Goal: Transaction & Acquisition: Purchase product/service

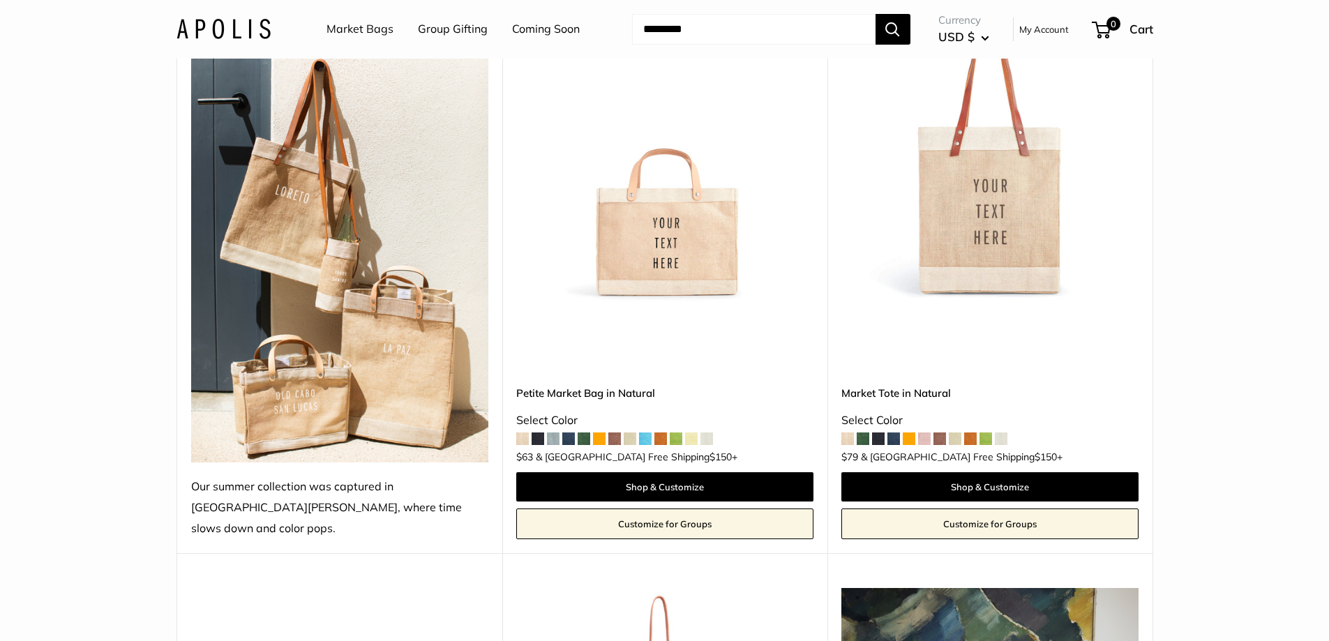
scroll to position [209, 0]
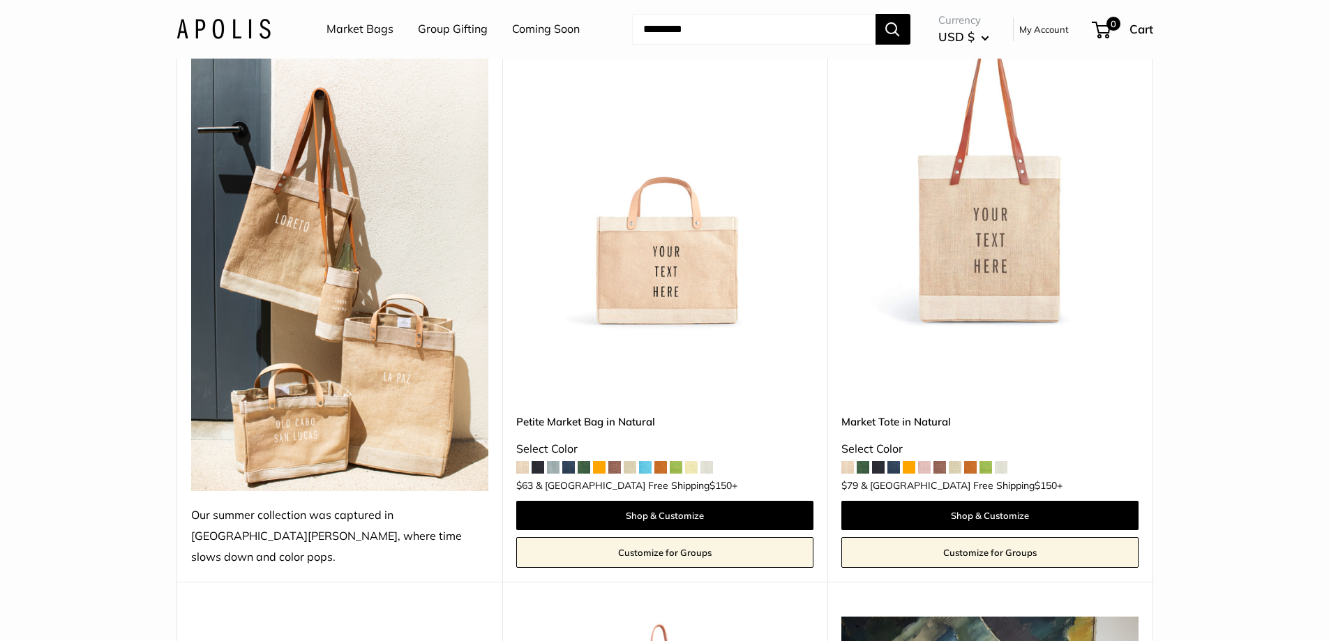
click at [0, 0] on img at bounding box center [0, 0] width 0 height 0
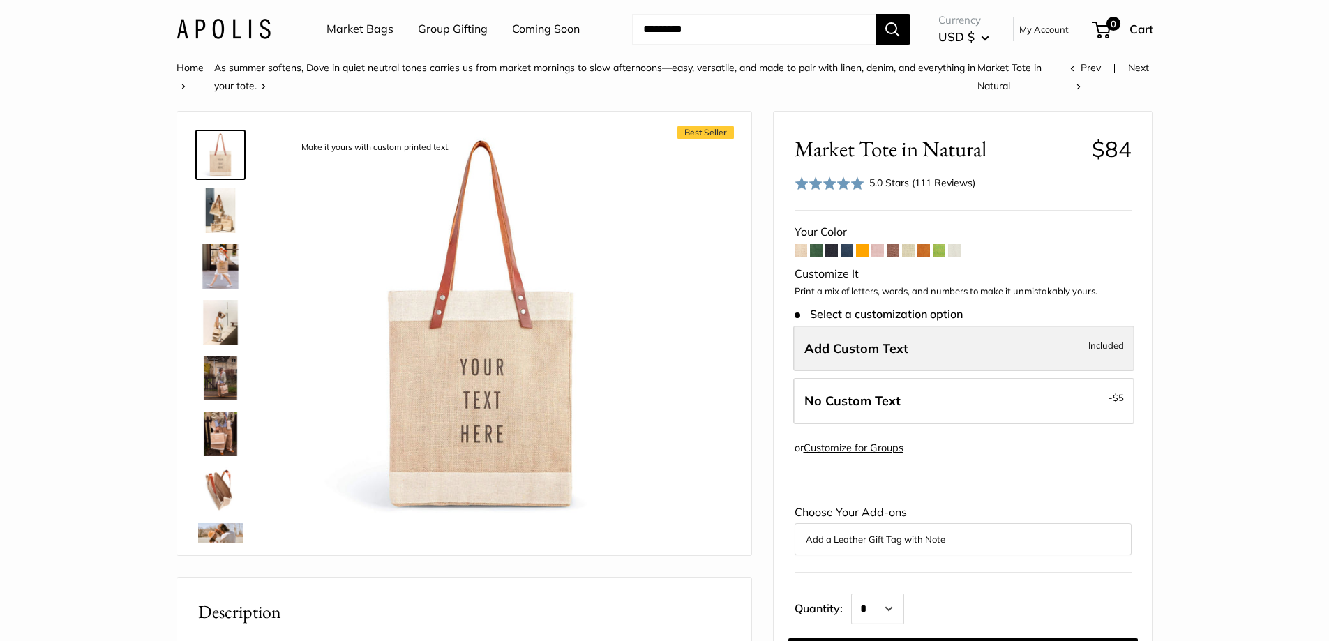
click at [899, 347] on span "Add Custom Text" at bounding box center [856, 348] width 104 height 16
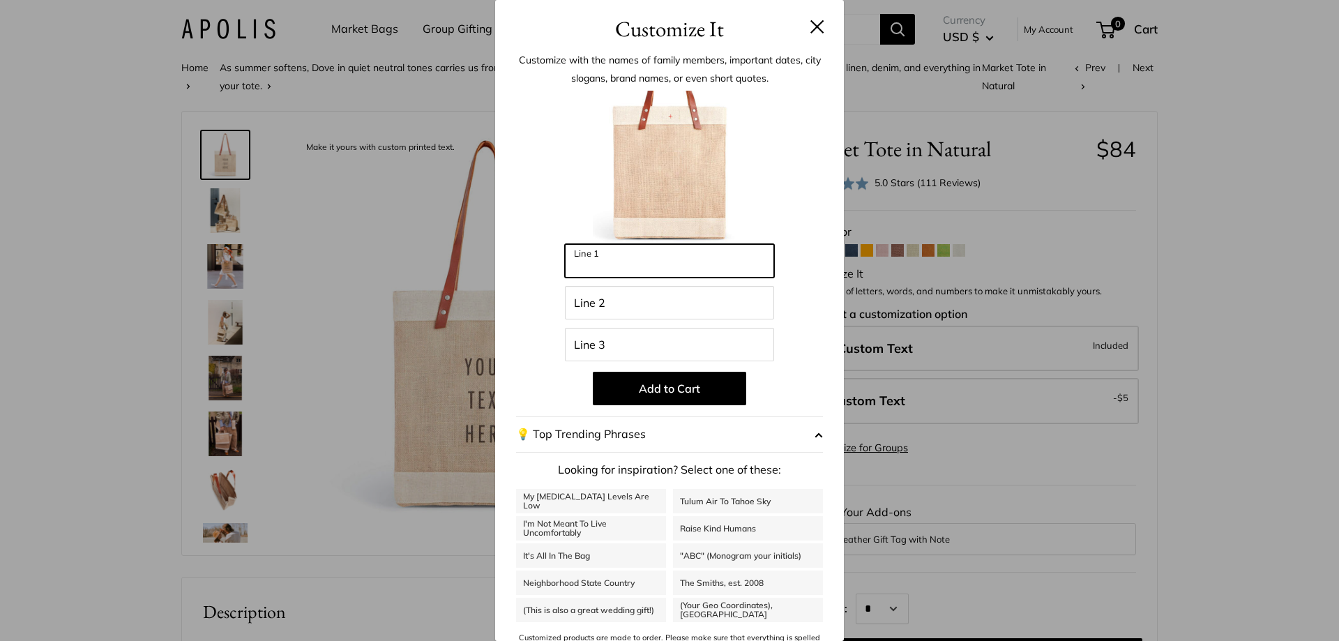
click at [626, 266] on input "Line 1" at bounding box center [669, 260] width 209 height 33
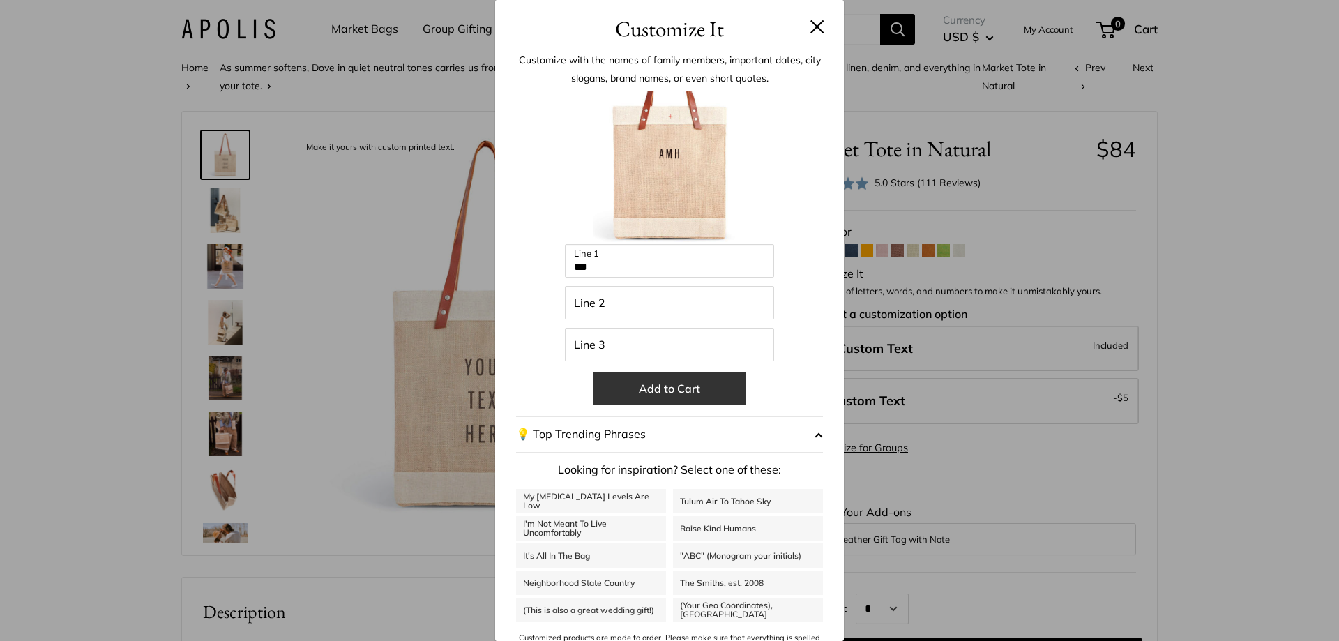
click at [704, 388] on button "Add to Cart" at bounding box center [669, 388] width 153 height 33
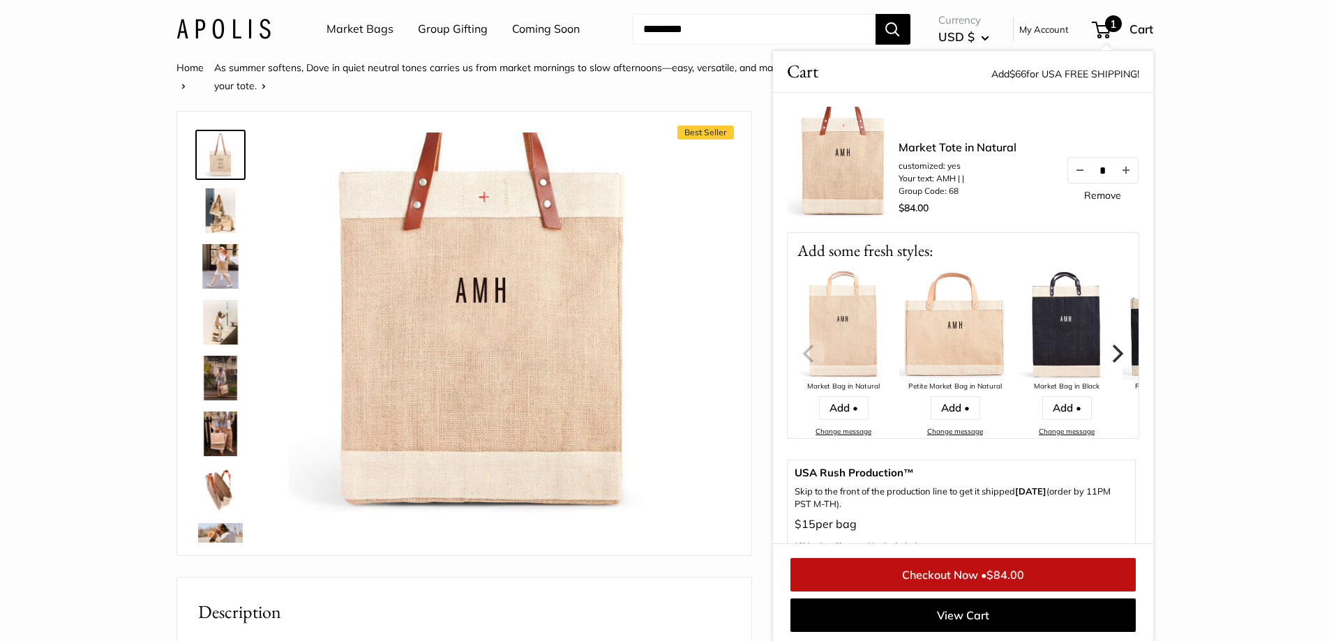
scroll to position [1, 0]
click at [226, 149] on img at bounding box center [220, 153] width 45 height 45
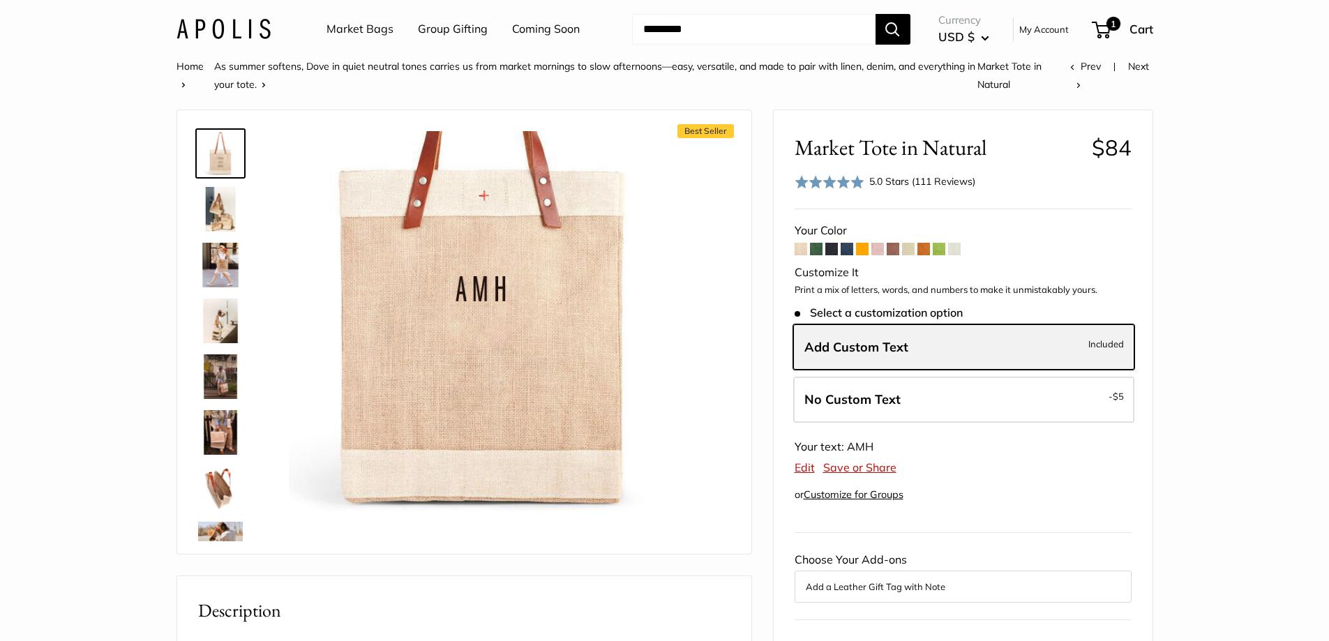
click at [854, 341] on span "Add Custom Text" at bounding box center [856, 347] width 104 height 16
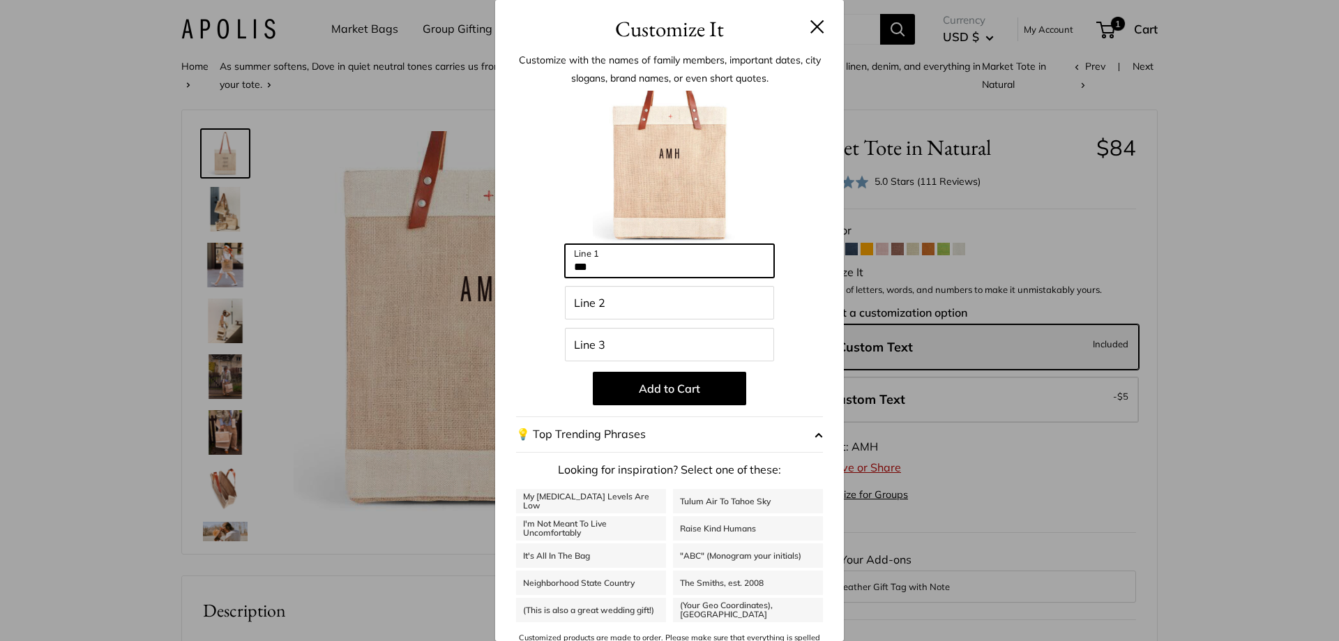
drag, startPoint x: 622, startPoint y: 263, endPoint x: 489, endPoint y: 246, distance: 134.3
click at [485, 251] on div "Customize It Customize with the names of family members, important dates, city …" at bounding box center [669, 320] width 1339 height 641
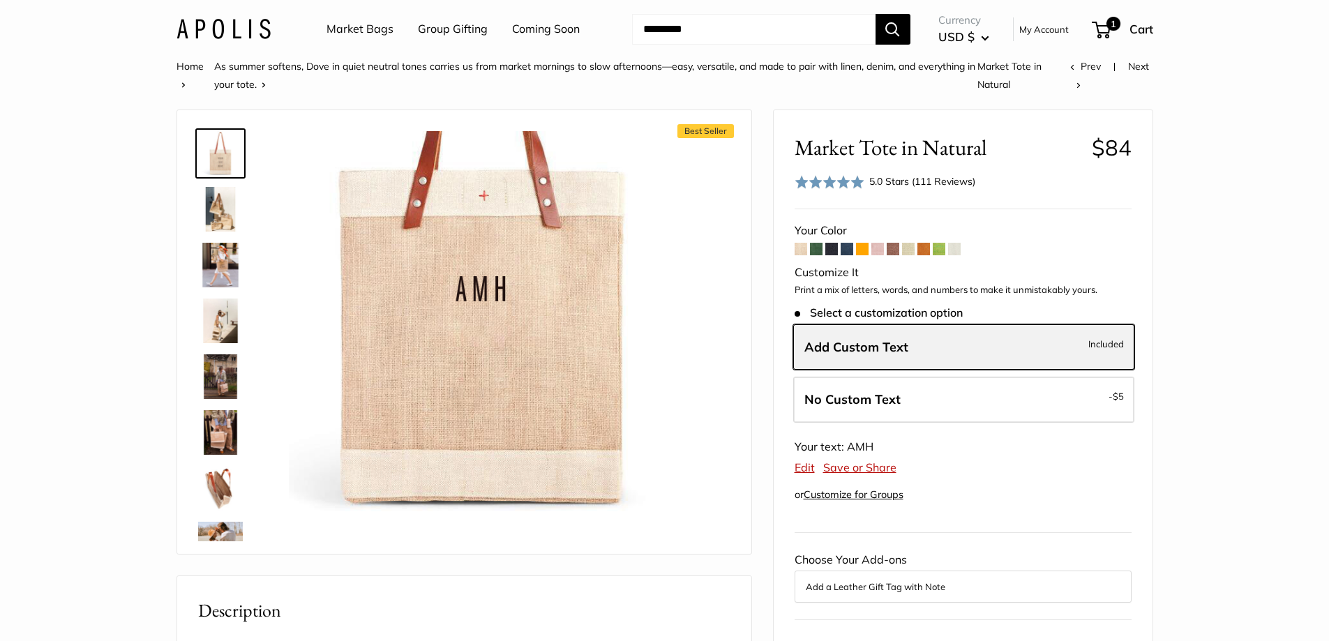
click at [879, 352] on span "Add Custom Text" at bounding box center [856, 347] width 104 height 16
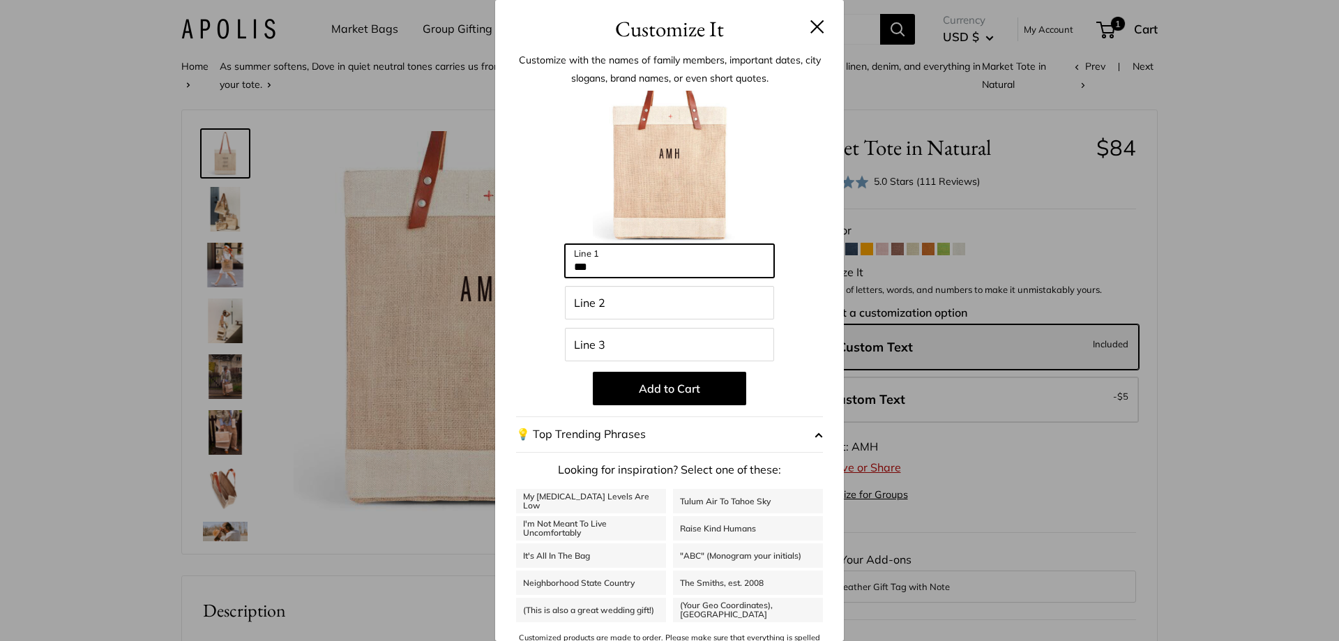
click at [617, 266] on input "***" at bounding box center [669, 260] width 209 height 33
type input "*"
type input "***"
click at [811, 29] on button at bounding box center [818, 27] width 14 height 14
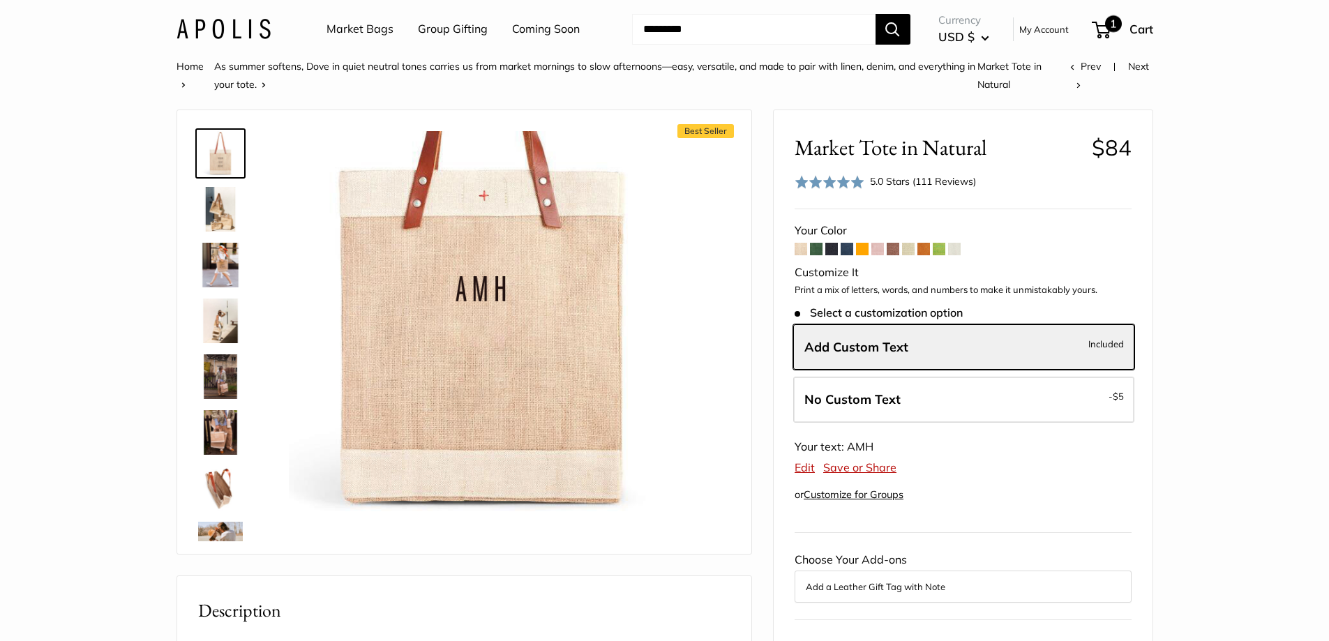
click at [1136, 28] on span "Cart" at bounding box center [1141, 29] width 24 height 15
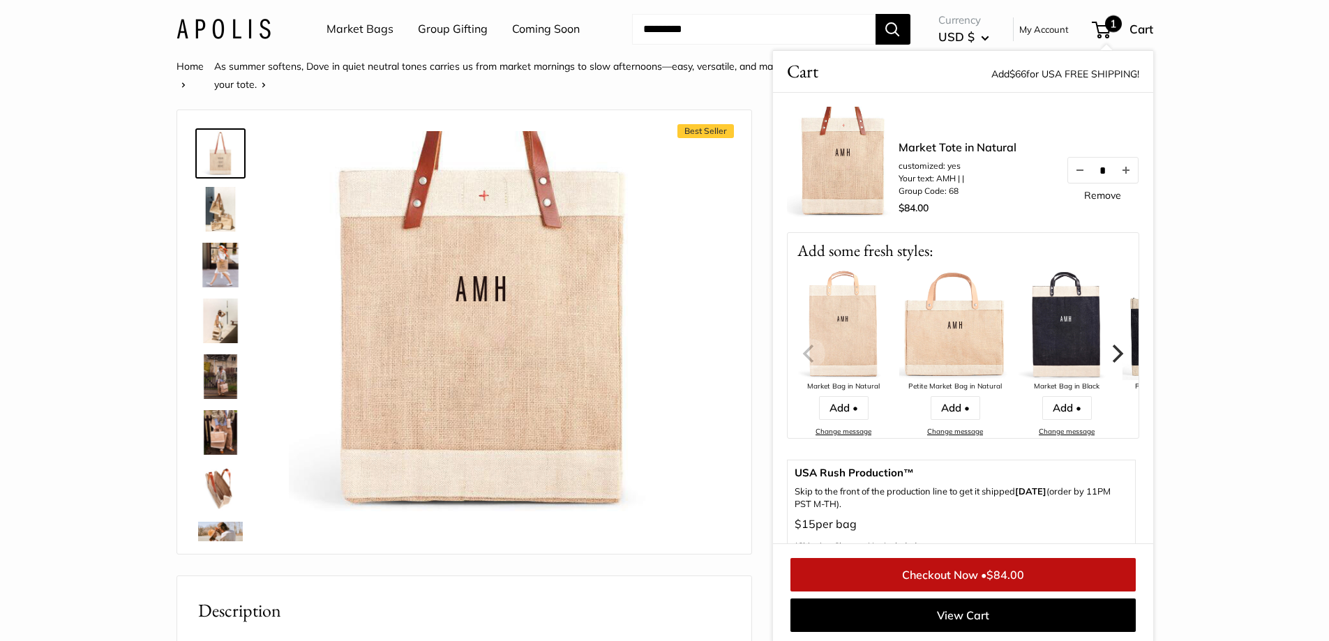
click at [974, 169] on li "customized: yes" at bounding box center [957, 166] width 118 height 13
click at [977, 147] on link "Market Tote in Natural" at bounding box center [957, 147] width 118 height 17
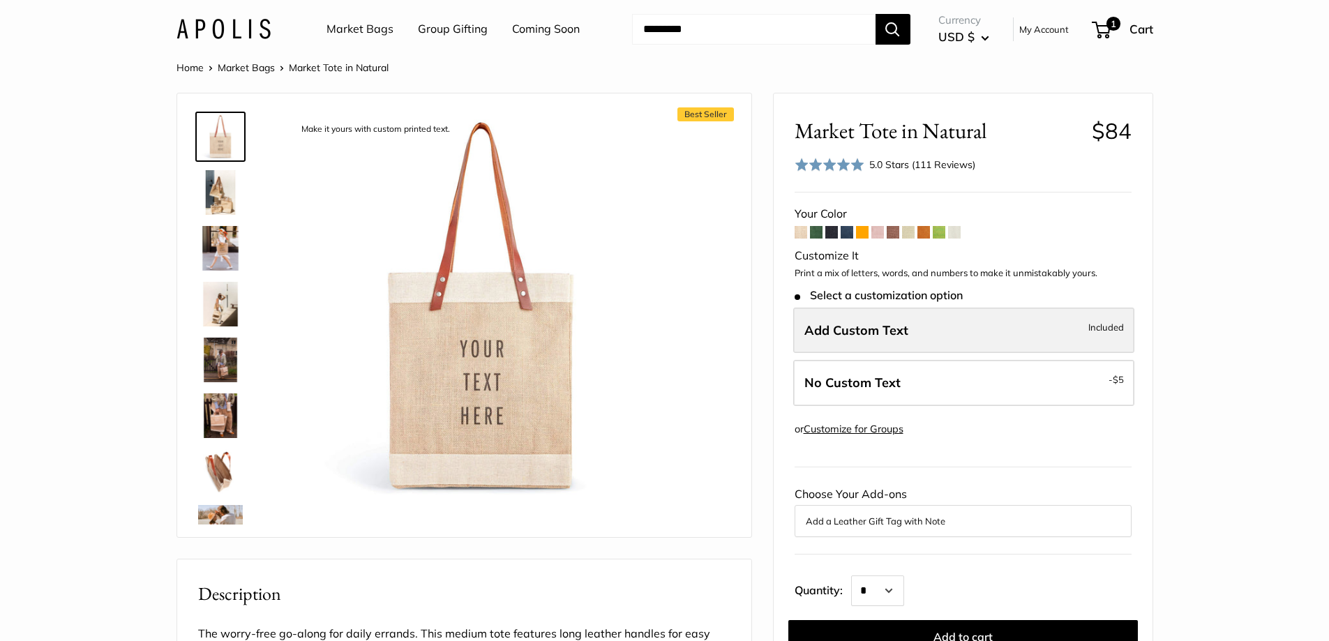
click at [873, 338] on label "Add Custom Text Included" at bounding box center [963, 331] width 341 height 46
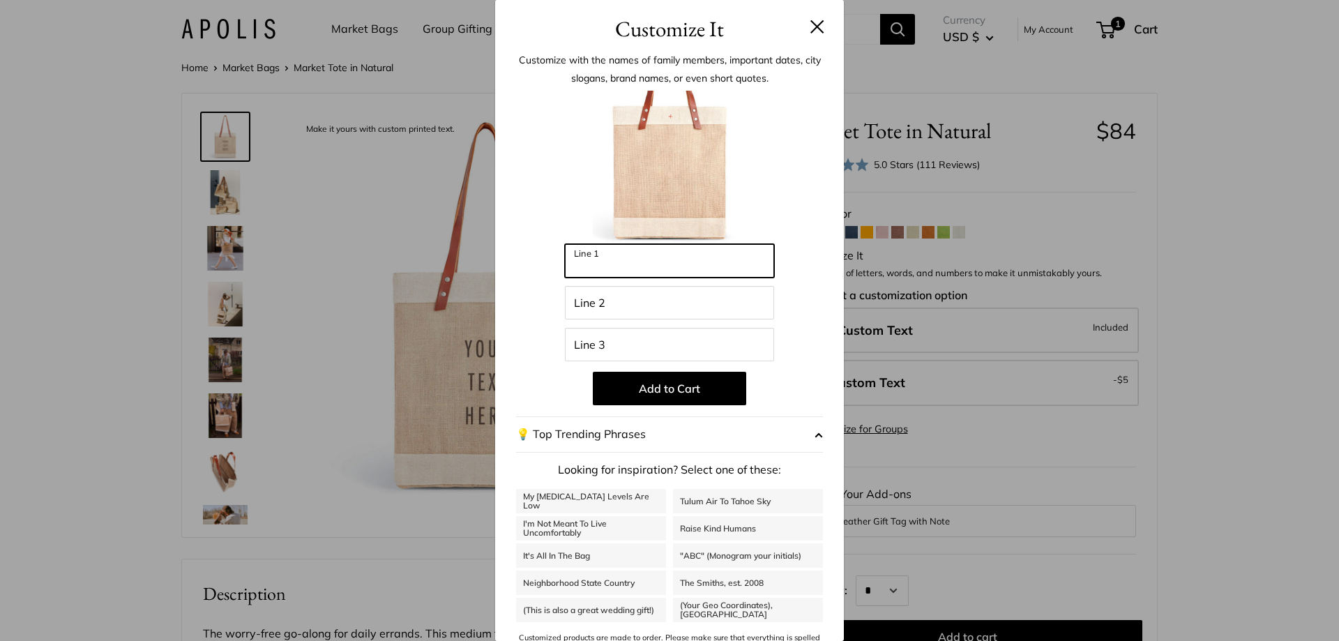
click at [631, 266] on input "Line 1" at bounding box center [669, 260] width 209 height 33
drag, startPoint x: 612, startPoint y: 268, endPoint x: 508, endPoint y: 257, distance: 105.2
click at [508, 257] on div "Customize with the names of family members, important dates, city slogans, bran…" at bounding box center [669, 354] width 349 height 619
drag, startPoint x: 622, startPoint y: 262, endPoint x: 540, endPoint y: 255, distance: 82.7
click at [540, 255] on div "Enter 39 letters *** Line 1 Line 2 Line 3 Add to Cart 💡 Top Trending Phrases Lo…" at bounding box center [669, 375] width 307 height 569
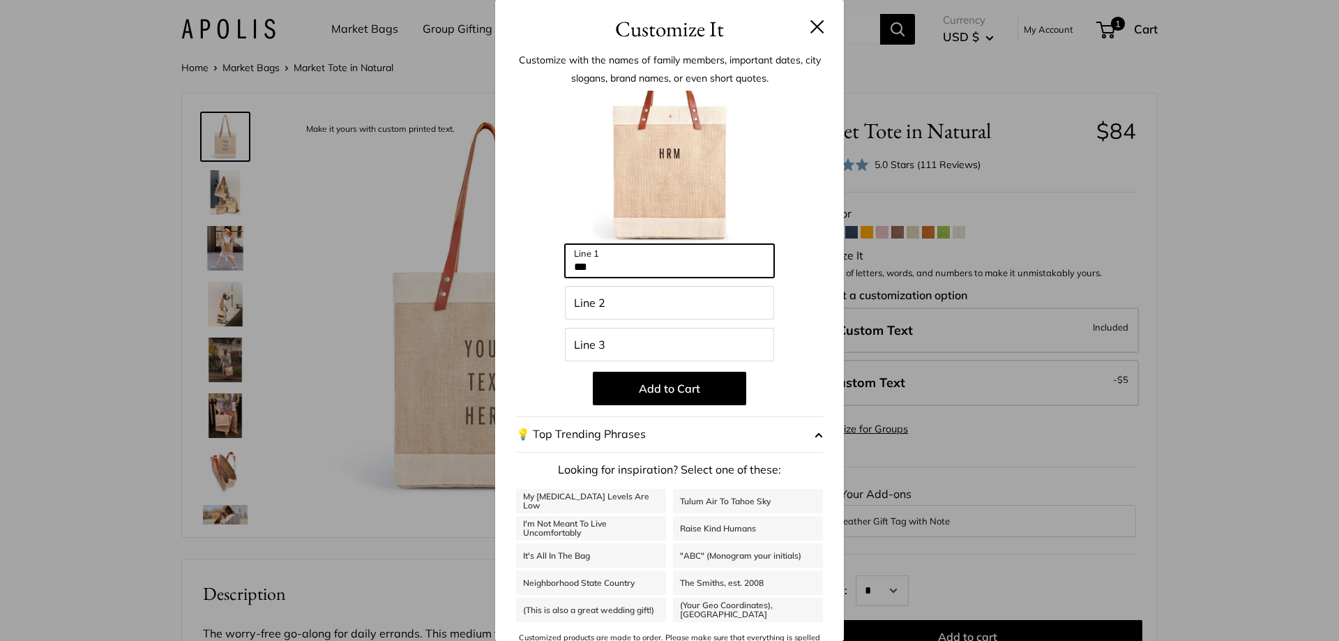
drag, startPoint x: 600, startPoint y: 271, endPoint x: 525, endPoint y: 257, distance: 75.9
click at [526, 257] on div "Enter 39 letters *** Line 1 Line 2 Line 3 Add to Cart 💡 Top Trending Phrases Lo…" at bounding box center [669, 375] width 307 height 569
click at [571, 164] on div at bounding box center [669, 167] width 307 height 153
drag, startPoint x: 578, startPoint y: 265, endPoint x: 537, endPoint y: 262, distance: 40.6
click at [537, 262] on div "Enter 39 letters ***** Line 1 Line 2 Line 3 Add to Cart 💡 Top Trending Phrases …" at bounding box center [669, 375] width 307 height 569
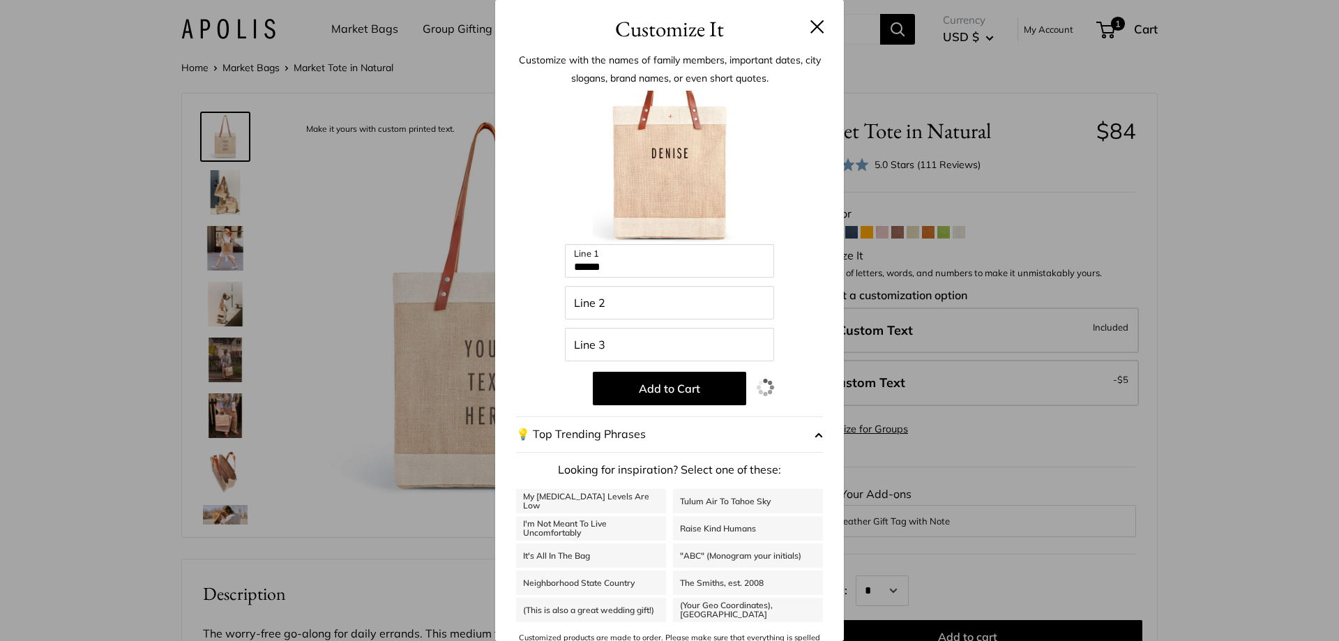
click at [567, 154] on div at bounding box center [669, 167] width 307 height 153
drag, startPoint x: 543, startPoint y: 266, endPoint x: 520, endPoint y: 263, distance: 23.2
click at [520, 263] on div "Enter 39 letters ****** Line 1 Line 2 Line 3 Add to Cart 💡 Top Trending Phrases…" at bounding box center [669, 375] width 307 height 569
click at [525, 175] on div at bounding box center [669, 167] width 307 height 153
drag, startPoint x: 561, startPoint y: 270, endPoint x: 534, endPoint y: 268, distance: 27.3
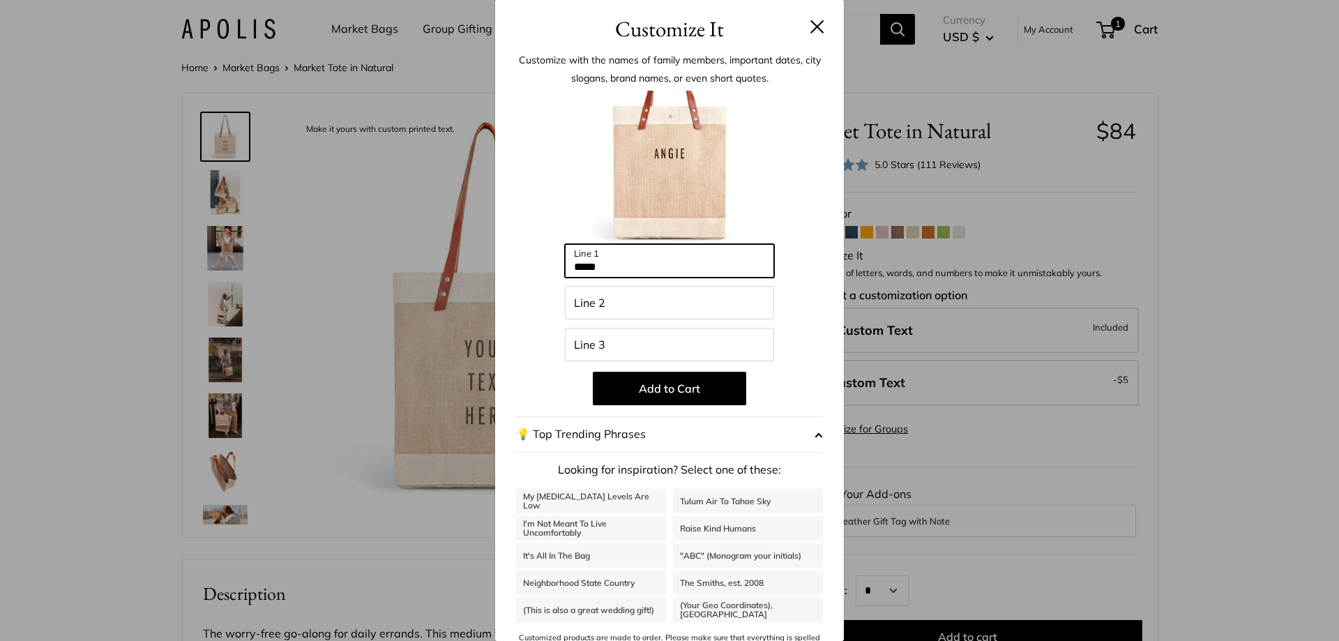
click at [534, 268] on div "Enter 39 letters ***** Line 1 Line 2 Line 3 Add to Cart 💡 Top Trending Phrases …" at bounding box center [669, 375] width 307 height 569
type input "***"
click at [798, 24] on h3 "Customize It" at bounding box center [669, 29] width 307 height 33
click at [811, 27] on button at bounding box center [818, 27] width 14 height 14
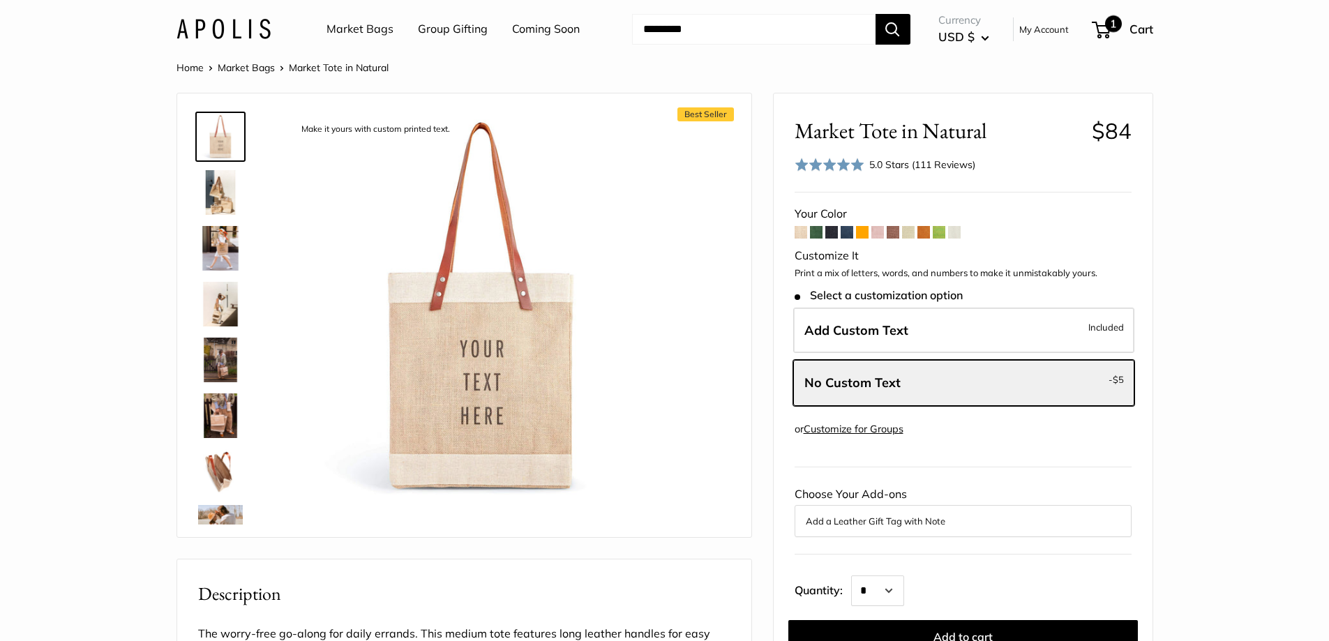
click at [1108, 20] on span "1" at bounding box center [1113, 23] width 17 height 17
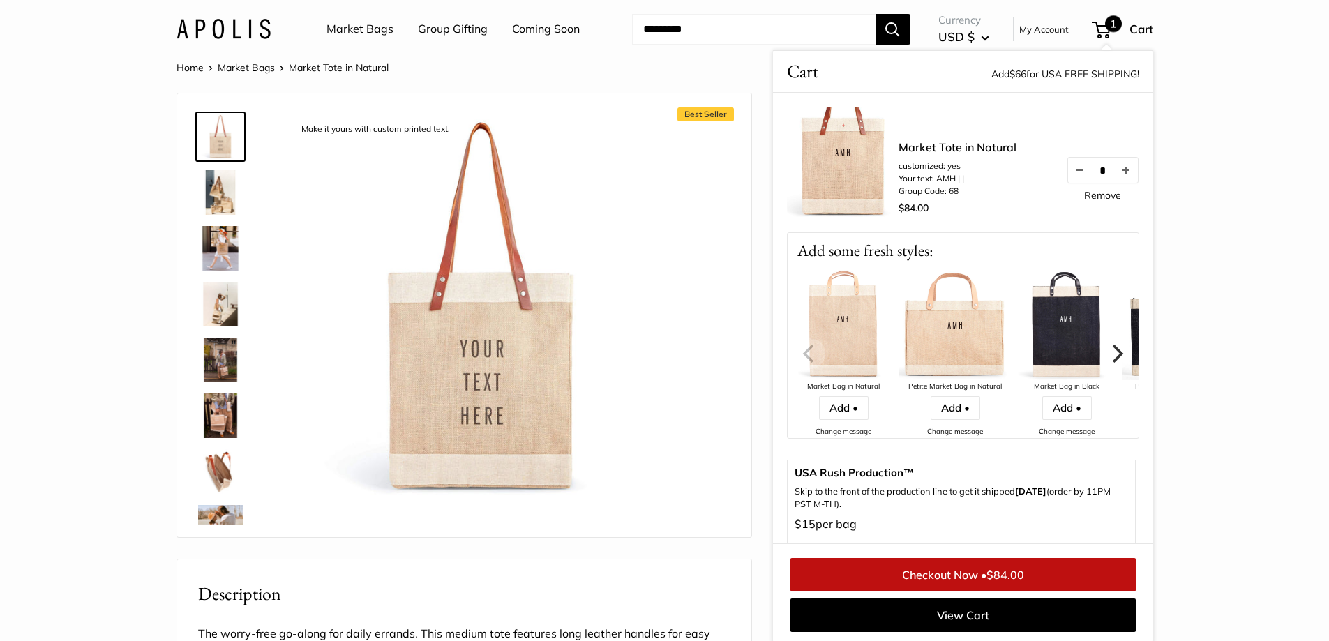
click at [1090, 196] on link "Remove" at bounding box center [1102, 195] width 37 height 10
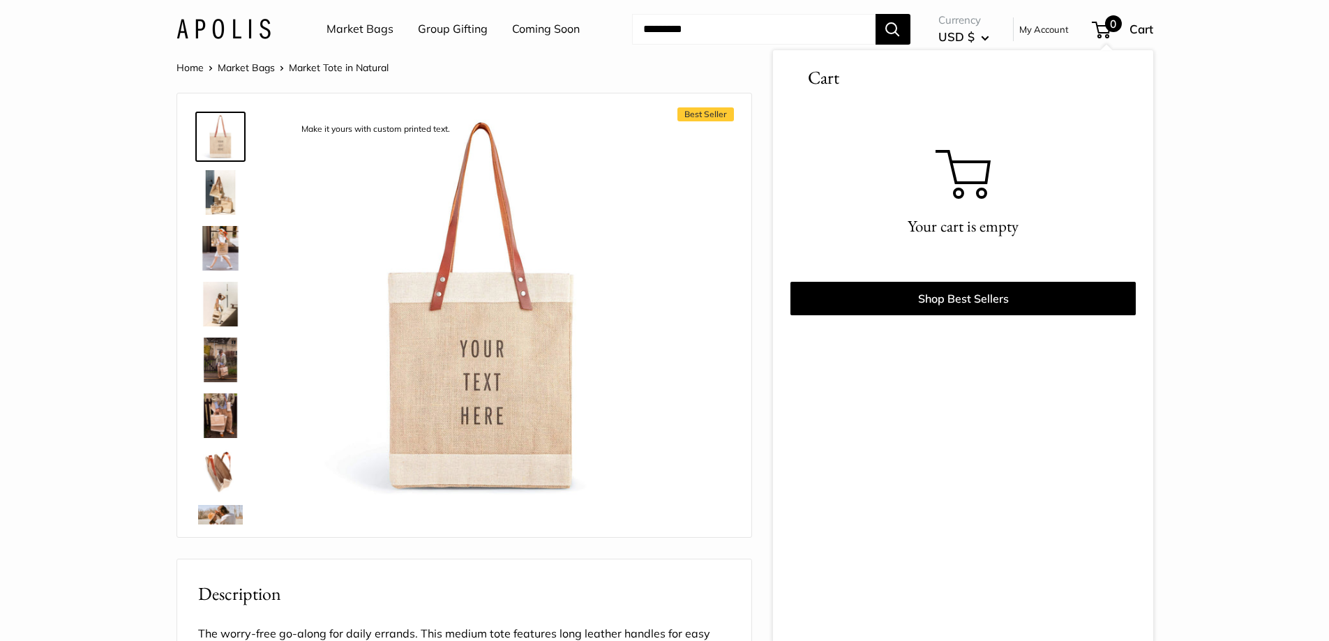
scroll to position [1, 0]
click at [225, 508] on img at bounding box center [220, 526] width 45 height 45
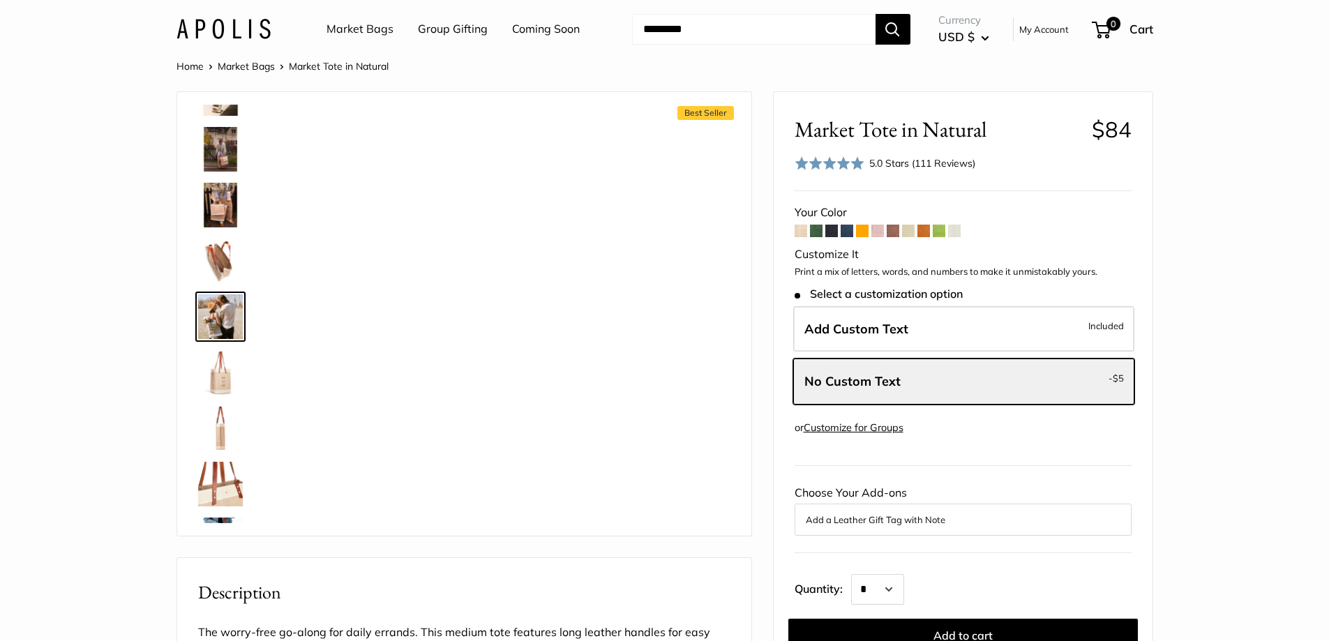
scroll to position [211, 0]
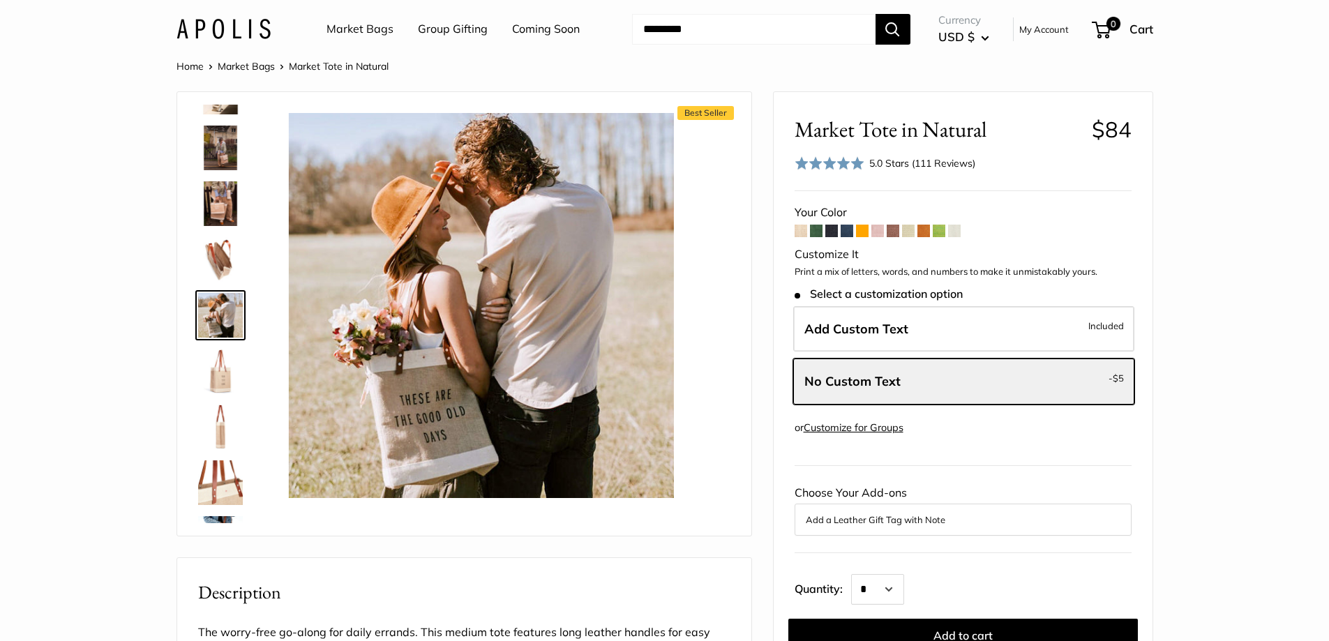
click at [214, 367] on img at bounding box center [220, 371] width 45 height 45
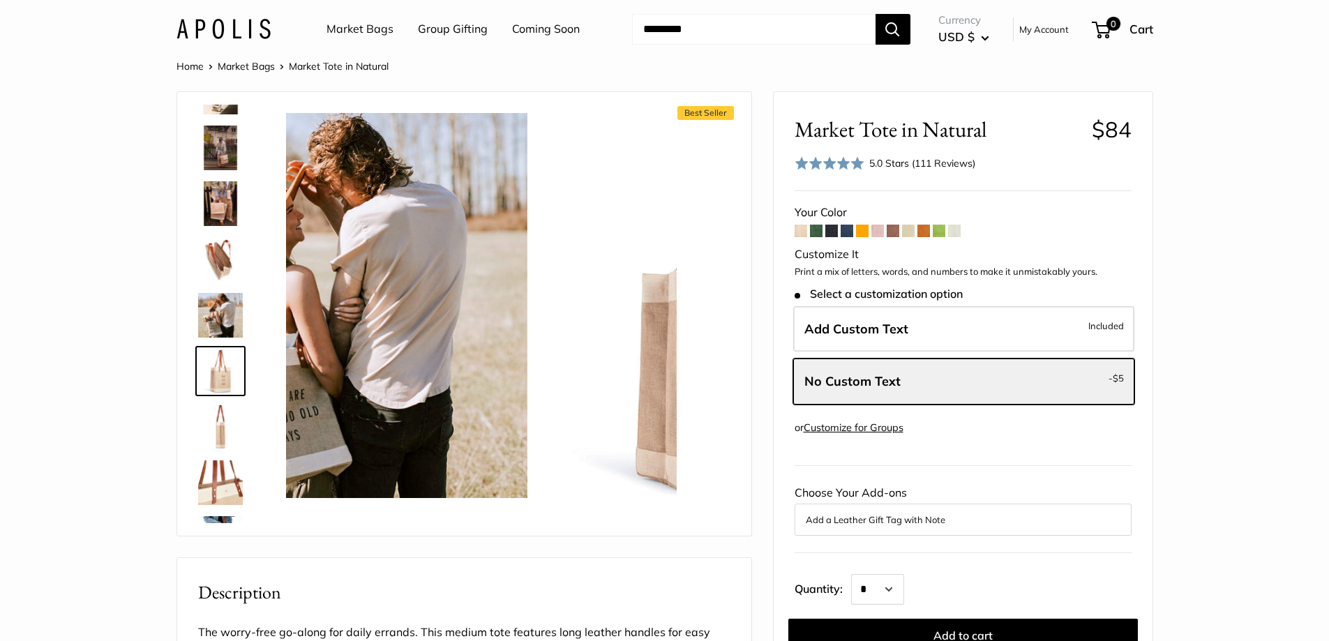
scroll to position [266, 0]
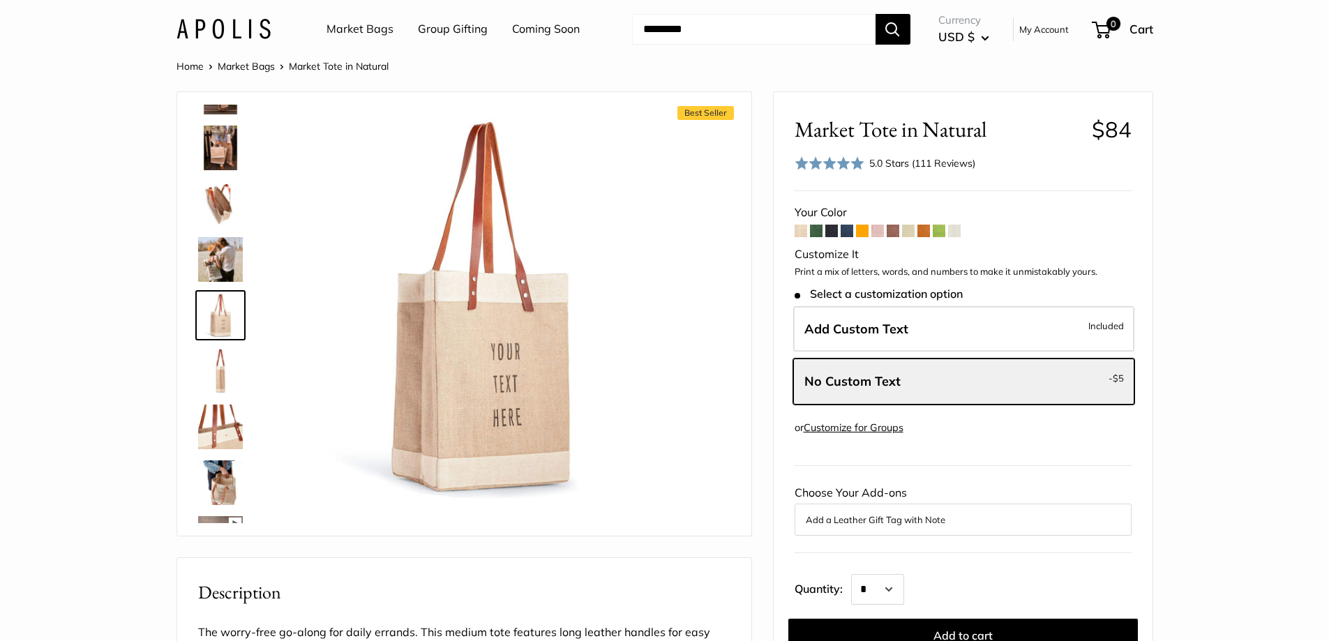
click at [218, 371] on img at bounding box center [220, 371] width 45 height 45
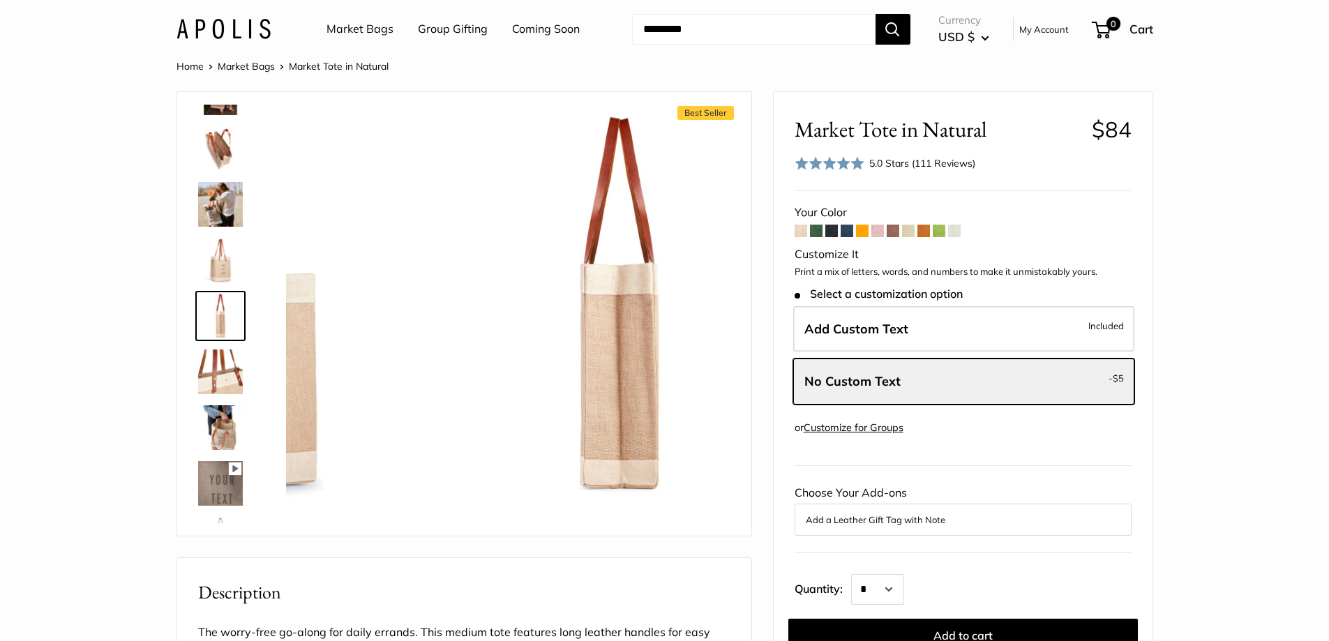
scroll to position [322, 0]
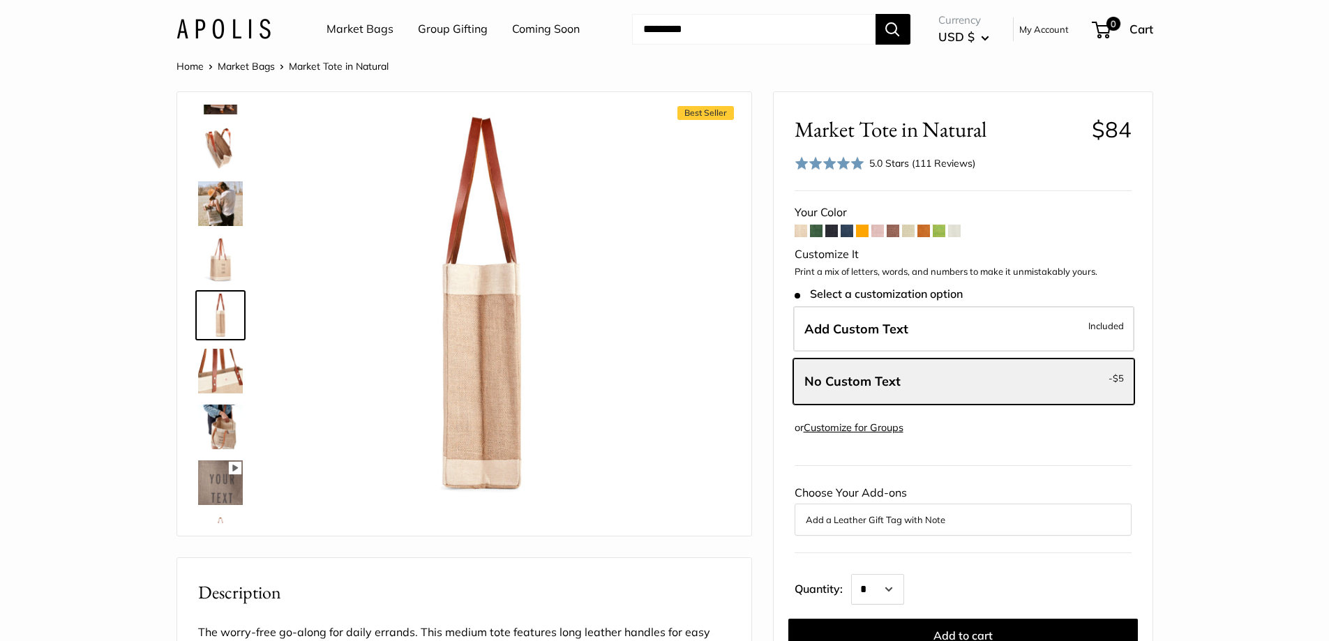
click at [227, 366] on img at bounding box center [220, 371] width 45 height 45
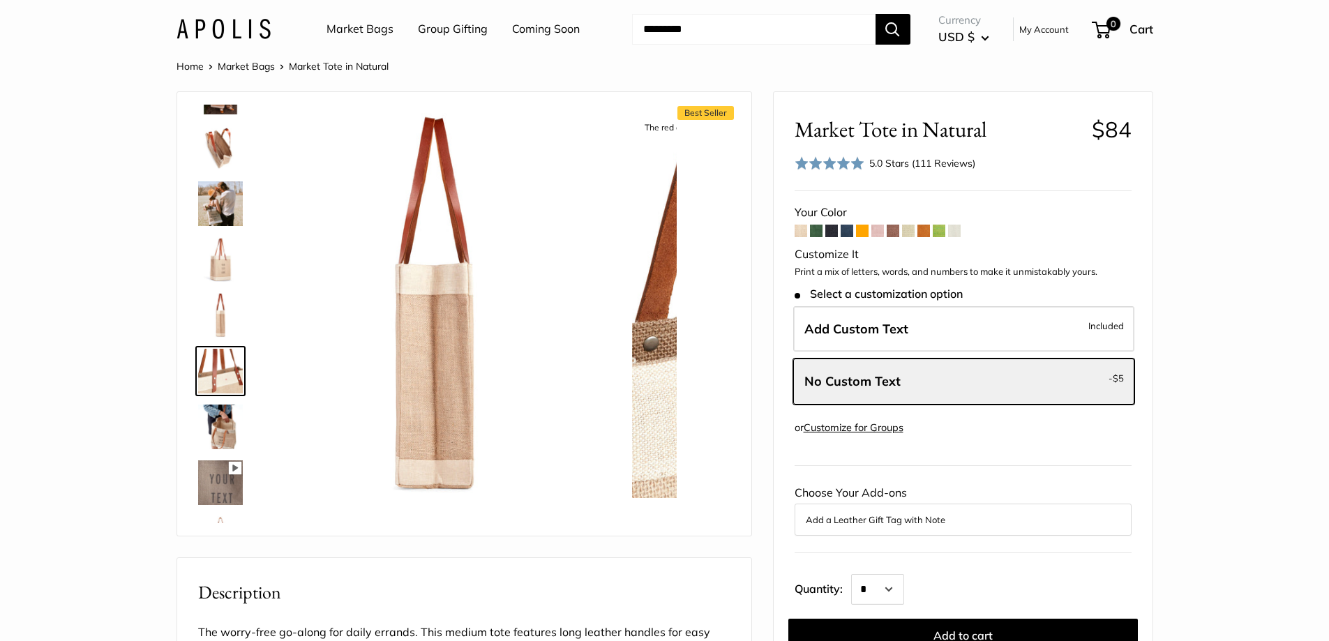
scroll to position [378, 0]
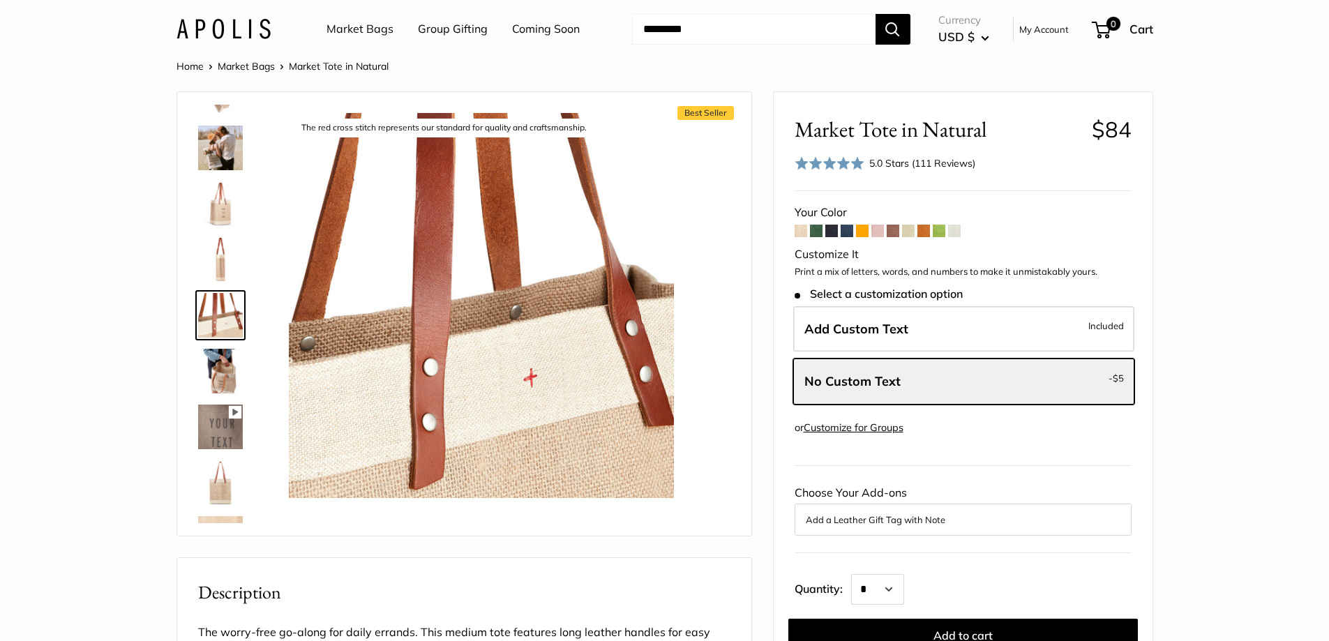
click at [223, 416] on img at bounding box center [220, 427] width 45 height 45
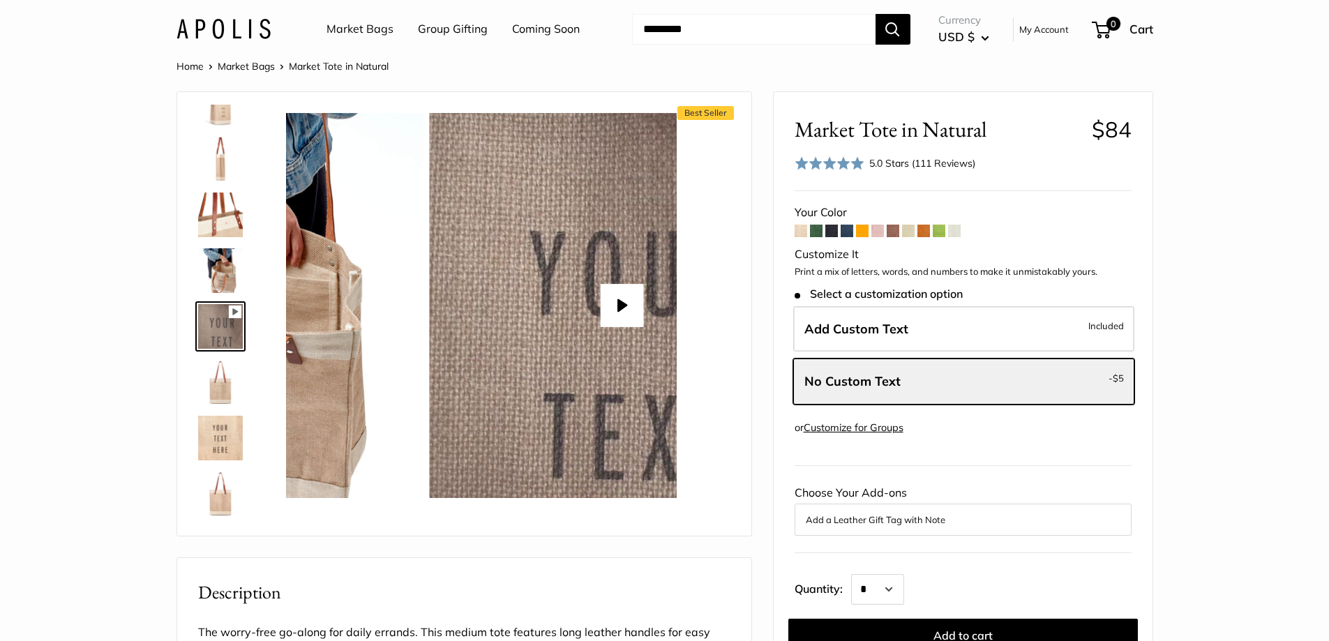
scroll to position [490, 0]
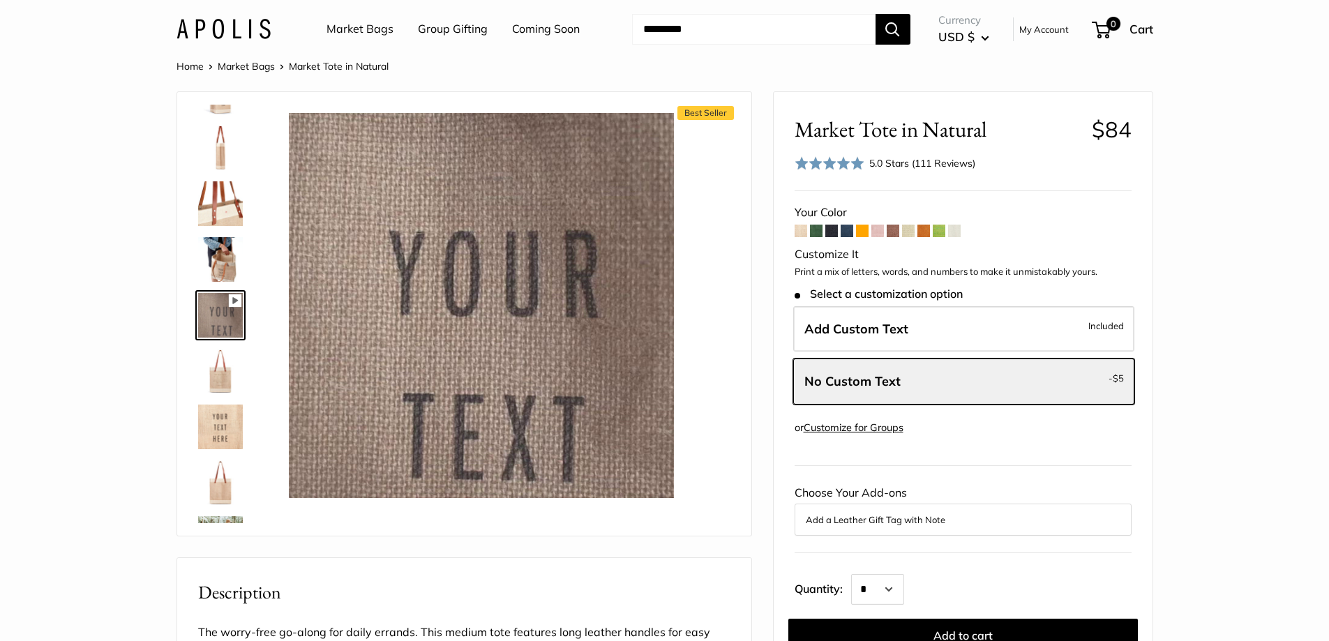
click at [219, 375] on img at bounding box center [220, 371] width 45 height 45
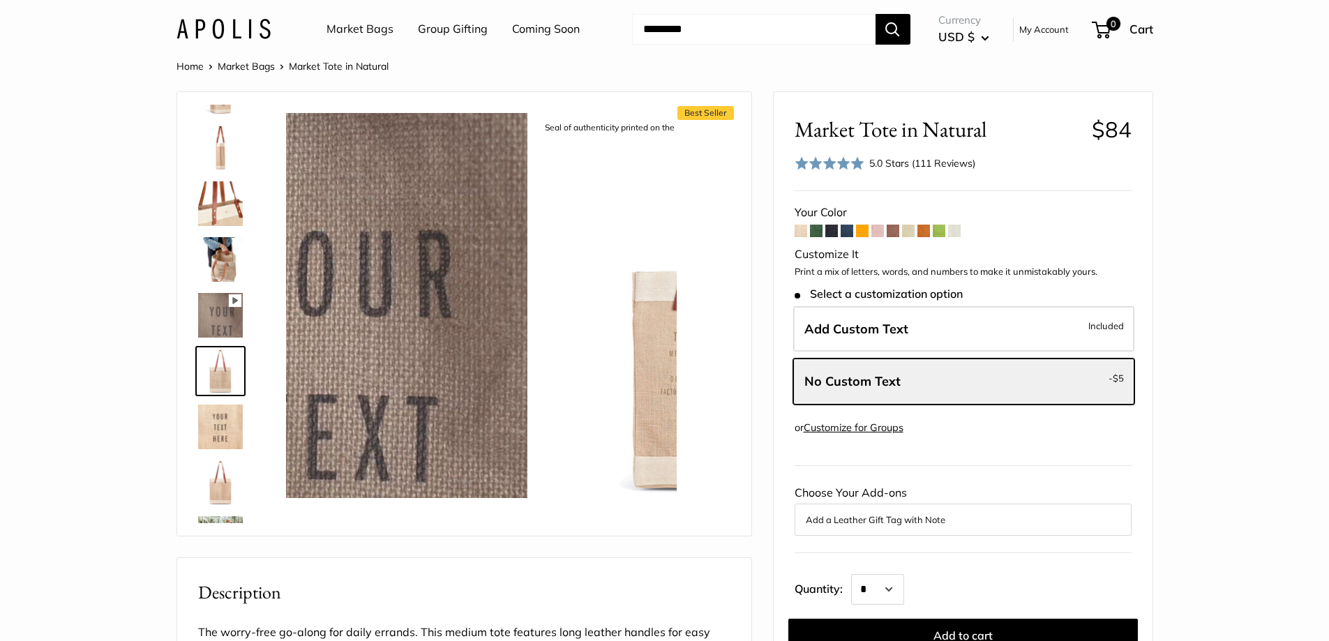
scroll to position [546, 0]
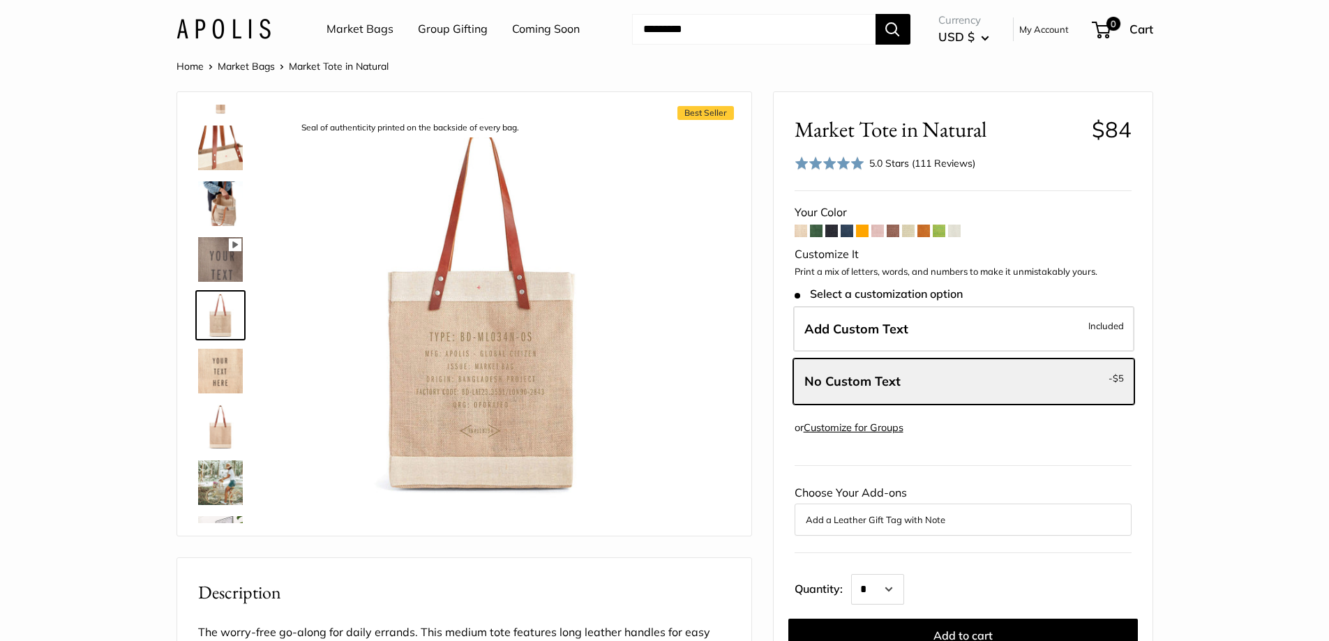
type input "*****"
click at [215, 419] on img at bounding box center [220, 427] width 45 height 45
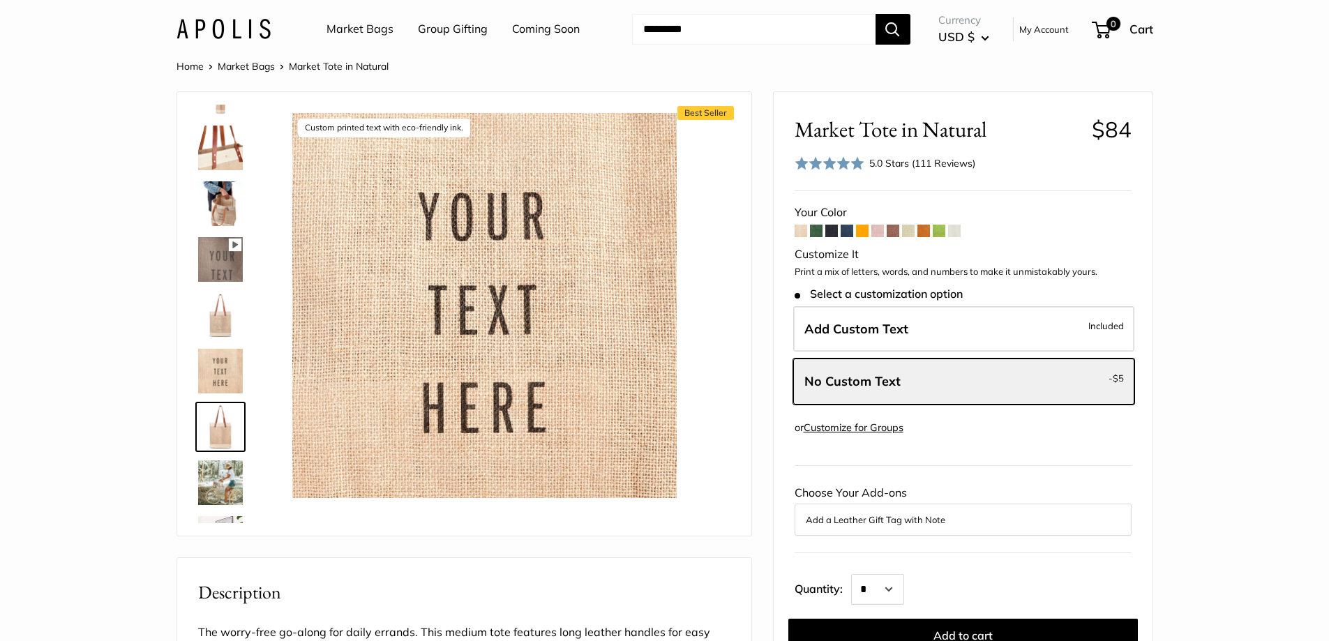
scroll to position [592, 0]
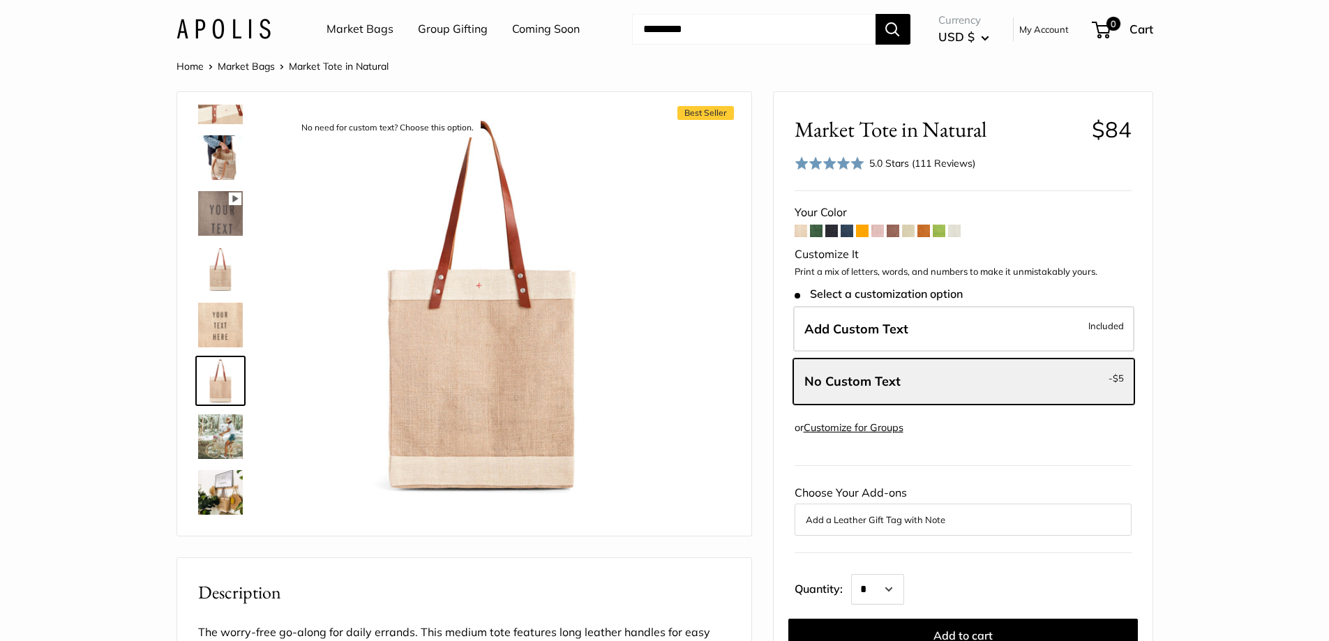
click at [216, 431] on img at bounding box center [220, 436] width 45 height 45
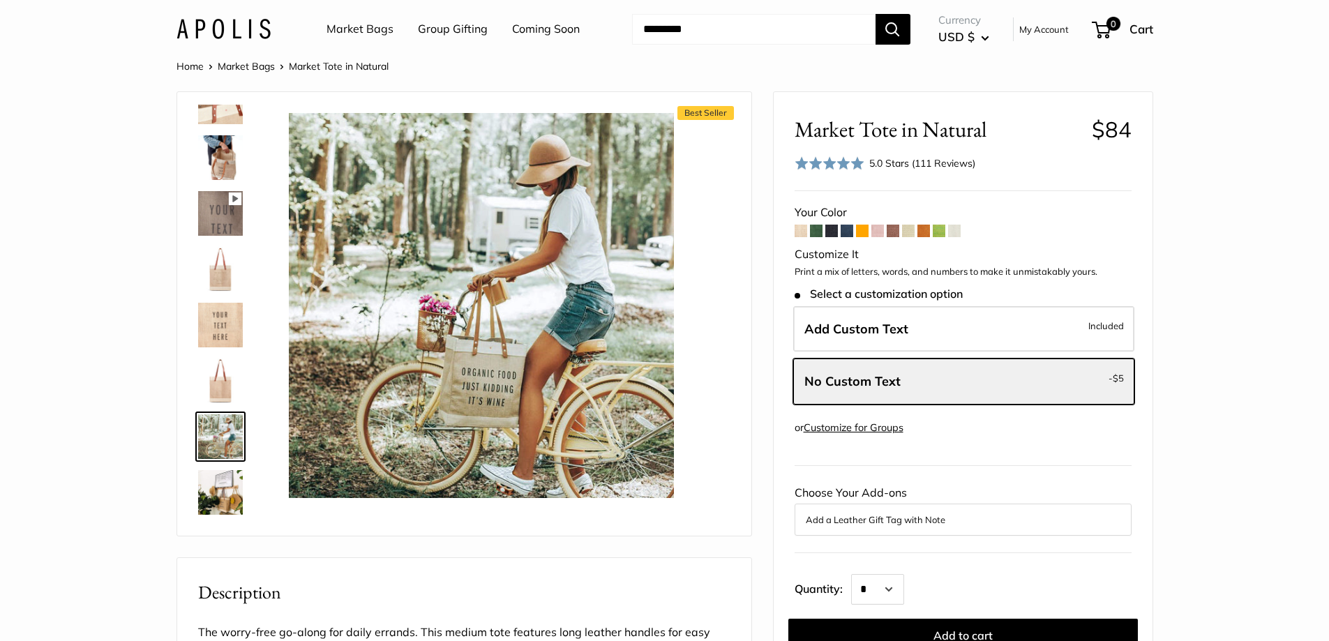
click at [224, 486] on img at bounding box center [220, 492] width 45 height 45
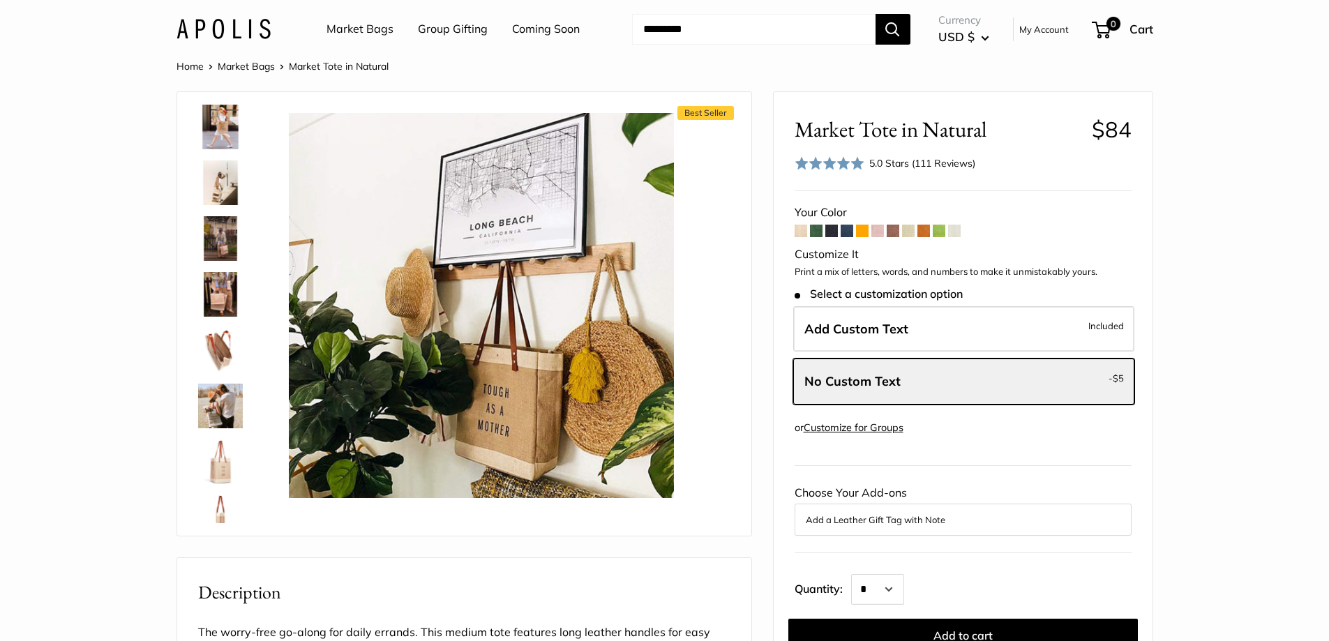
scroll to position [0, 0]
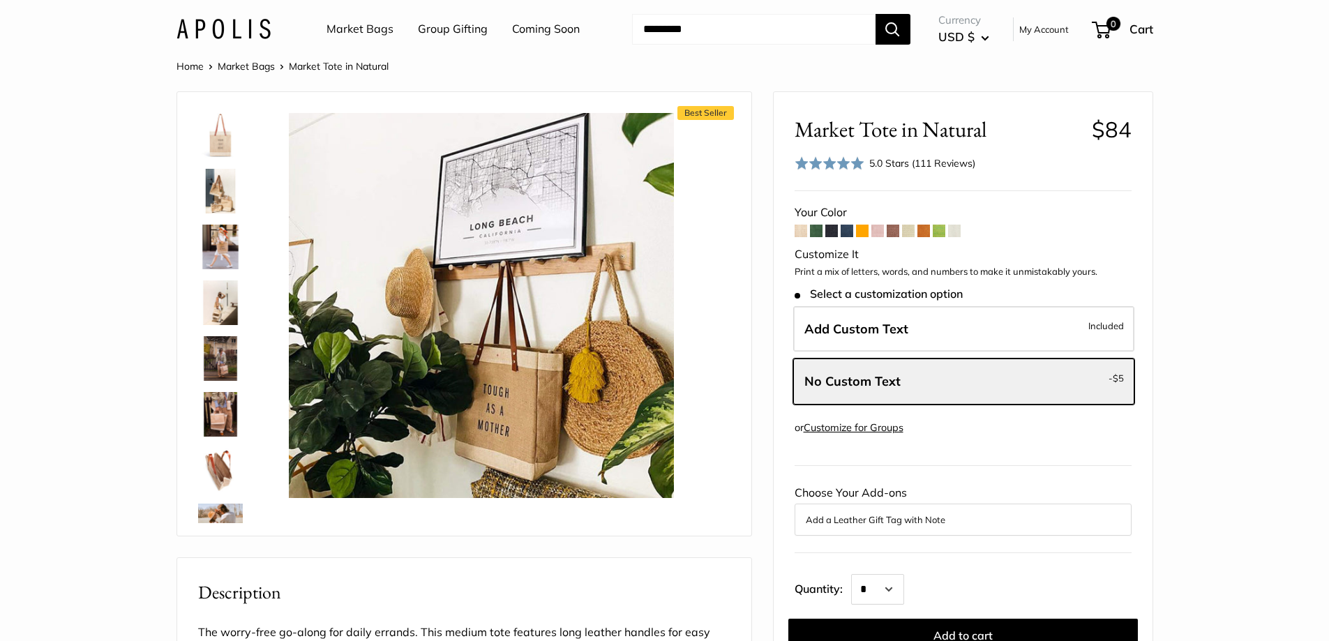
click at [222, 200] on img at bounding box center [220, 191] width 45 height 45
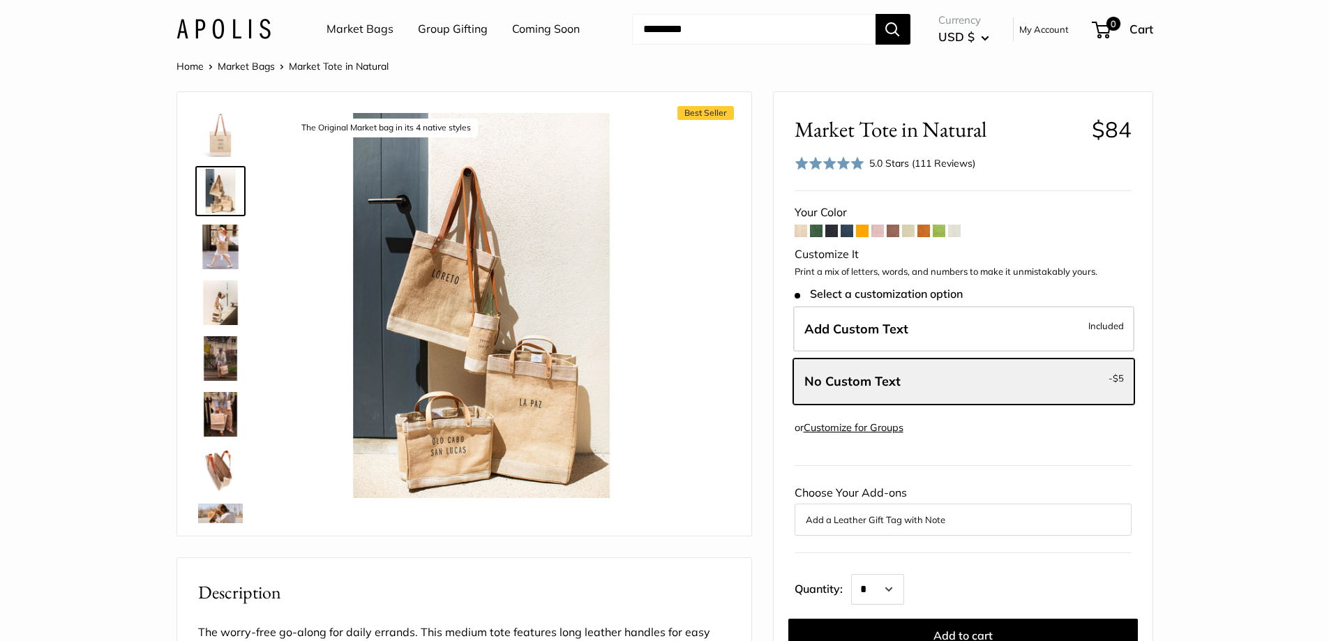
click at [221, 247] on img at bounding box center [220, 247] width 45 height 45
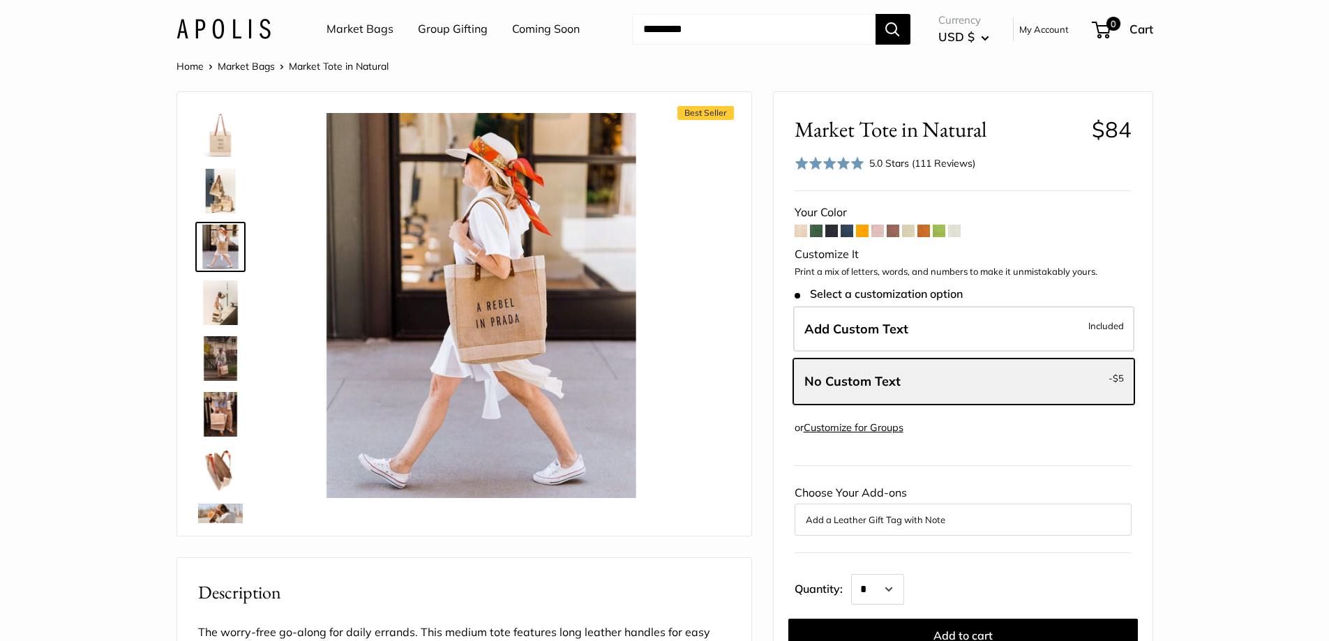
click at [882, 428] on link "Customize for Groups" at bounding box center [854, 427] width 100 height 13
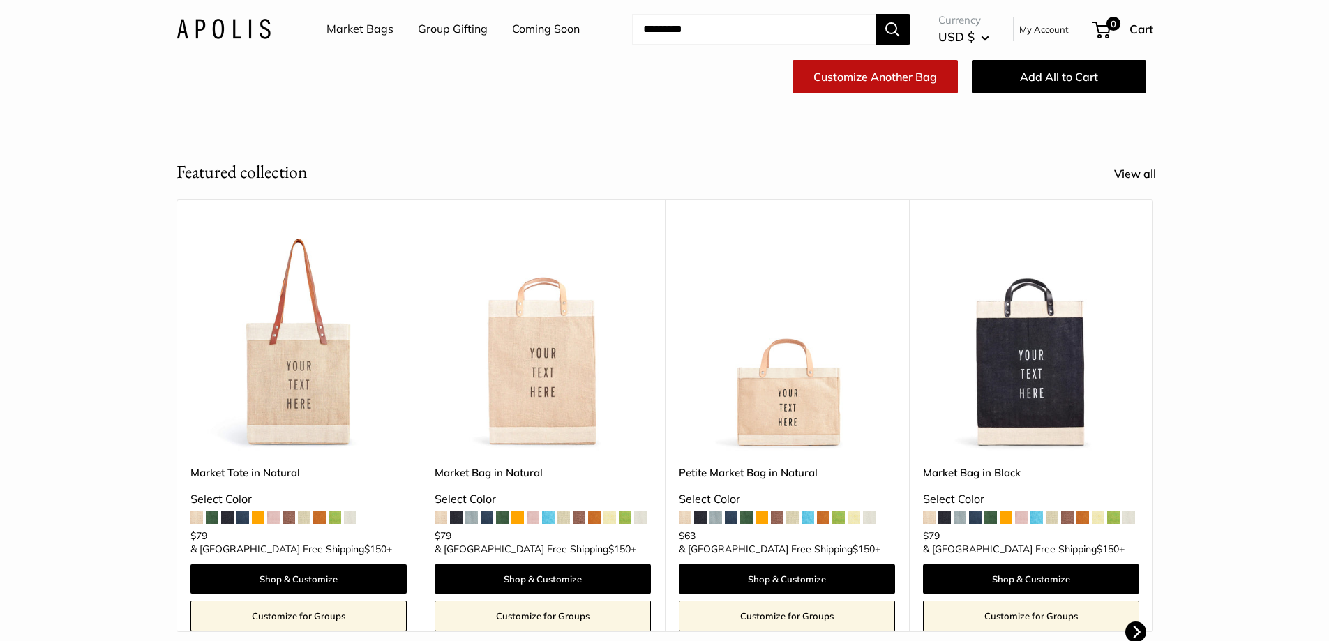
scroll to position [279, 0]
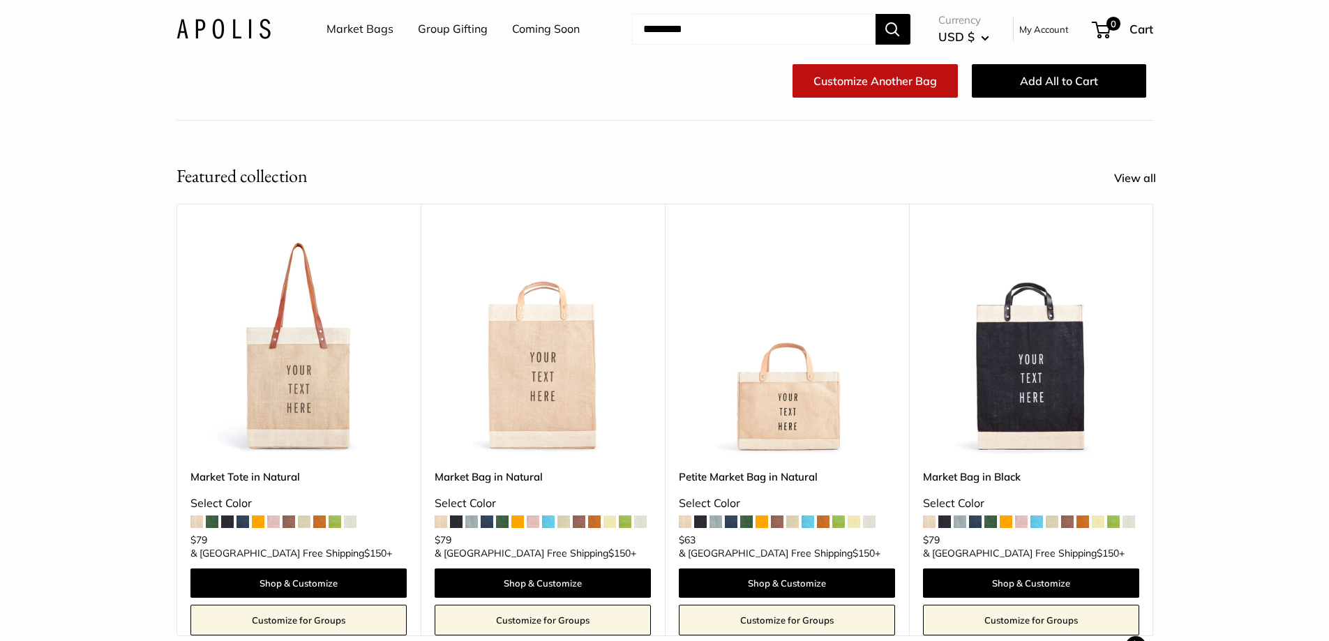
click at [0, 0] on img at bounding box center [0, 0] width 0 height 0
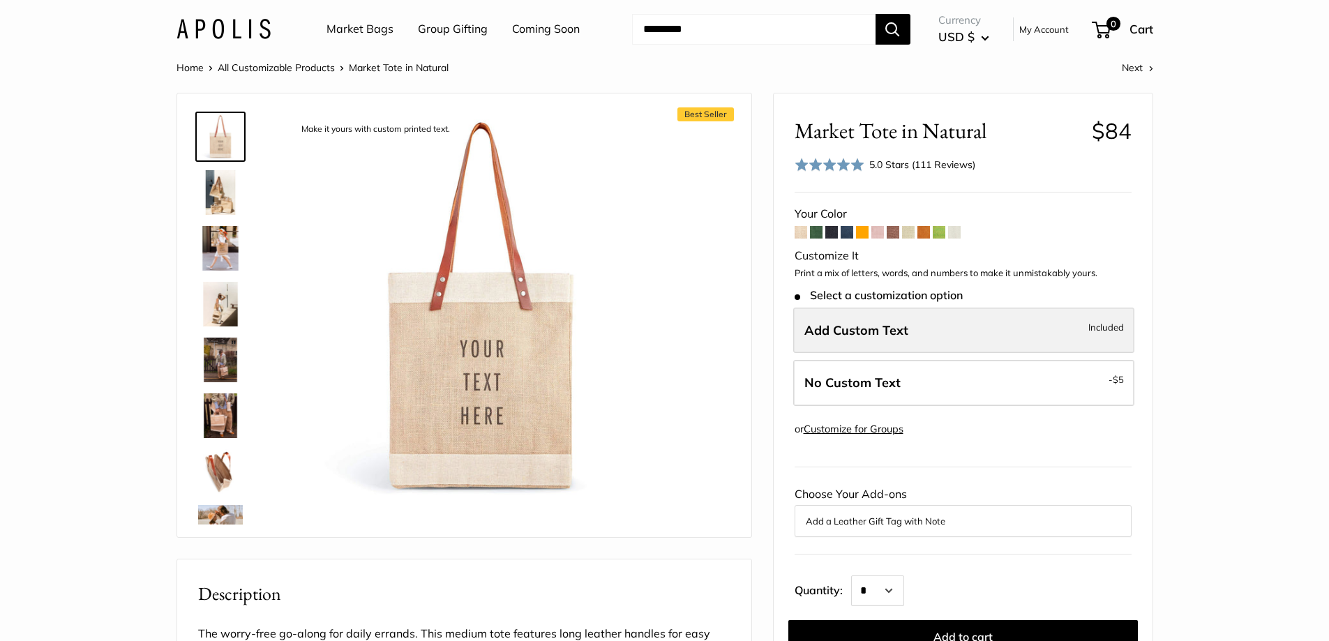
click at [866, 330] on span "Add Custom Text" at bounding box center [856, 330] width 104 height 16
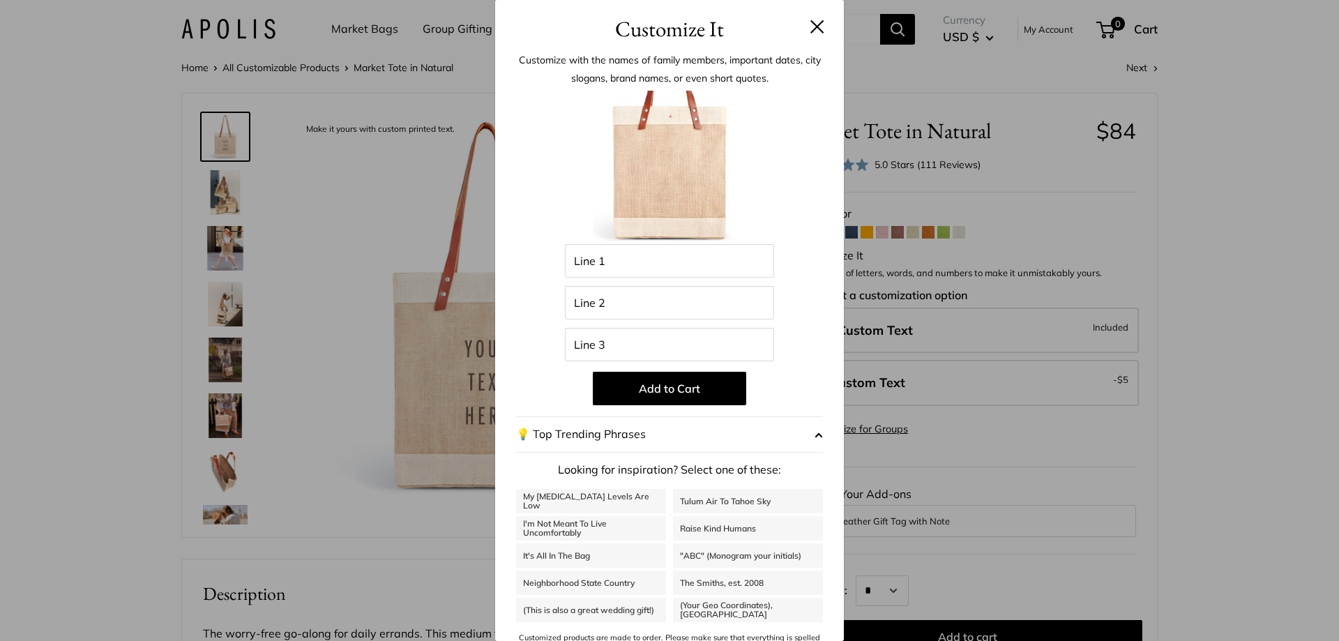
click at [416, 361] on div "Customize It Customize with the names of family members, important dates, city …" at bounding box center [669, 320] width 1339 height 641
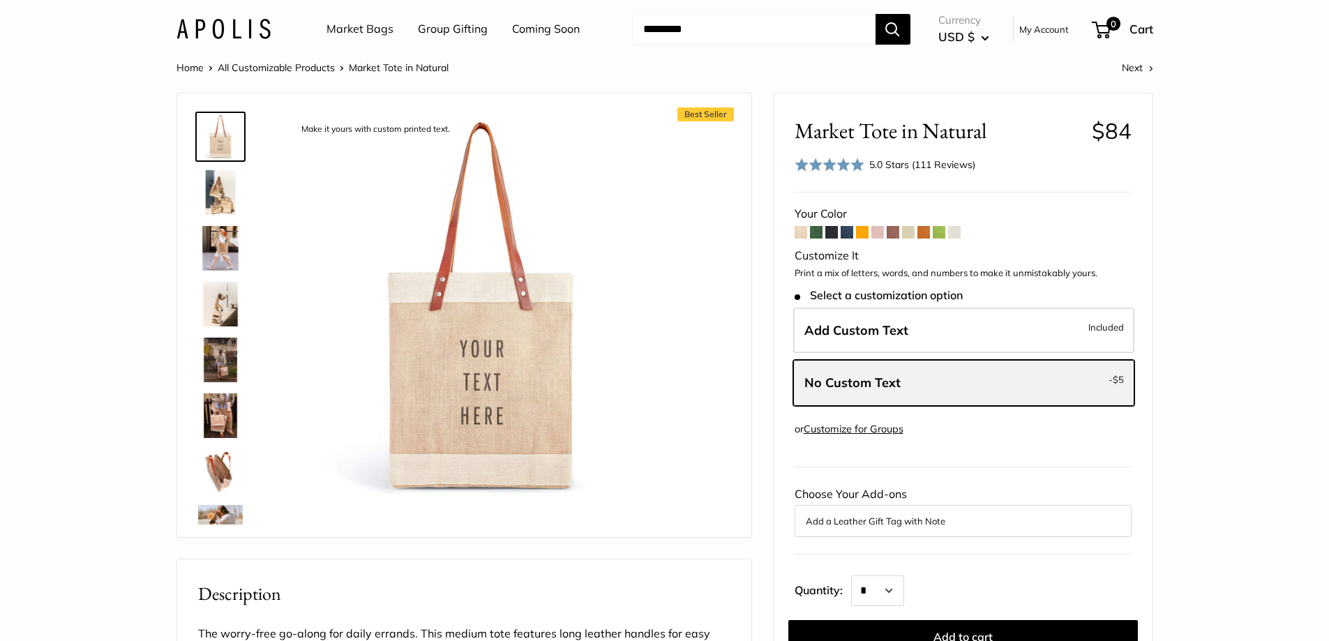
click at [909, 384] on label "No Custom Text - $5" at bounding box center [963, 383] width 341 height 46
click at [852, 391] on span "No Custom Text" at bounding box center [852, 383] width 96 height 16
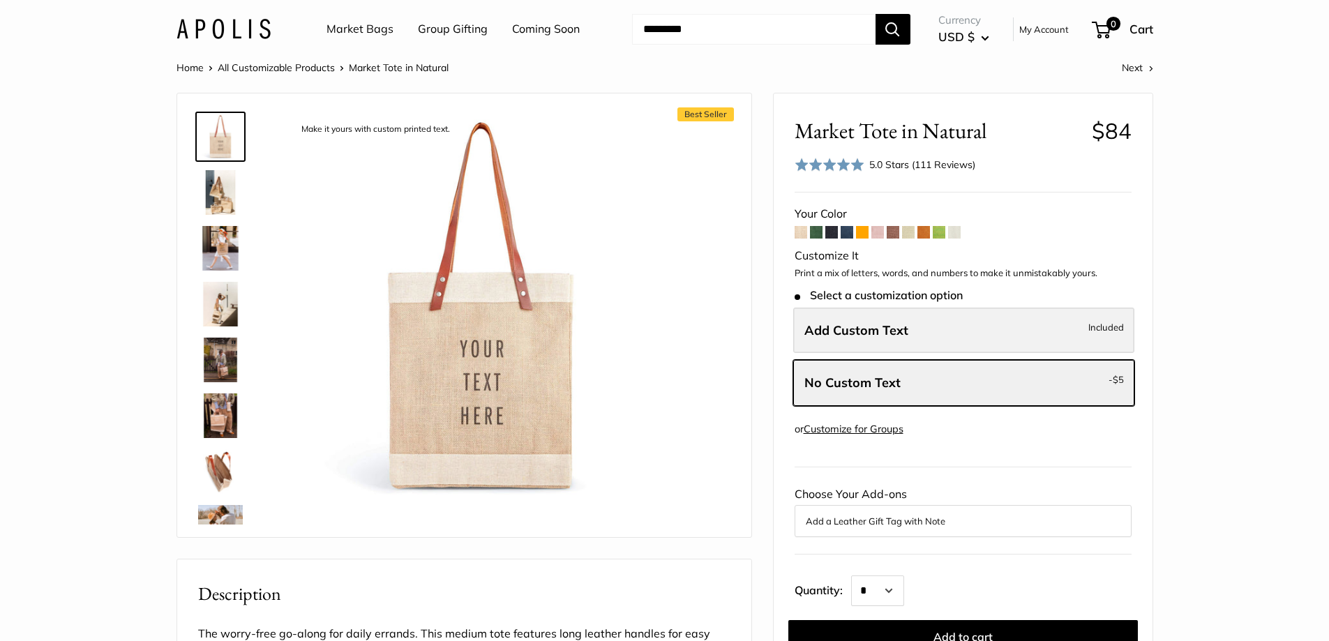
click at [844, 322] on span "Add Custom Text" at bounding box center [856, 330] width 104 height 16
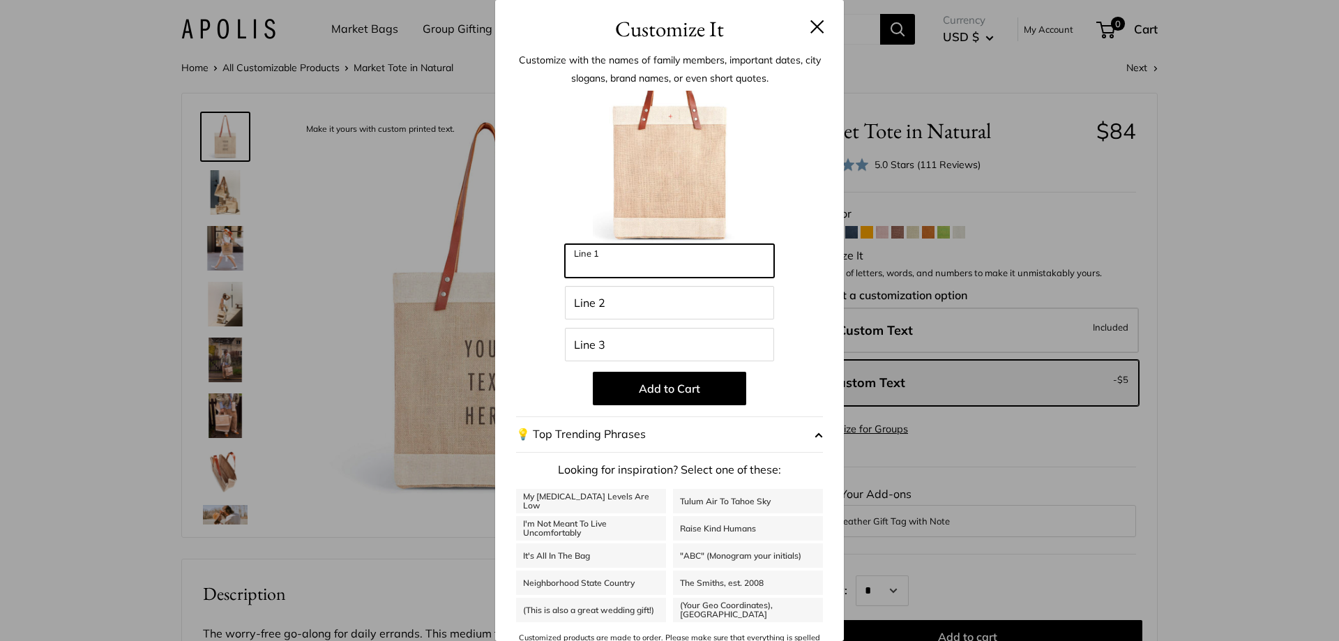
click at [686, 265] on input "Line 1" at bounding box center [669, 260] width 209 height 33
type input "*"
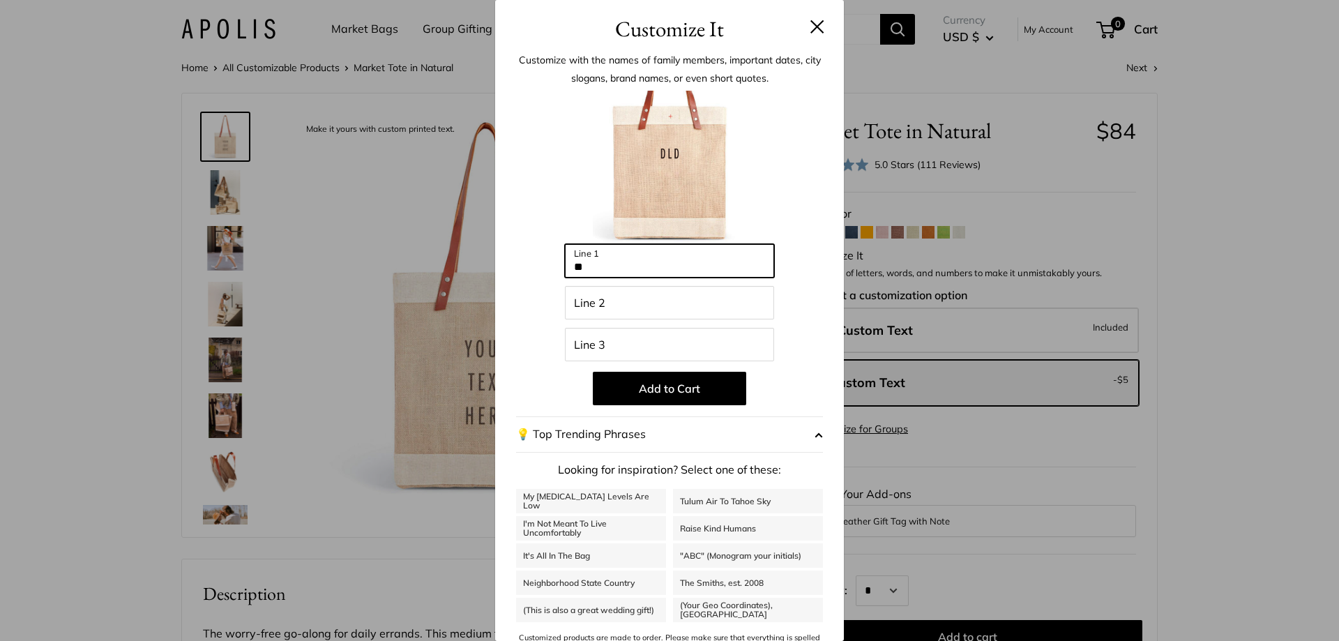
type input "*"
click at [702, 261] on input "Line 1" at bounding box center [669, 260] width 209 height 33
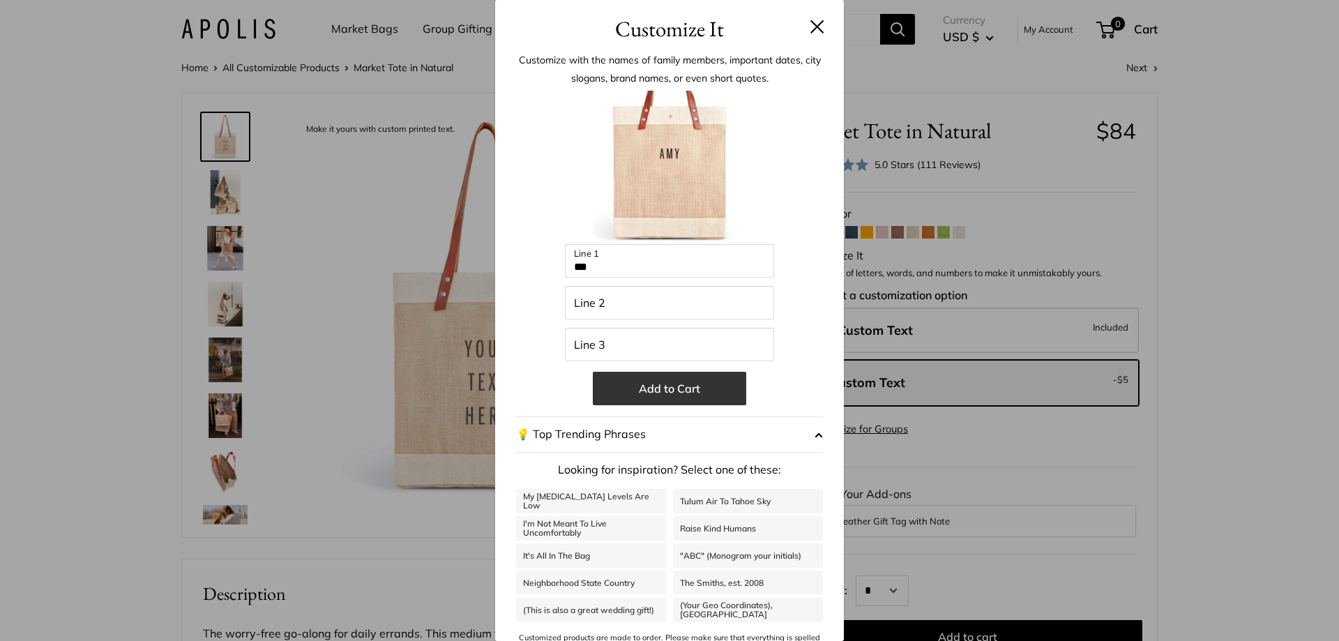
click at [696, 388] on button "Add to Cart" at bounding box center [669, 388] width 153 height 33
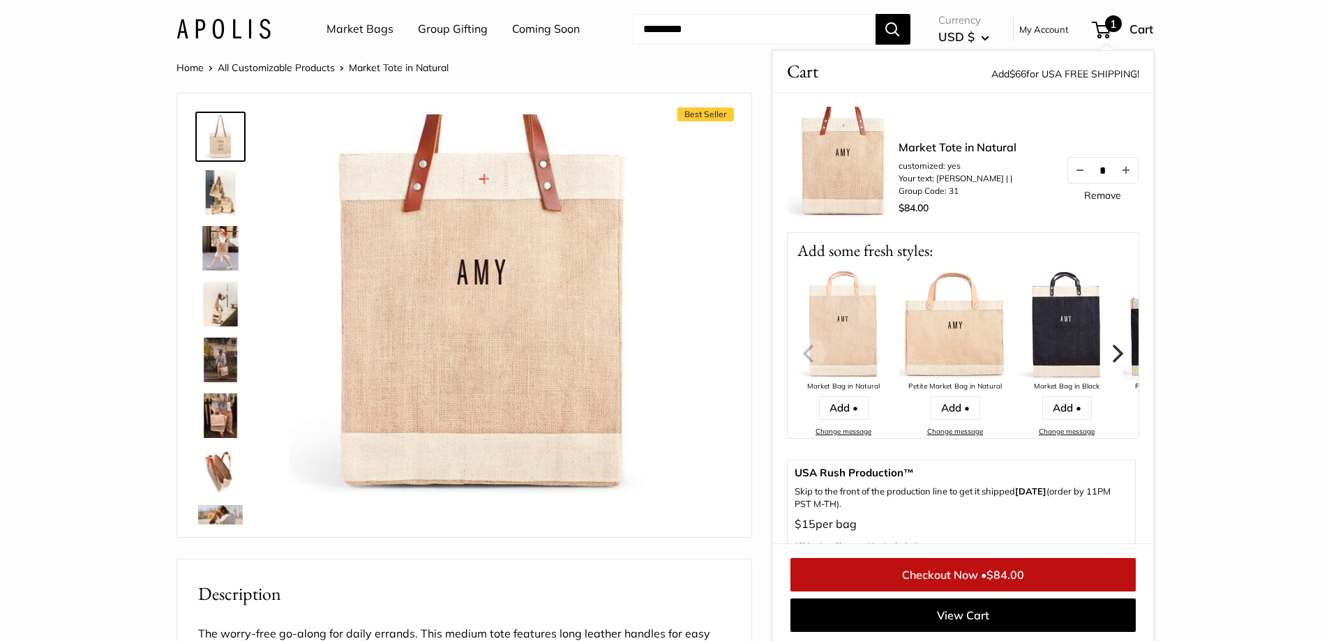
click at [1265, 226] on section "Home All Customizable Products Market Tote in Natural Next Best Seller The Orig…" at bounding box center [664, 642] width 1329 height 1167
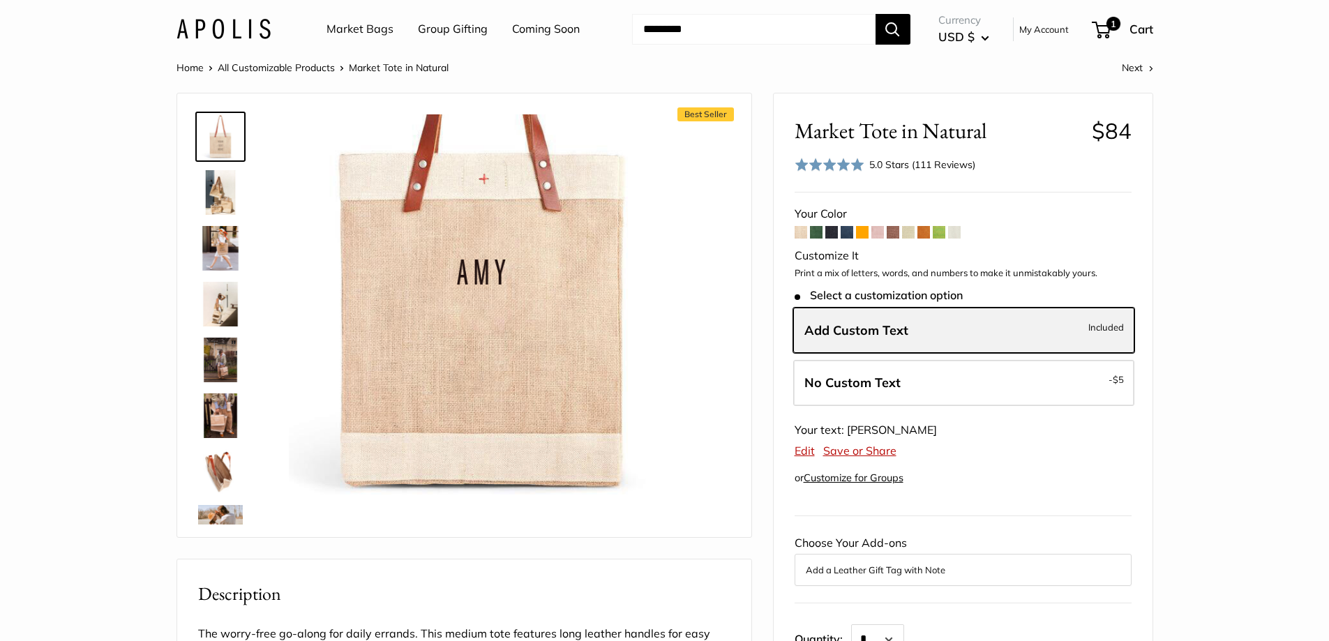
click at [866, 326] on span "Add Custom Text" at bounding box center [856, 330] width 104 height 16
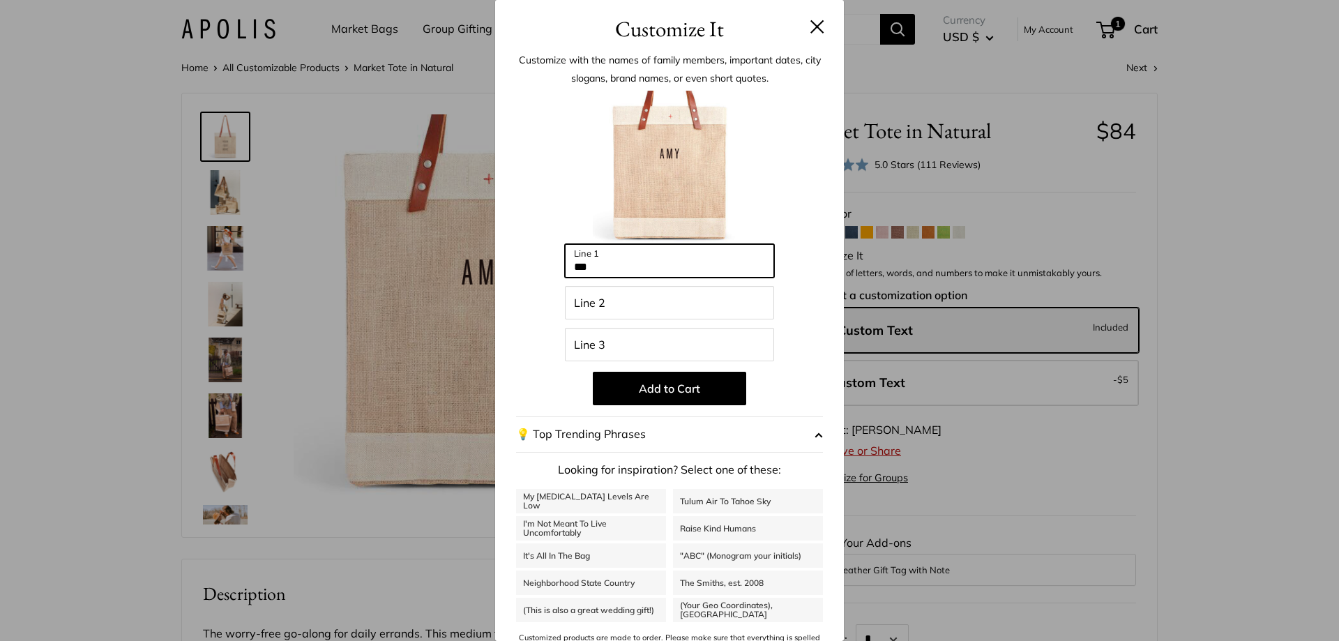
drag, startPoint x: 631, startPoint y: 260, endPoint x: 430, endPoint y: 233, distance: 203.4
click at [428, 246] on div "Customize It Customize with the names of family members, important dates, city …" at bounding box center [669, 320] width 1339 height 641
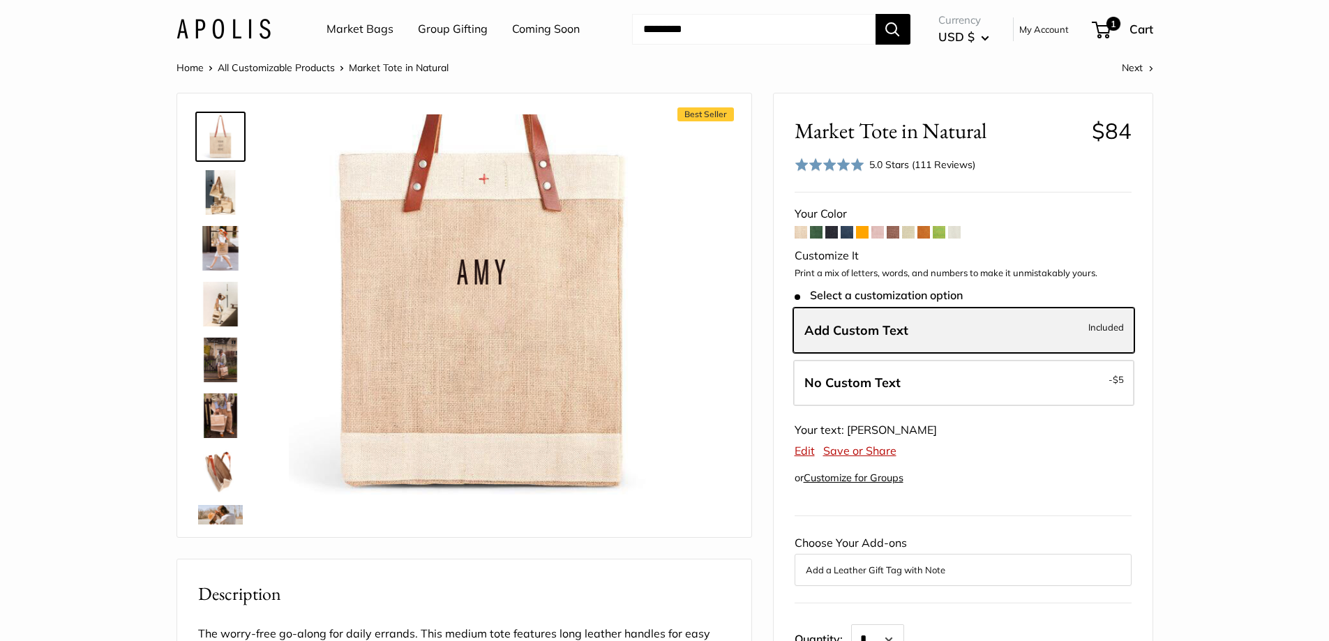
click at [880, 328] on span "Add Custom Text" at bounding box center [856, 330] width 104 height 16
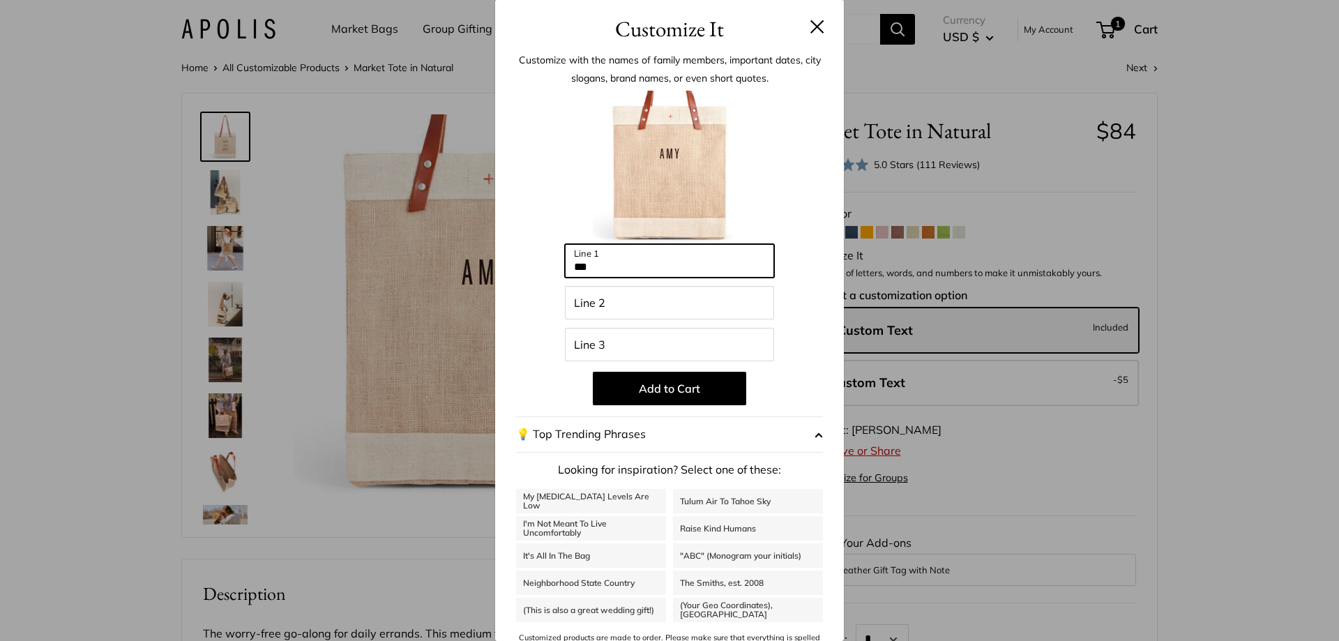
click at [606, 263] on input "***" at bounding box center [669, 260] width 209 height 33
type input "*"
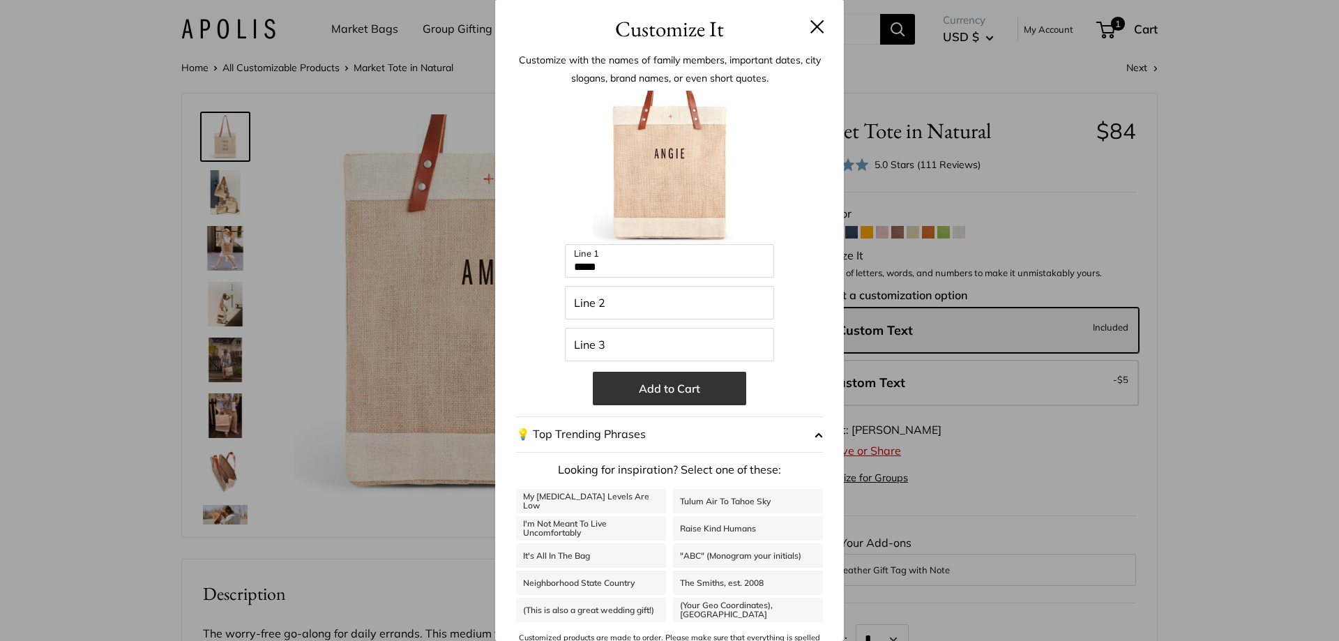
click at [681, 383] on button "Add to Cart" at bounding box center [669, 388] width 153 height 33
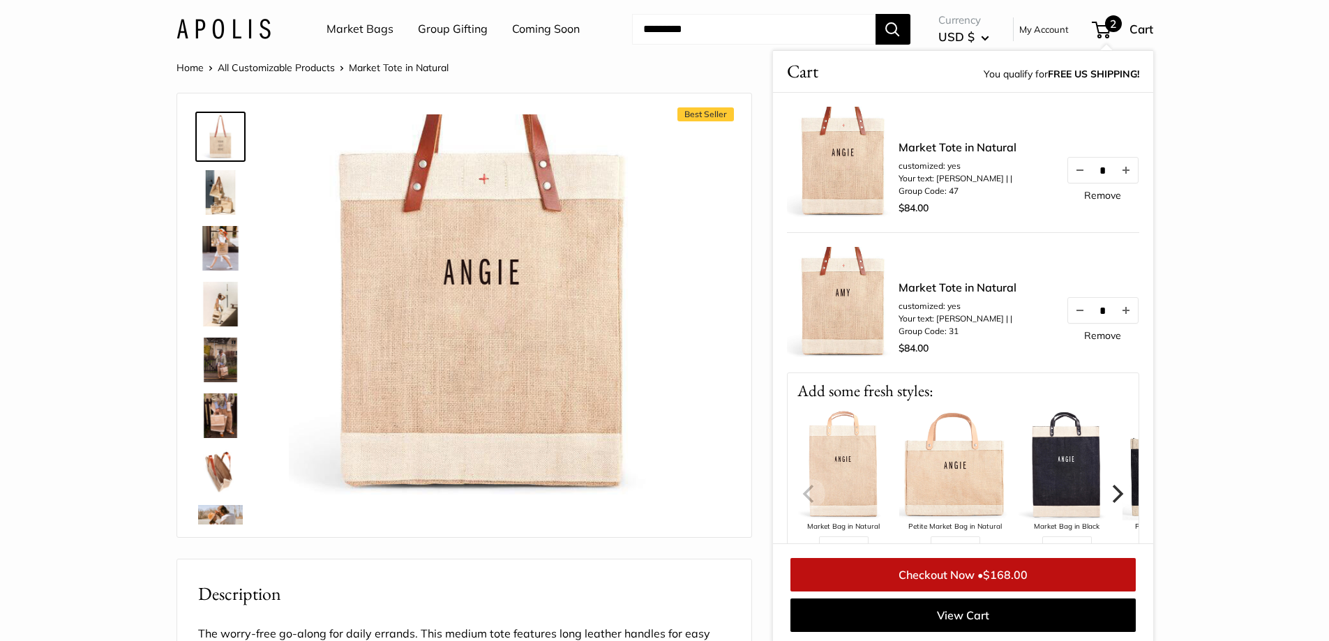
click at [1235, 330] on section "Home All Customizable Products Market Tote in Natural Next Best Seller The Orig…" at bounding box center [664, 642] width 1329 height 1167
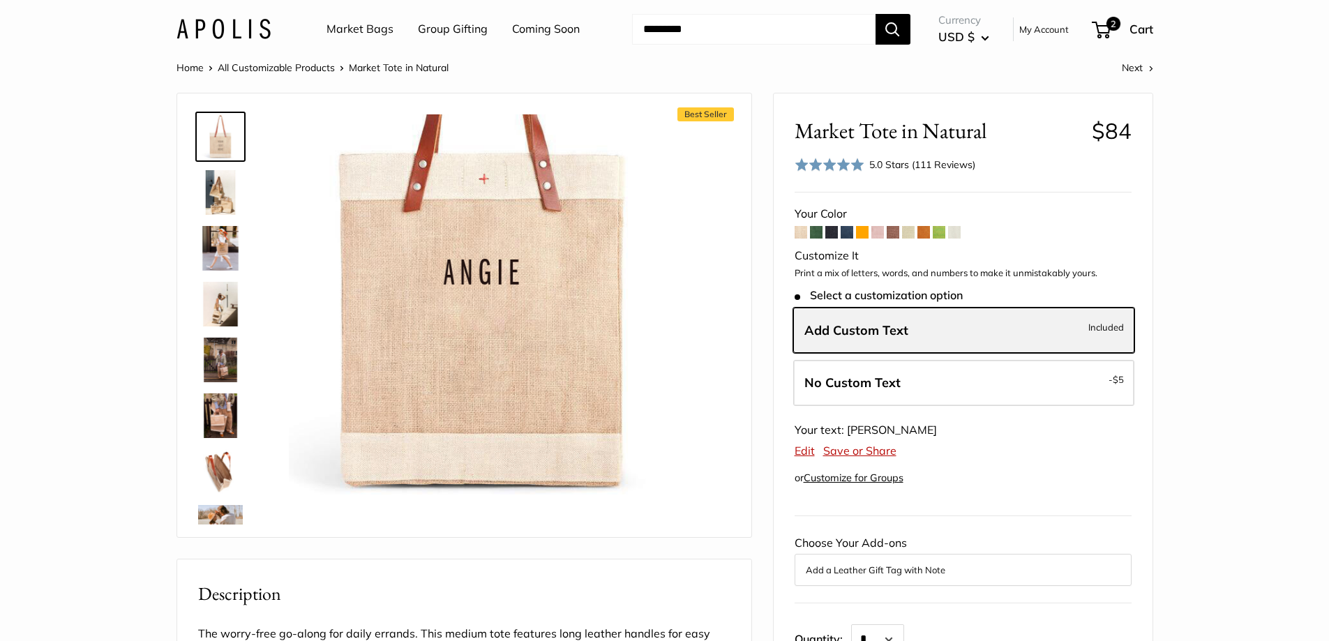
click at [895, 329] on span "Add Custom Text" at bounding box center [856, 330] width 104 height 16
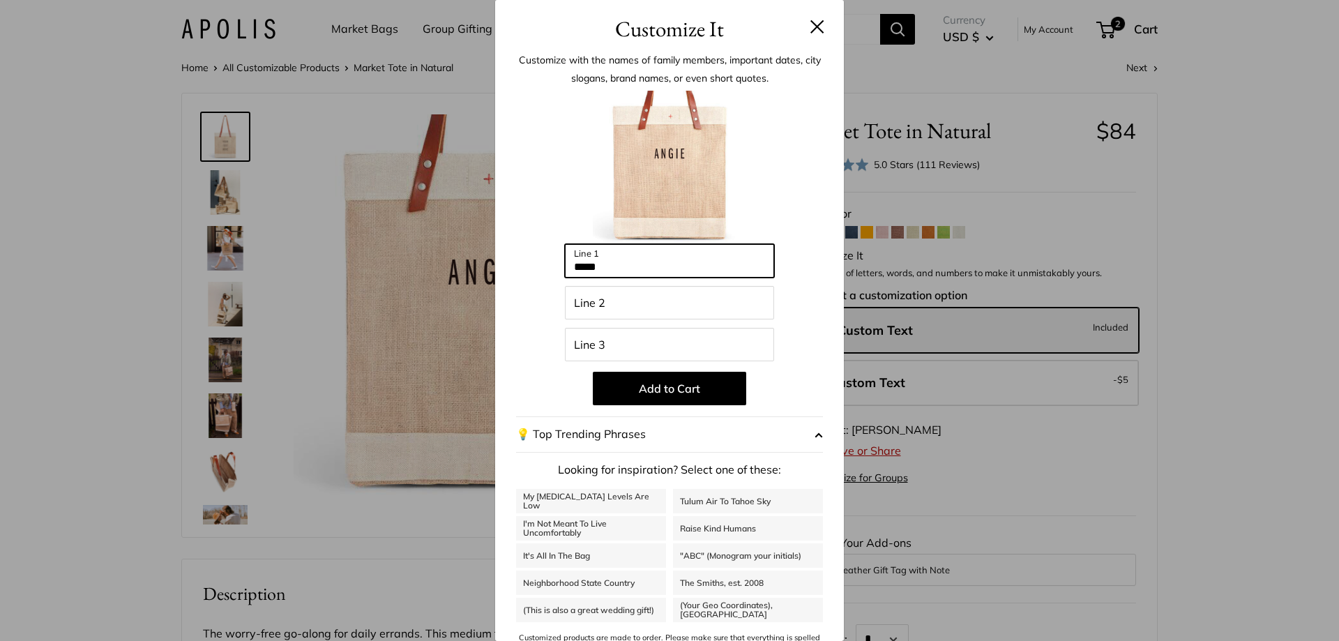
drag, startPoint x: 643, startPoint y: 265, endPoint x: 368, endPoint y: 227, distance: 277.4
click at [370, 234] on div "Customize It Customize with the names of family members, important dates, city …" at bounding box center [669, 320] width 1339 height 641
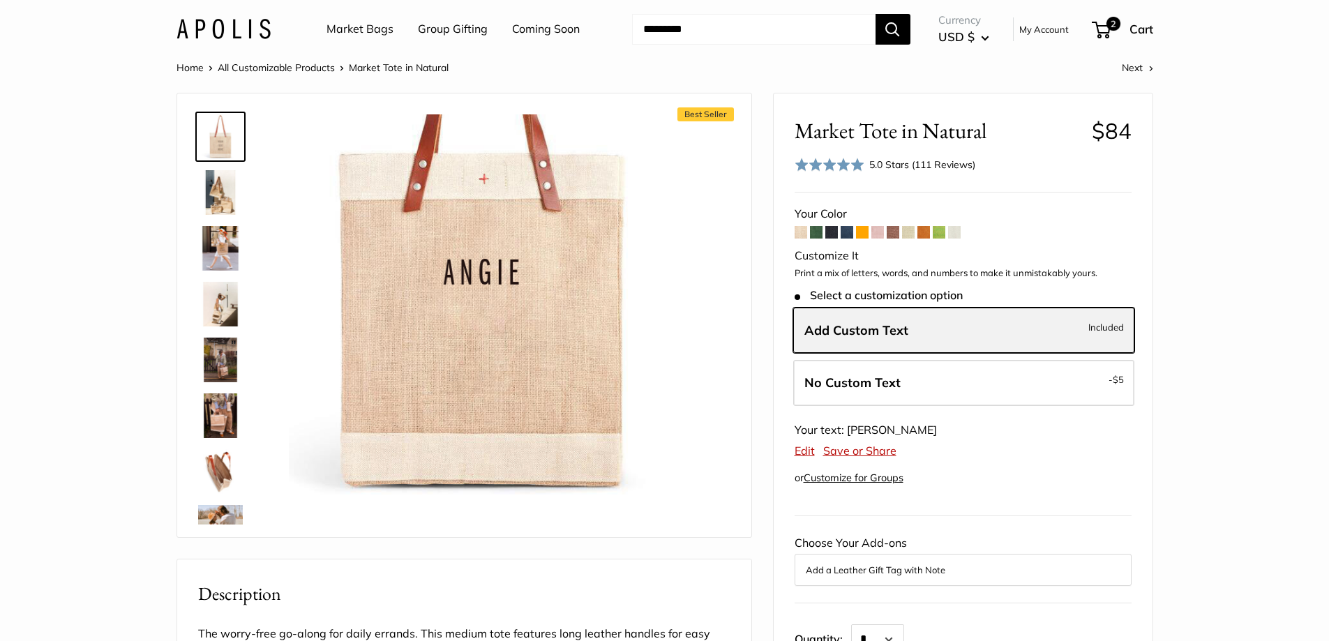
click at [905, 339] on label "Add Custom Text Included" at bounding box center [963, 331] width 341 height 46
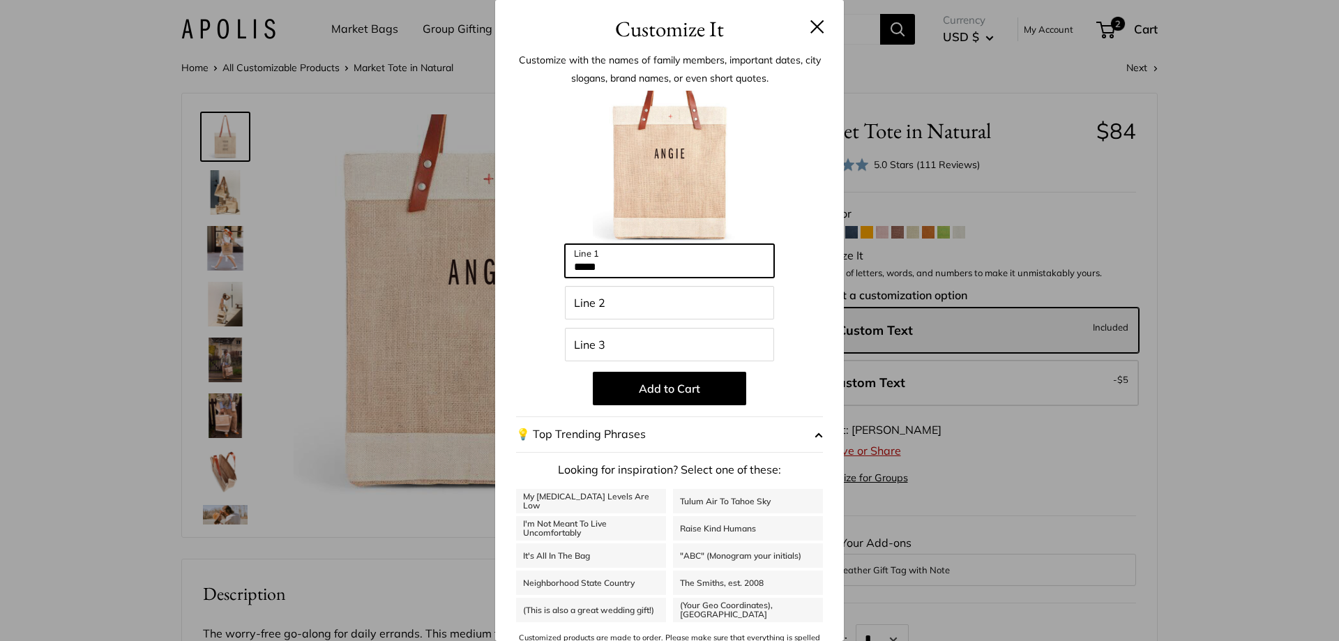
drag, startPoint x: 525, startPoint y: 255, endPoint x: 474, endPoint y: 250, distance: 51.1
click at [474, 250] on div "Customize It Customize with the names of family members, important dates, city …" at bounding box center [669, 320] width 1339 height 641
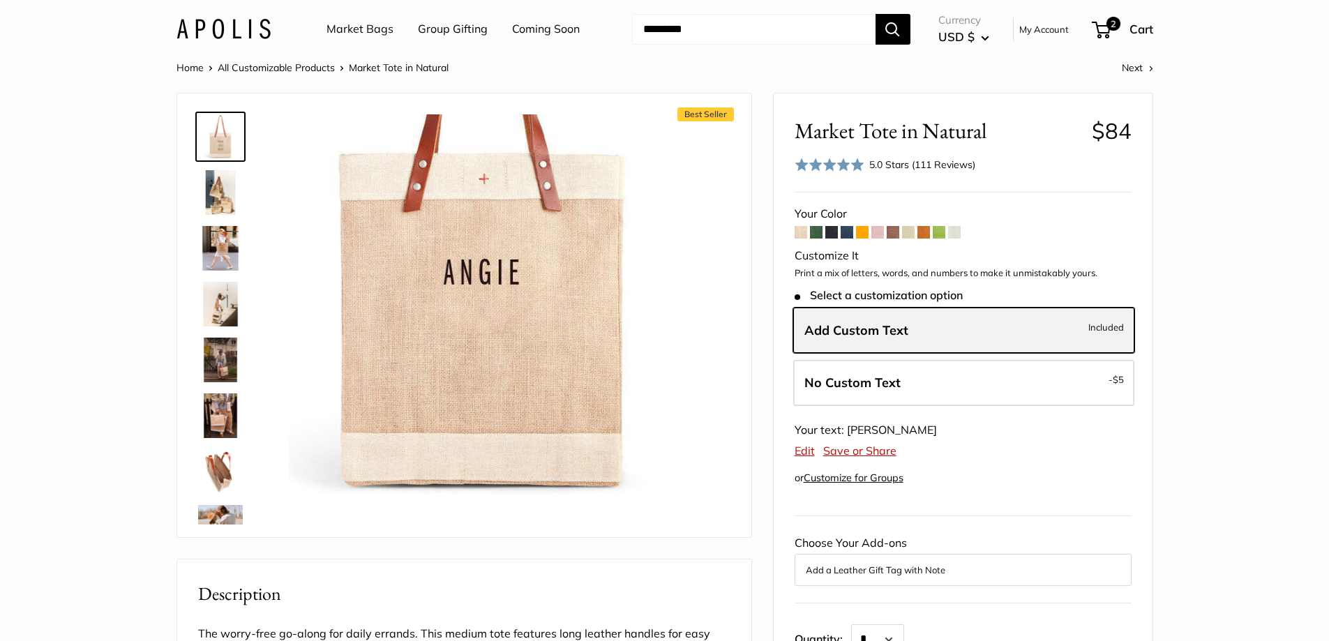
click at [884, 315] on label "Add Custom Text Included" at bounding box center [963, 331] width 341 height 46
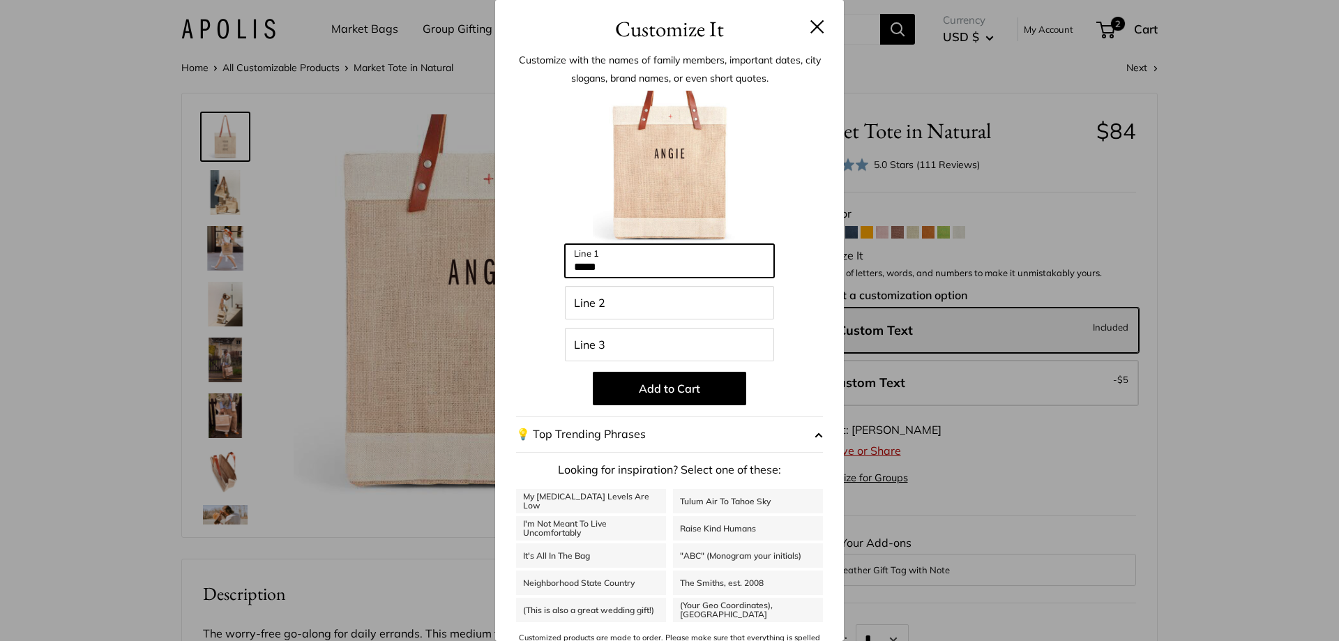
click at [660, 266] on input "*****" at bounding box center [669, 260] width 209 height 33
type input "*"
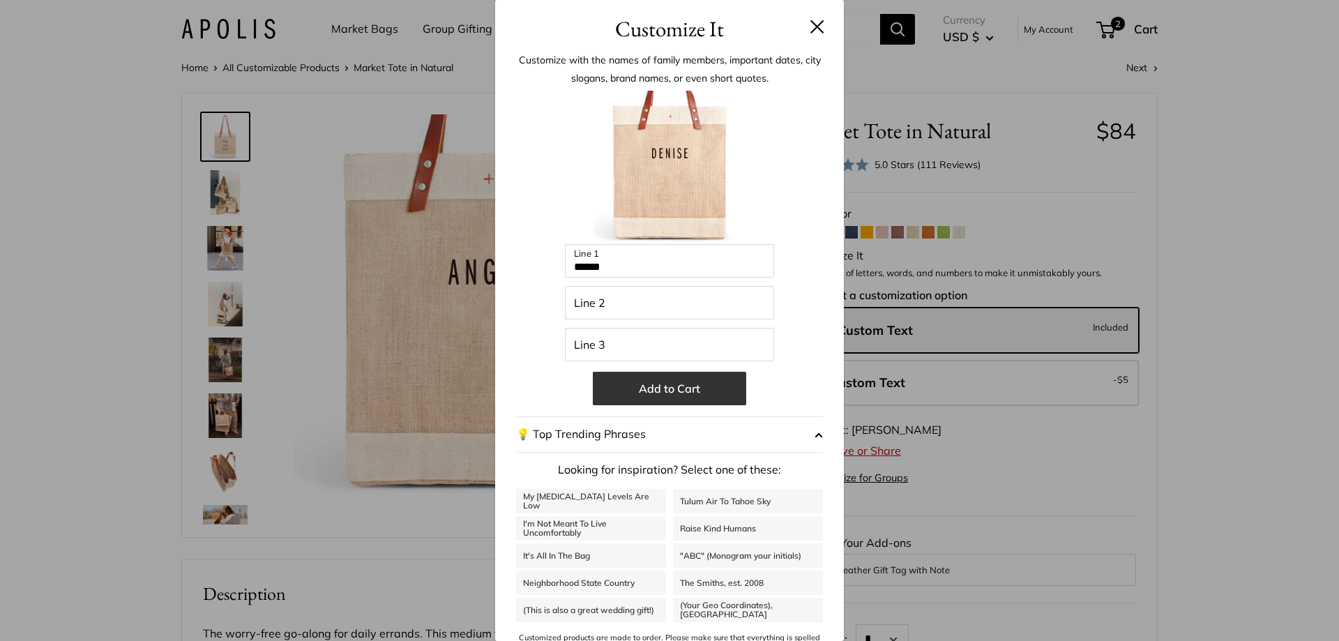
click at [670, 393] on button "Add to Cart" at bounding box center [669, 388] width 153 height 33
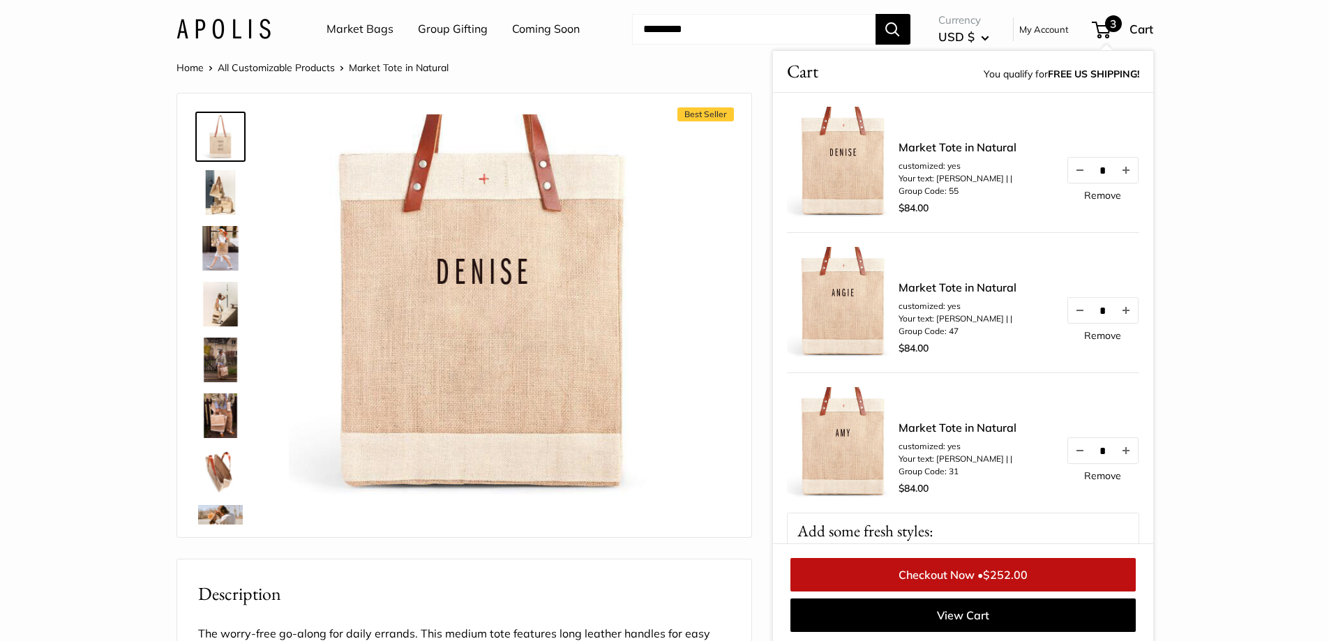
click at [725, 292] on div "Best Seller The Original Market bag in its 4 native styles Effortless style tha…" at bounding box center [464, 315] width 539 height 416
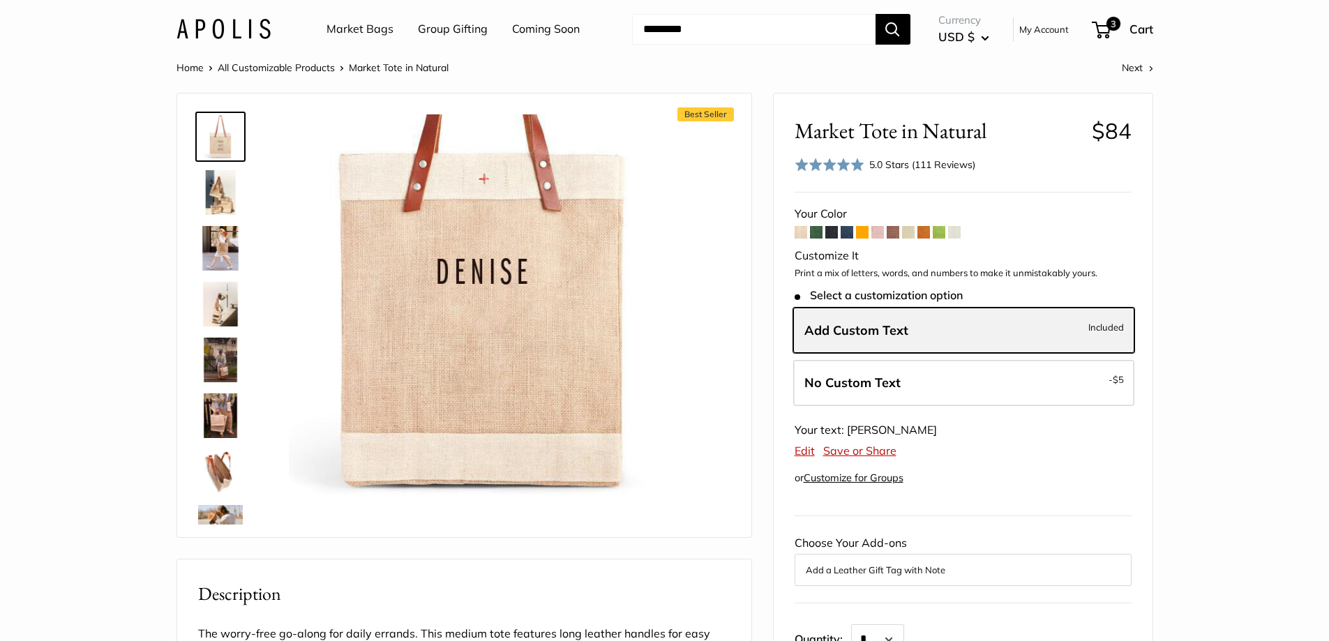
click at [855, 331] on span "Add Custom Text" at bounding box center [856, 330] width 104 height 16
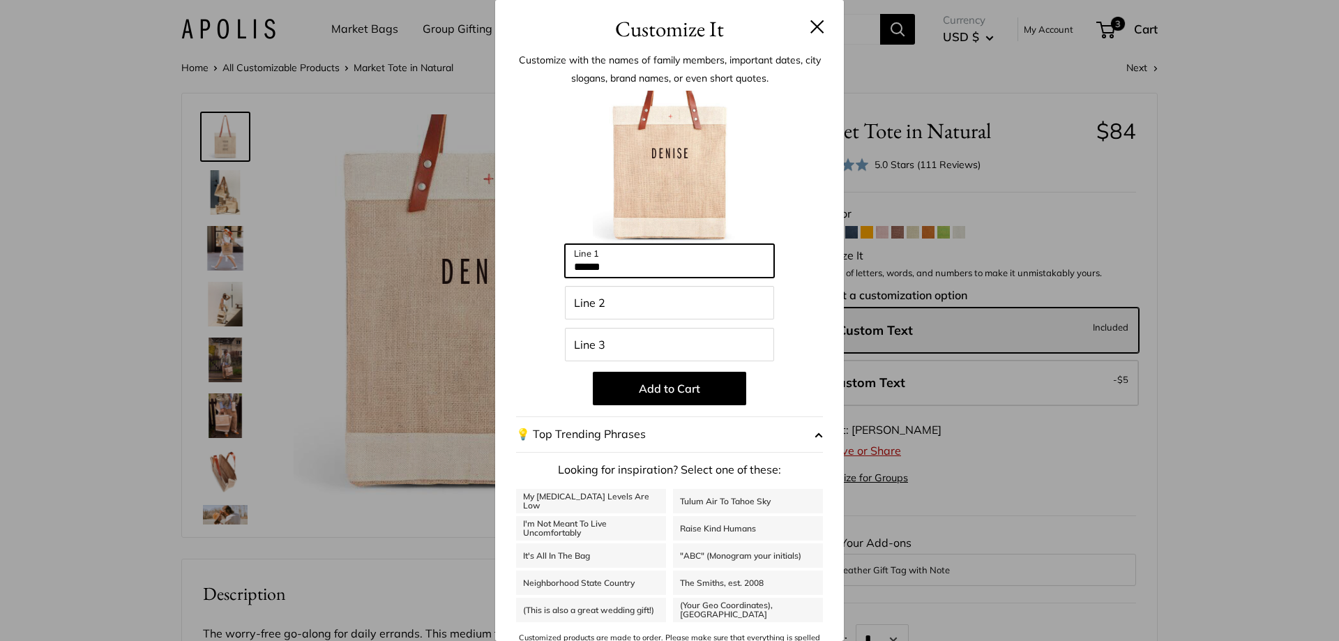
click at [640, 267] on input "******" at bounding box center [669, 260] width 209 height 33
type input "*"
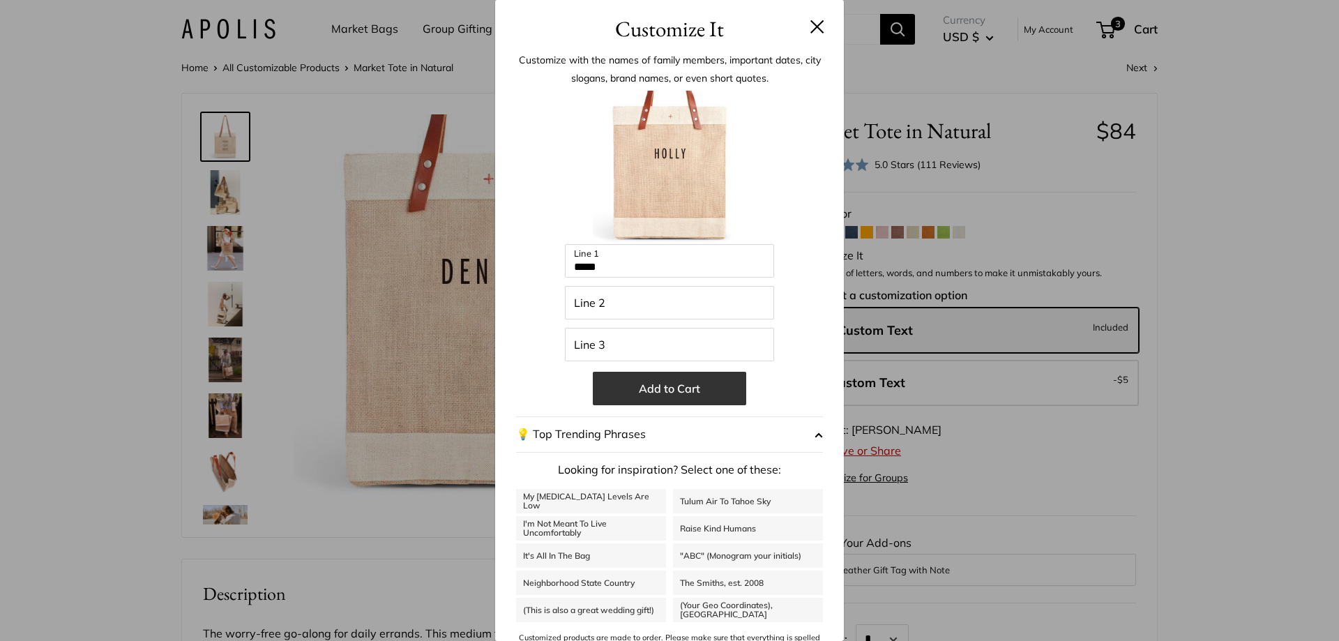
click at [631, 385] on button "Add to Cart" at bounding box center [669, 388] width 153 height 33
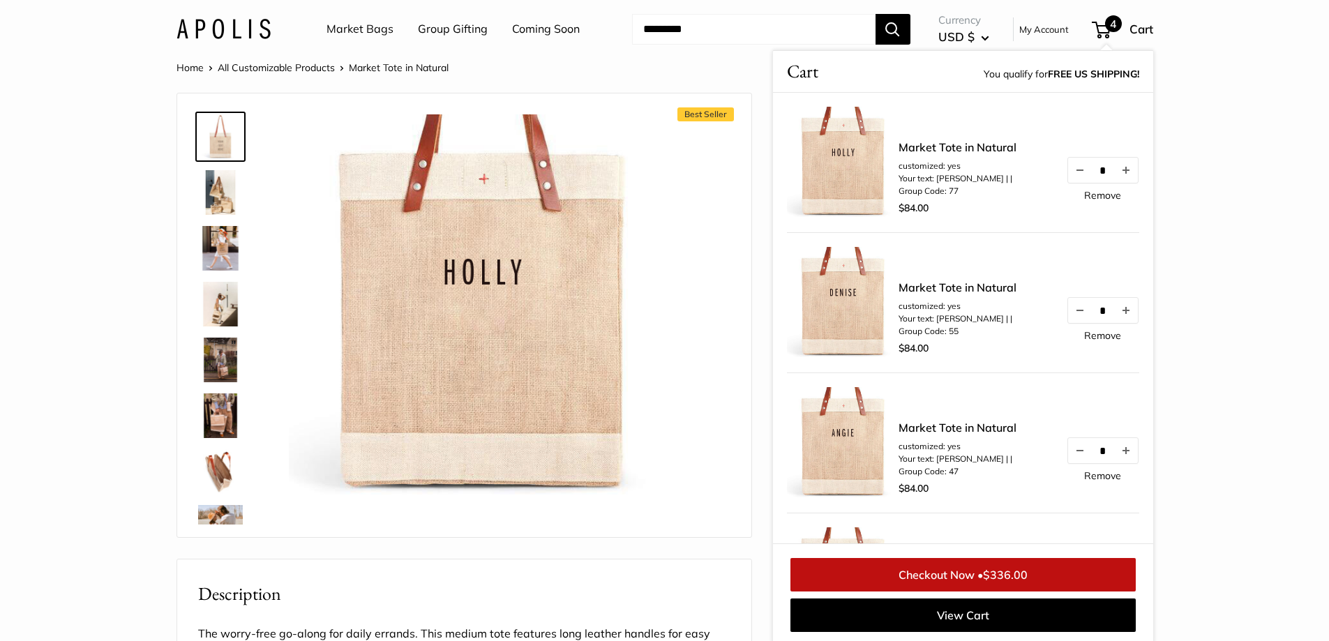
click at [700, 342] on div "Best Seller The Original Market bag in its 4 native styles Effortless style tha…" at bounding box center [464, 315] width 539 height 416
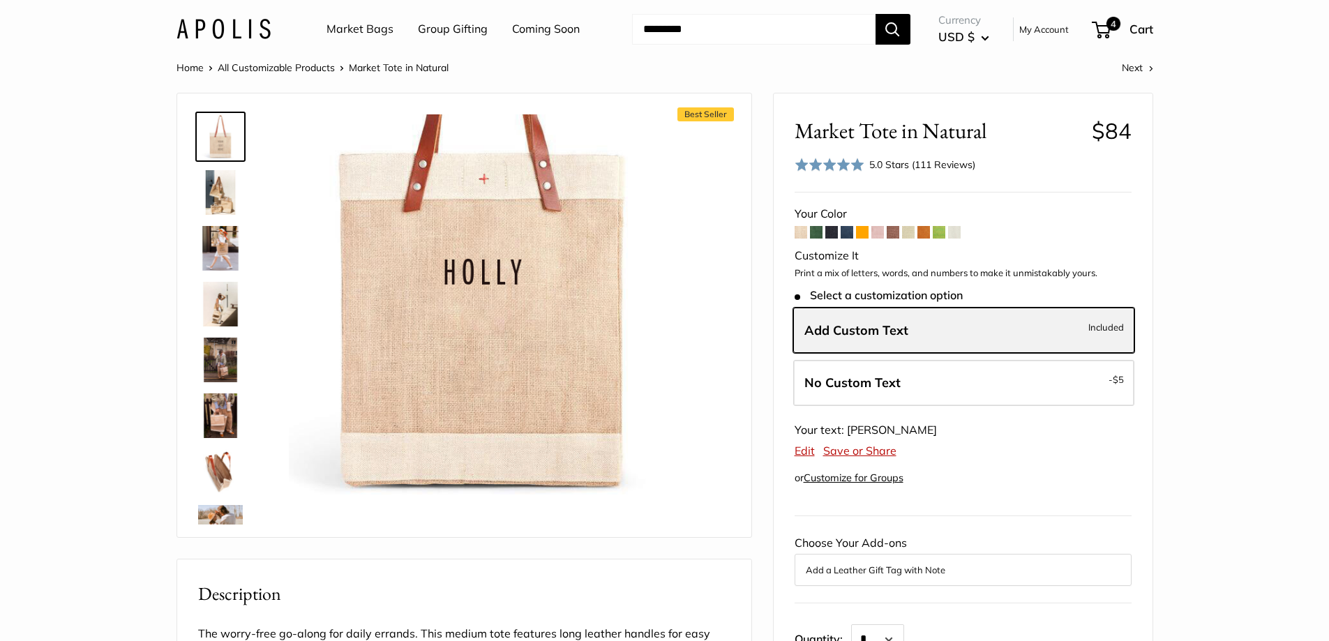
click at [938, 331] on label "Add Custom Text Included" at bounding box center [963, 331] width 341 height 46
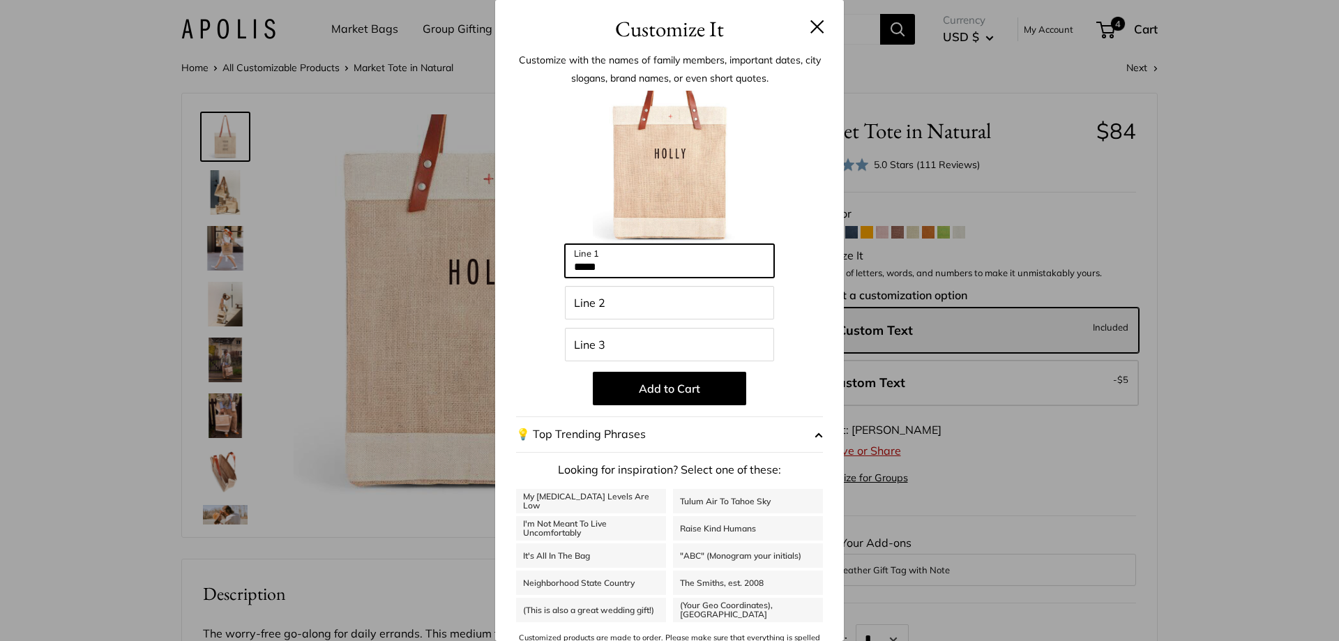
click at [643, 269] on input "*****" at bounding box center [669, 260] width 209 height 33
type input "*"
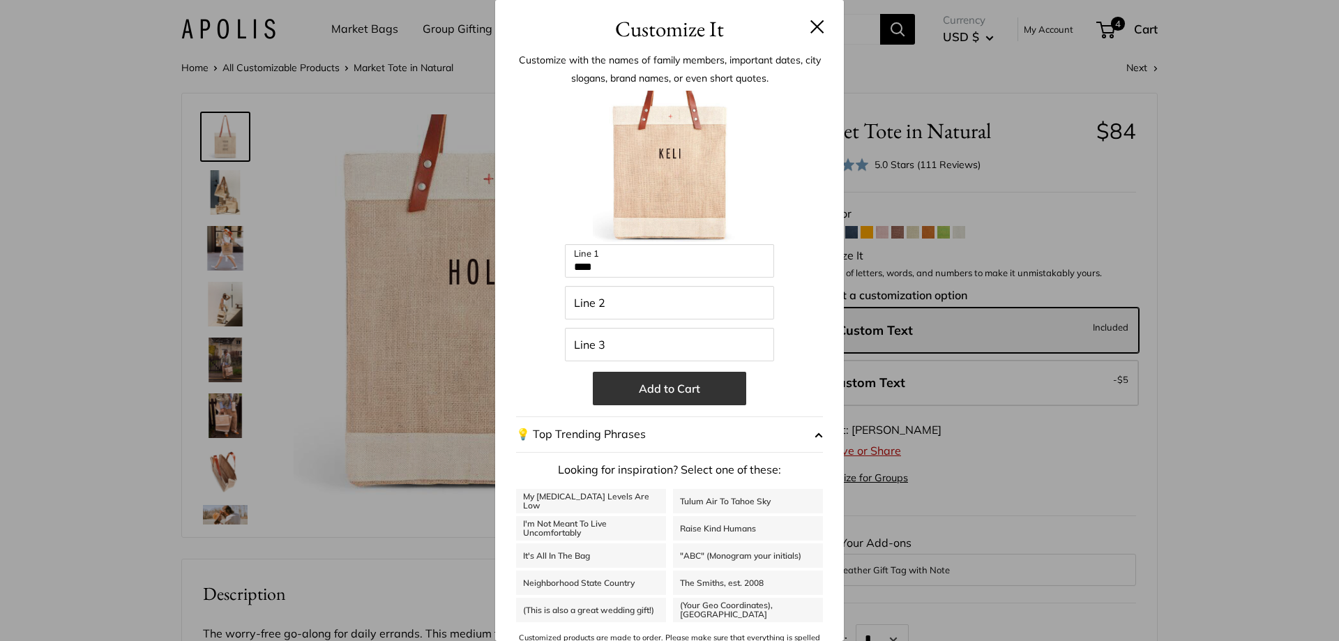
click at [673, 391] on button "Add to Cart" at bounding box center [669, 388] width 153 height 33
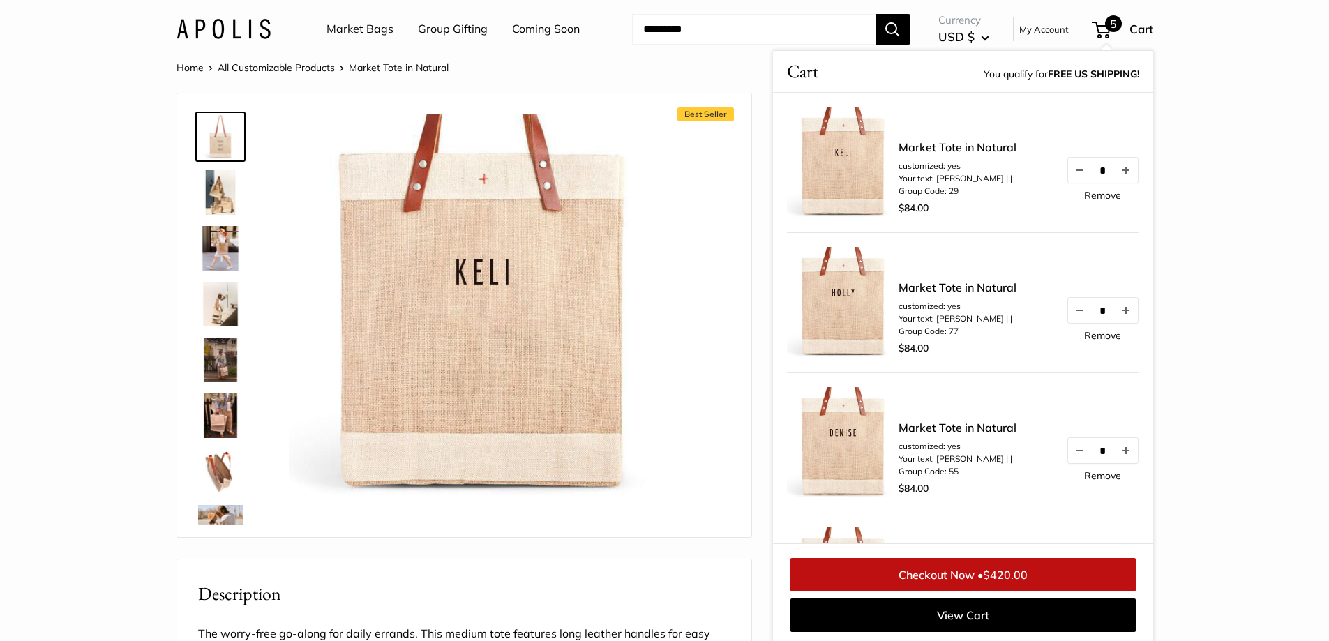
click at [703, 225] on div "Best Seller The Original Market bag in its 4 native styles Effortless style tha…" at bounding box center [464, 315] width 539 height 416
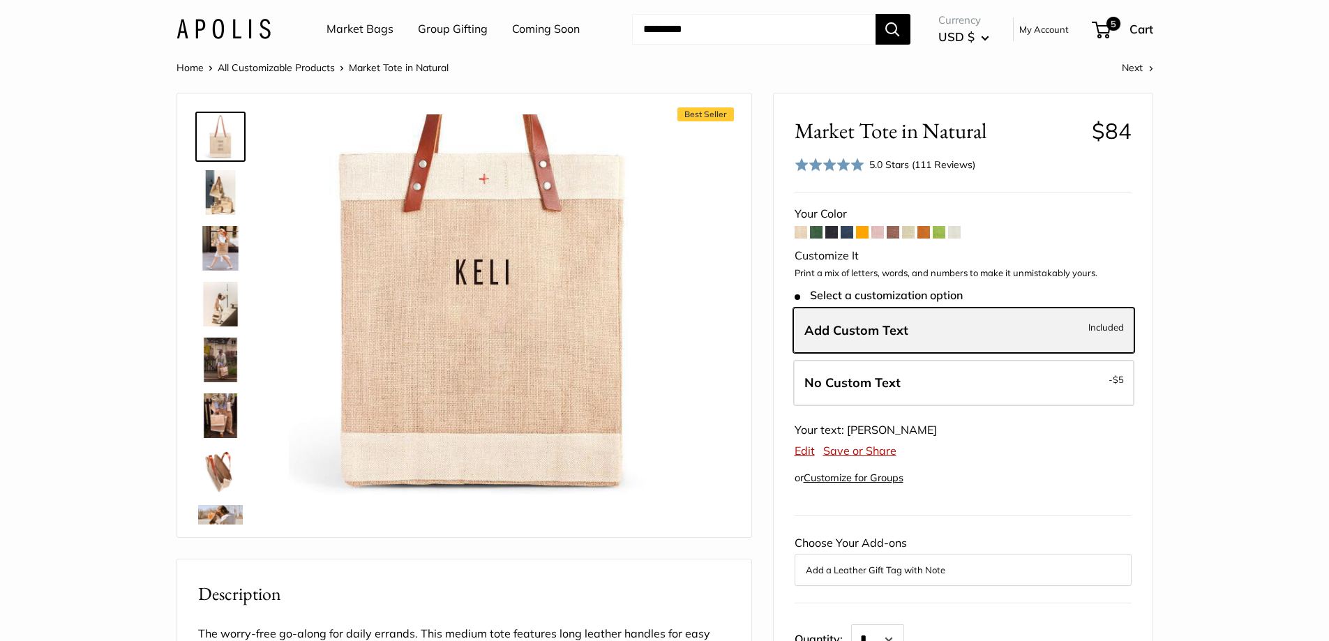
click at [855, 328] on span "Add Custom Text" at bounding box center [856, 330] width 104 height 16
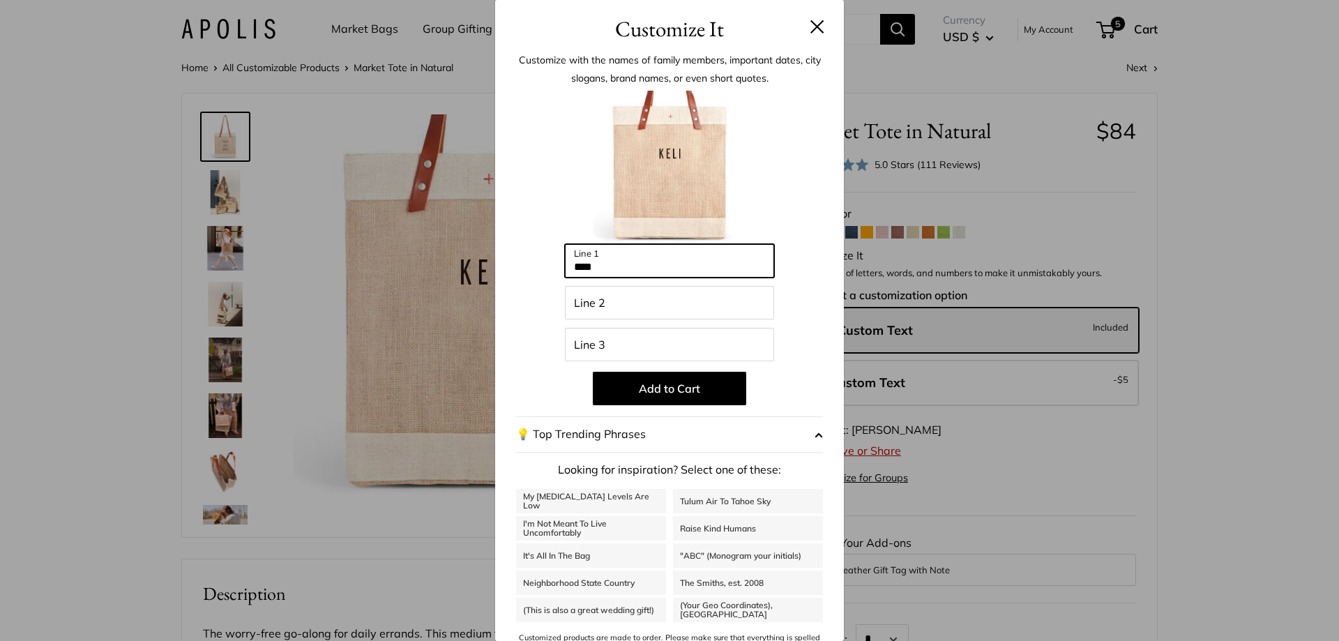
click at [606, 266] on input "****" at bounding box center [669, 260] width 209 height 33
type input "*"
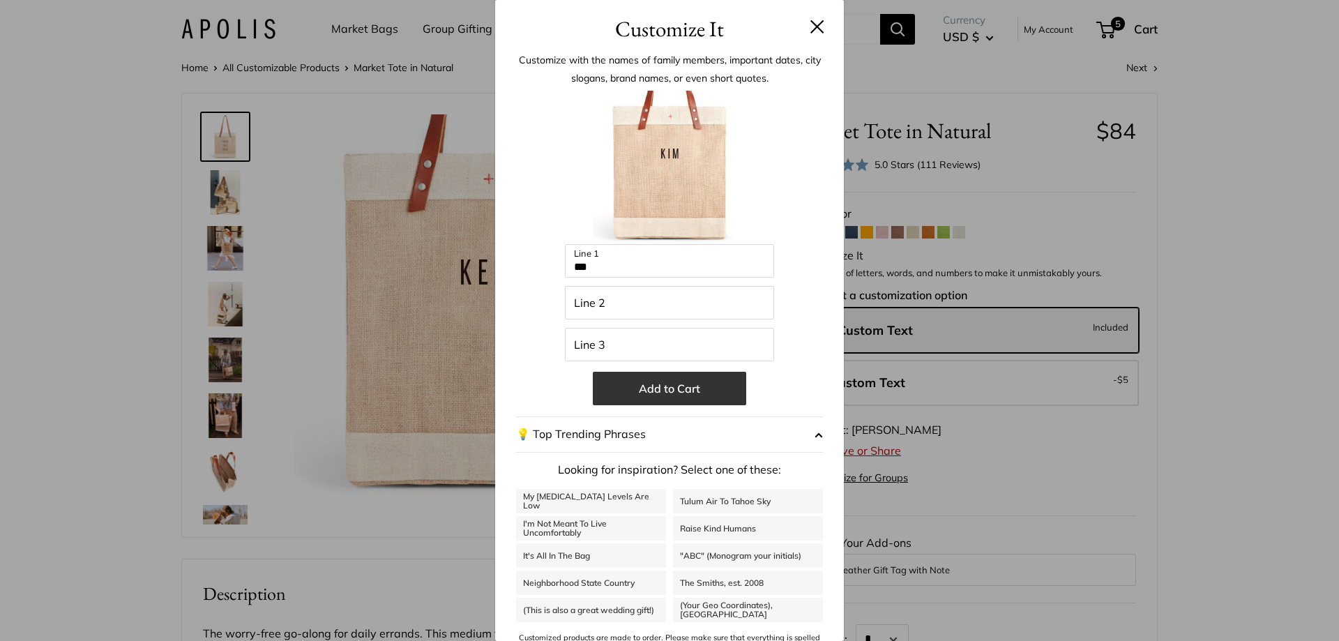
click at [633, 390] on button "Add to Cart" at bounding box center [669, 388] width 153 height 33
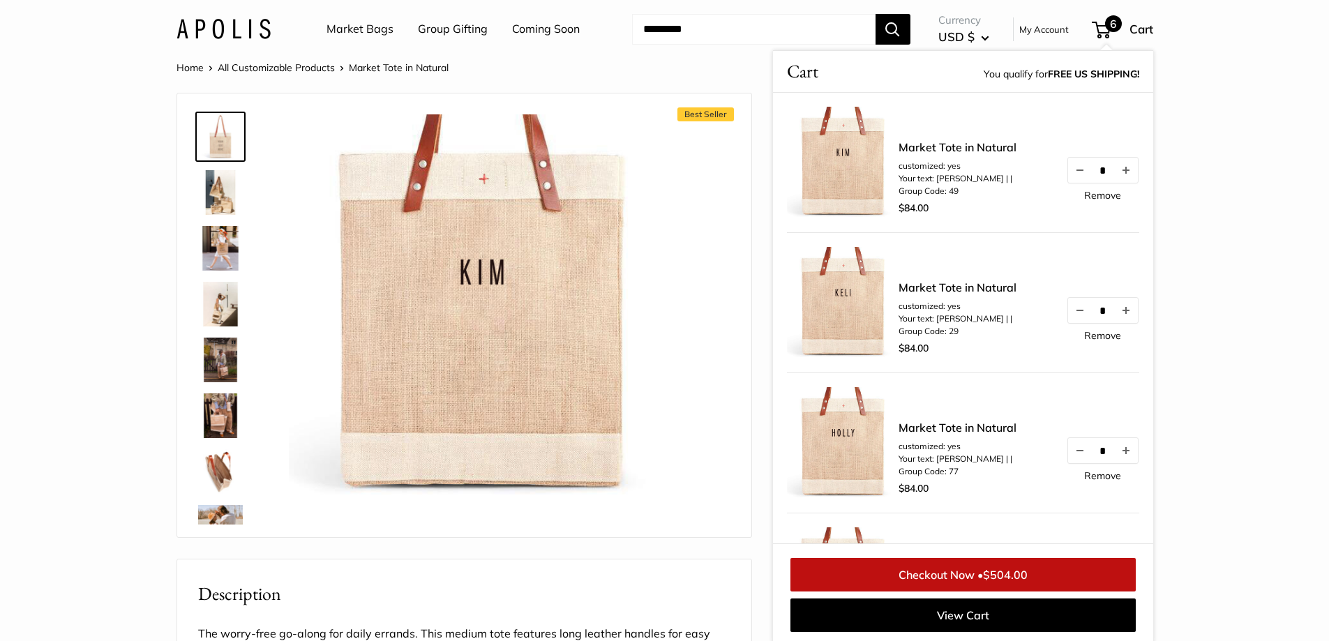
click at [742, 299] on div "Best Seller The Original Market bag in its 4 native styles Effortless style tha…" at bounding box center [464, 315] width 574 height 444
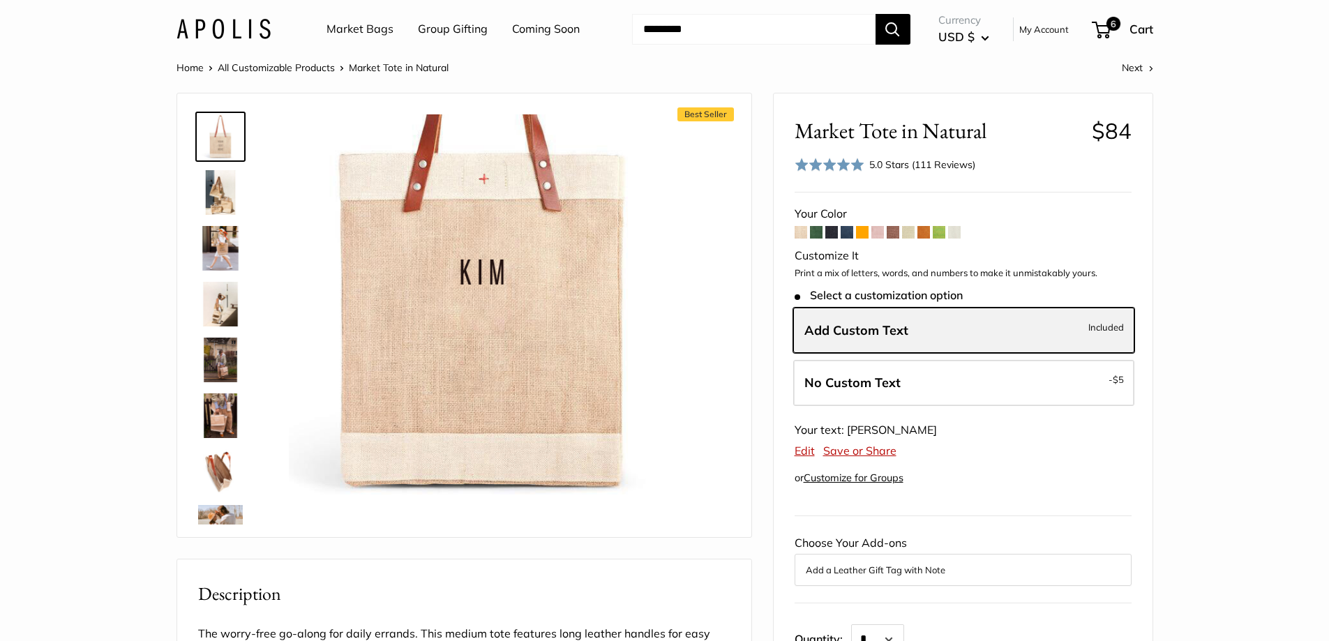
click at [842, 332] on span "Add Custom Text" at bounding box center [856, 330] width 104 height 16
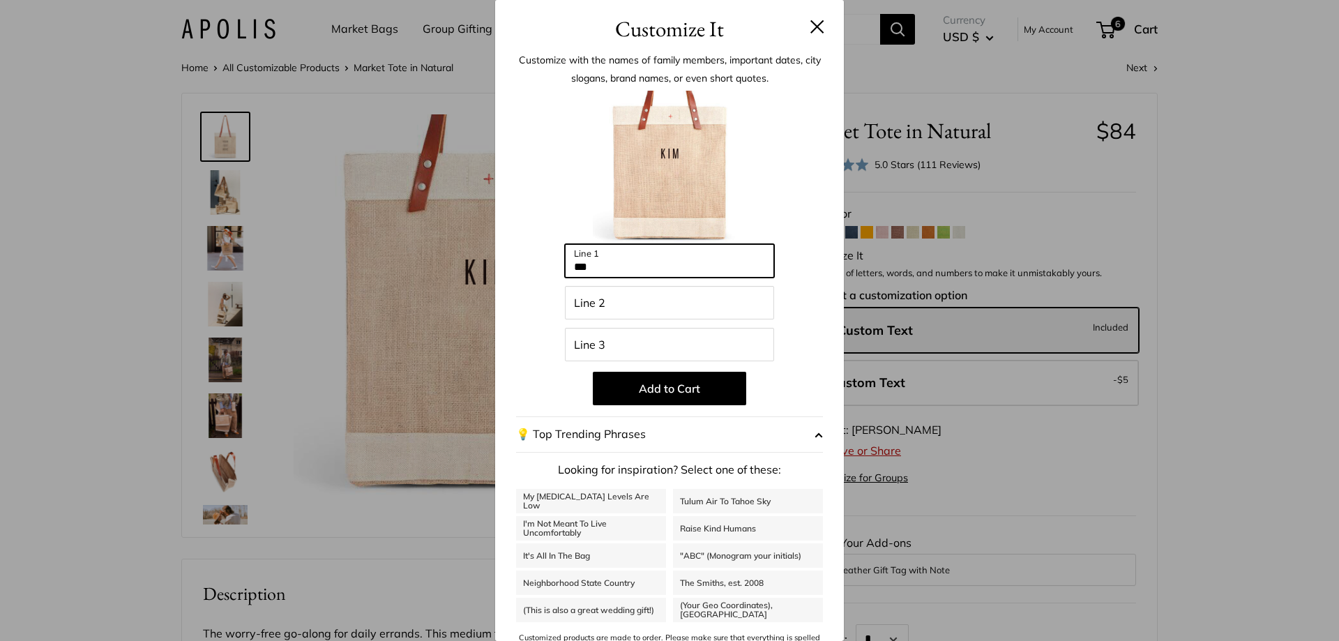
click at [639, 269] on input "***" at bounding box center [669, 260] width 209 height 33
type input "*"
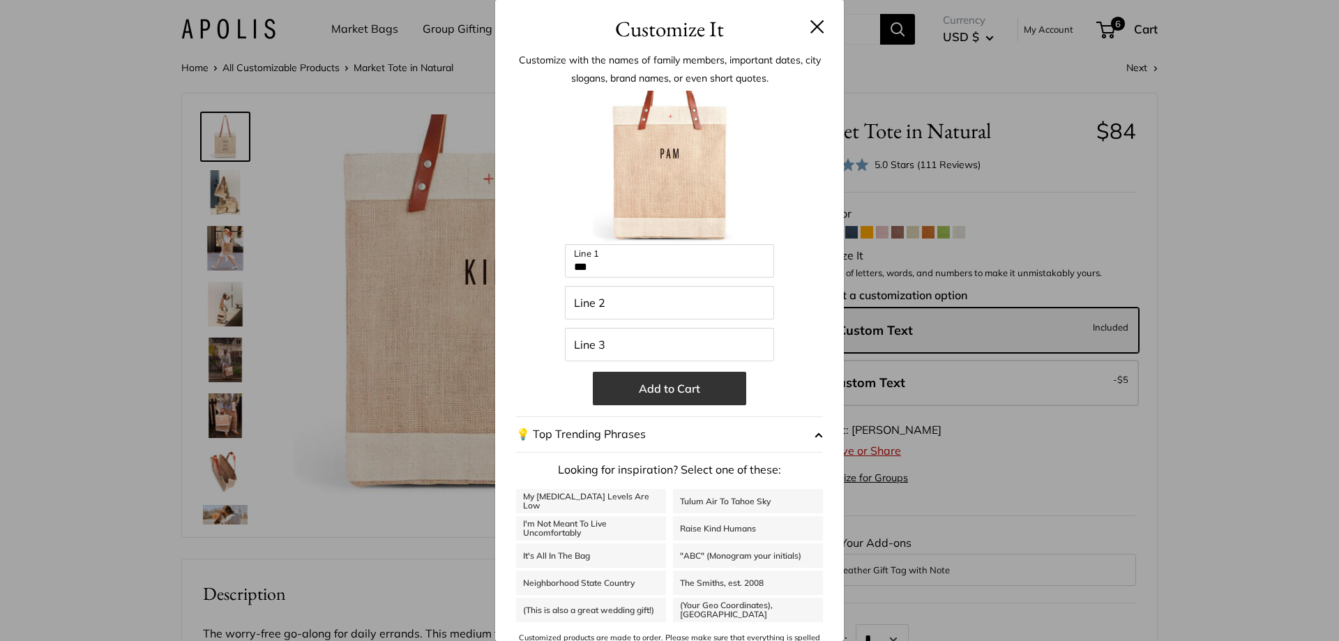
click at [648, 392] on button "Add to Cart" at bounding box center [669, 388] width 153 height 33
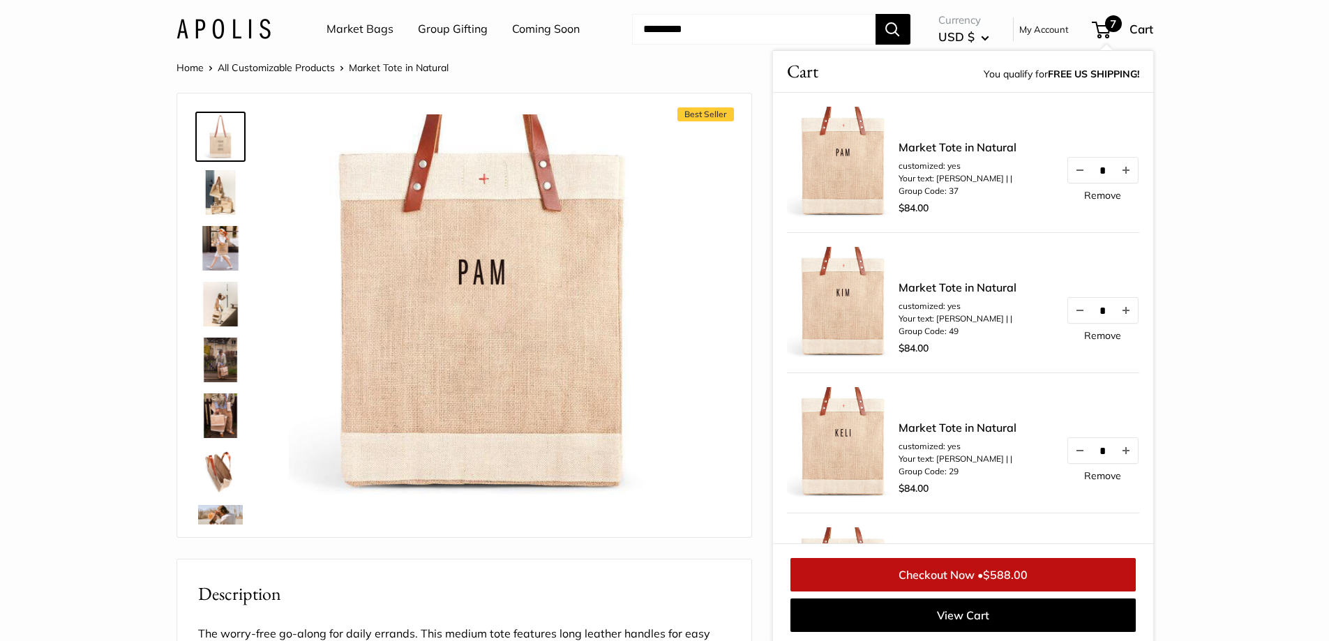
click at [690, 227] on div "Best Seller The Original Market bag in its 4 native styles Effortless style tha…" at bounding box center [464, 315] width 539 height 416
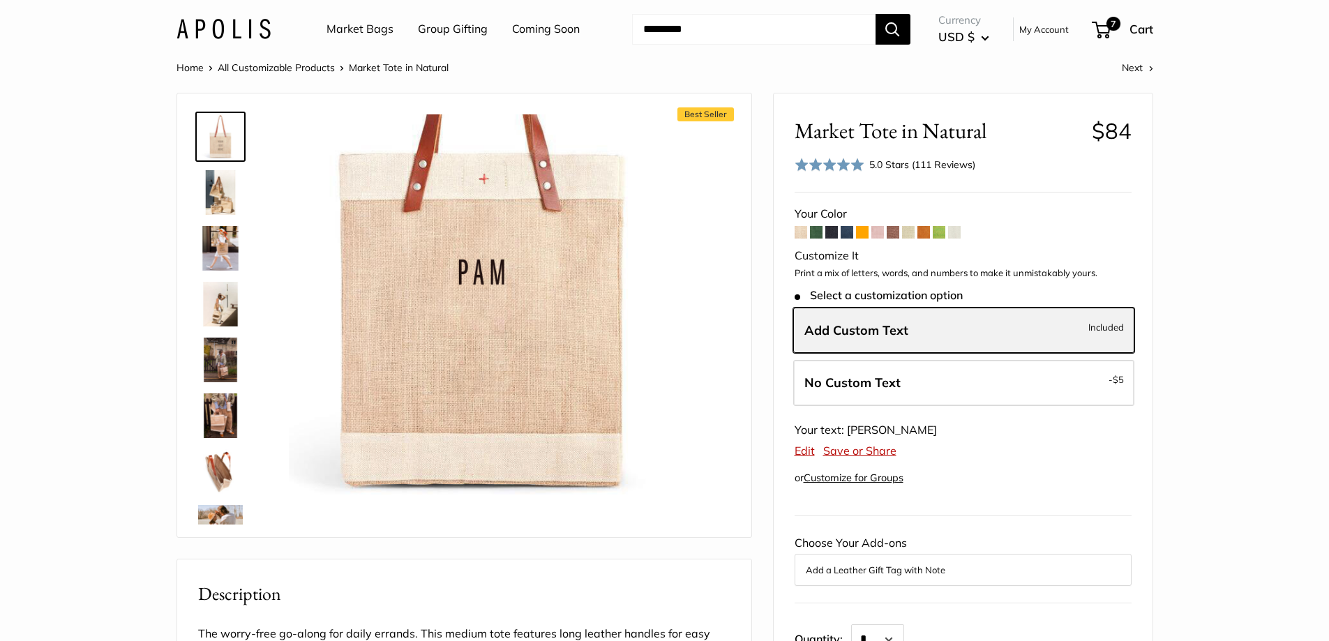
click at [892, 331] on span "Add Custom Text" at bounding box center [856, 330] width 104 height 16
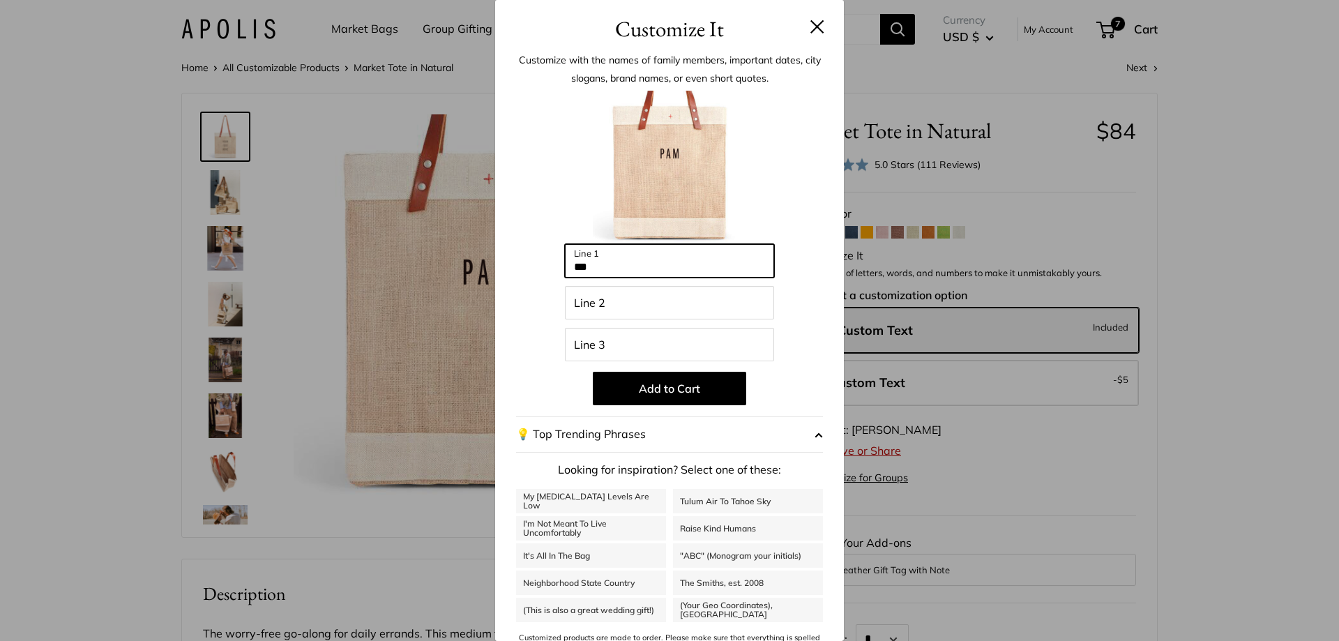
click at [633, 266] on input "***" at bounding box center [669, 260] width 209 height 33
type input "*"
type input "*****"
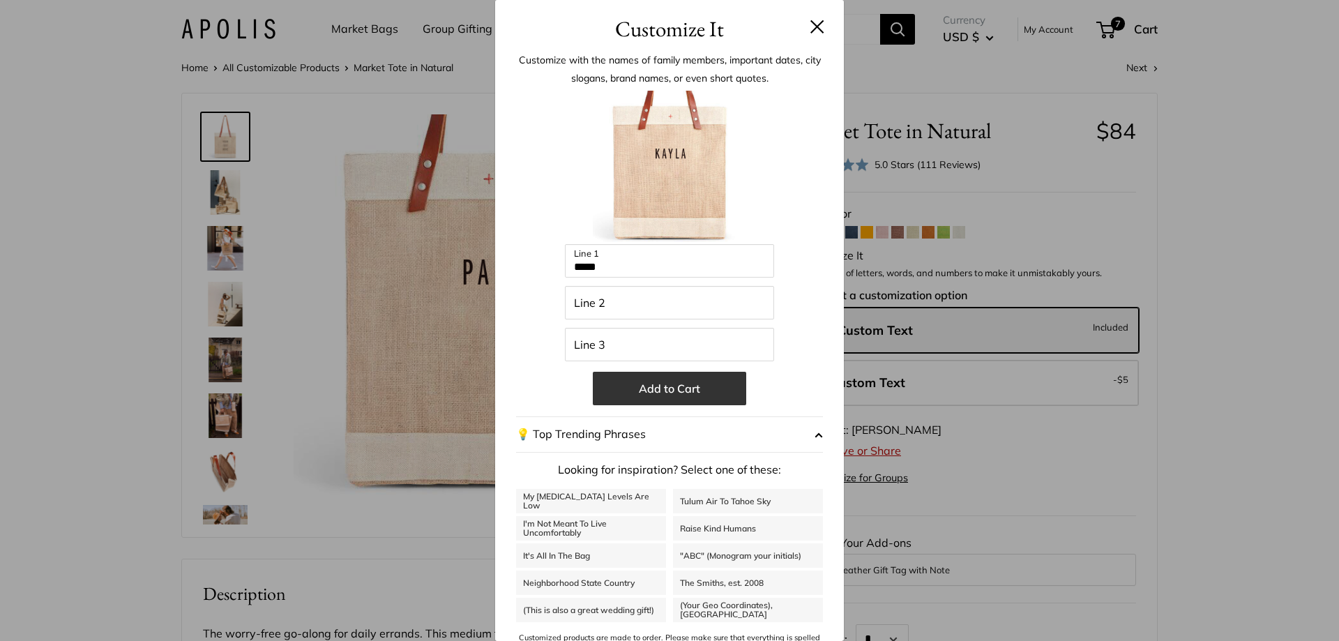
click at [665, 384] on button "Add to Cart" at bounding box center [669, 388] width 153 height 33
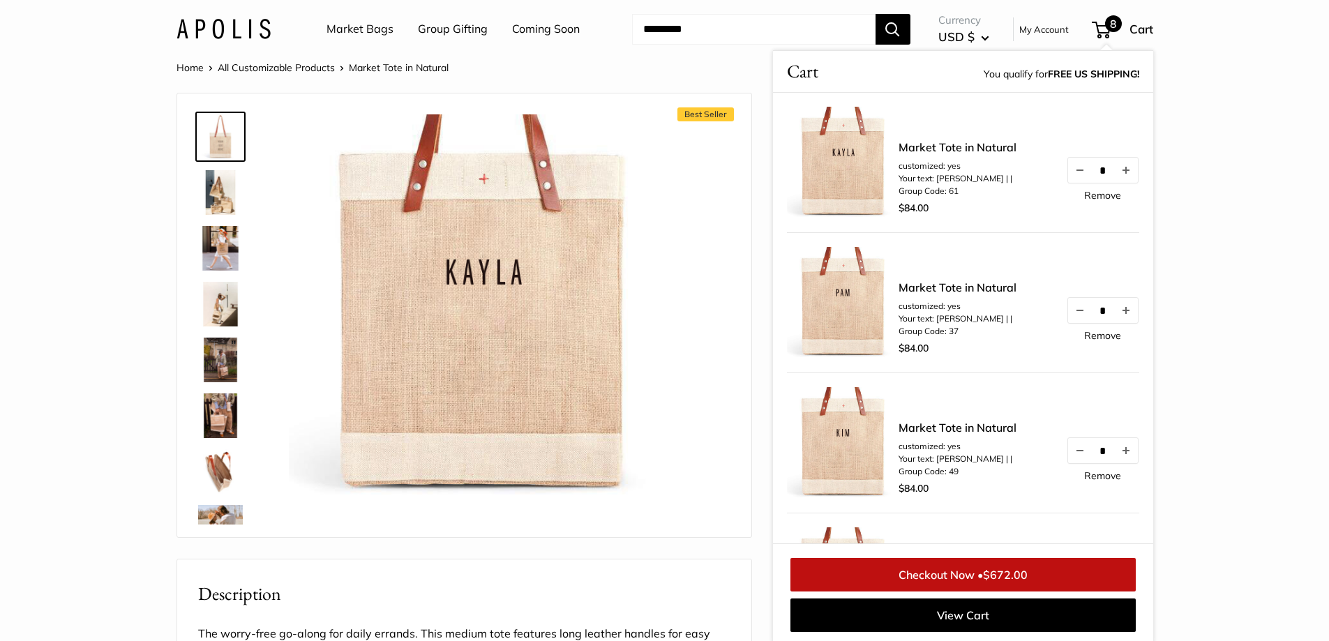
drag, startPoint x: 1219, startPoint y: 112, endPoint x: 1123, endPoint y: 29, distance: 127.1
click at [1219, 112] on section "Home All Customizable Products Market Tote in Natural Next Best Seller The Orig…" at bounding box center [664, 642] width 1329 height 1167
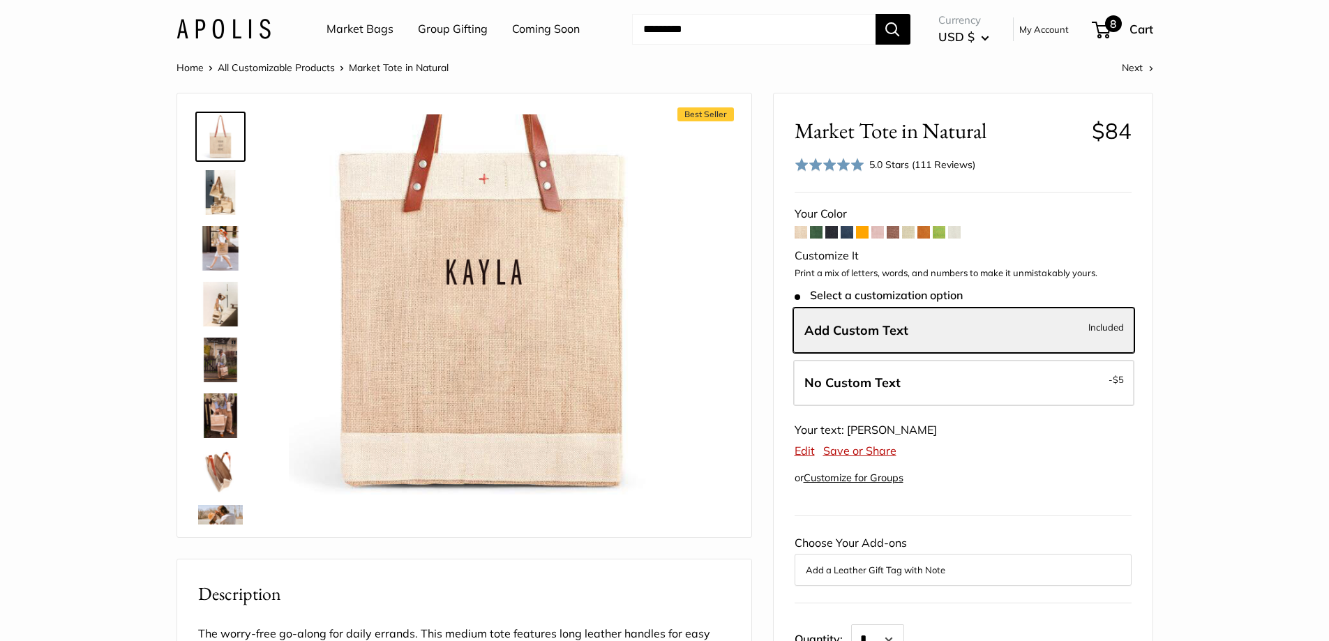
click at [1106, 29] on span "8" at bounding box center [1101, 30] width 19 height 17
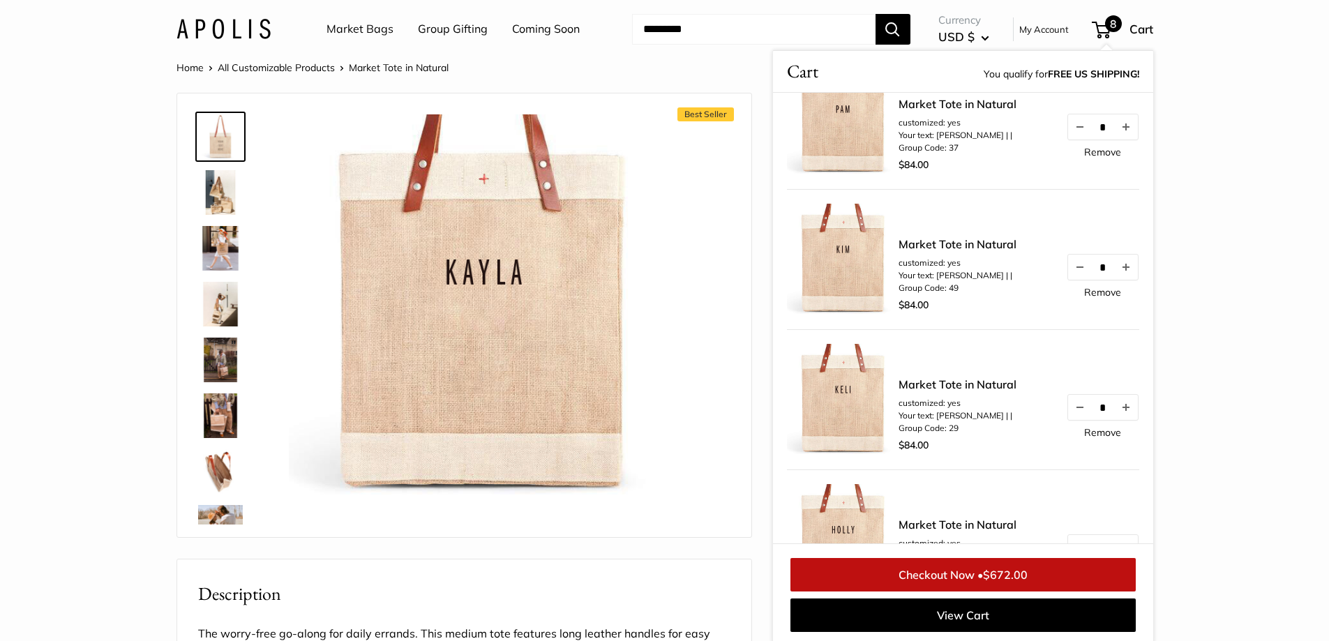
scroll to position [209, 0]
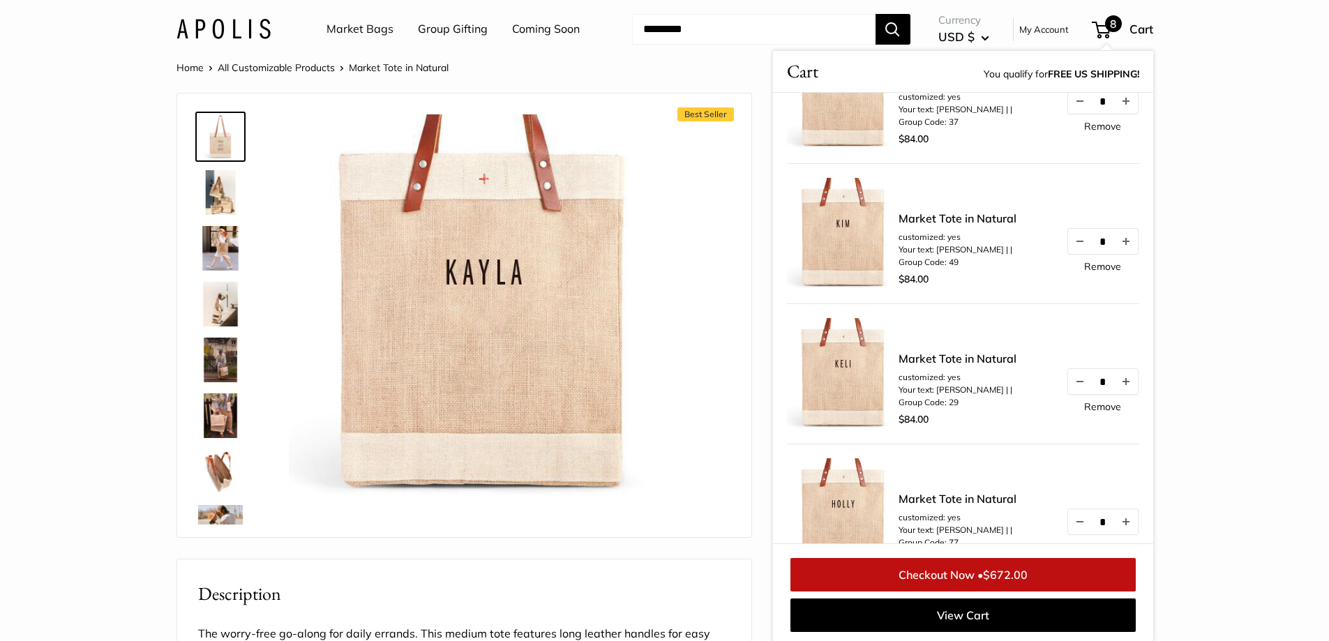
click at [1266, 217] on section "Home All Customizable Products Market Tote in Natural Next Best Seller The Orig…" at bounding box center [664, 642] width 1329 height 1167
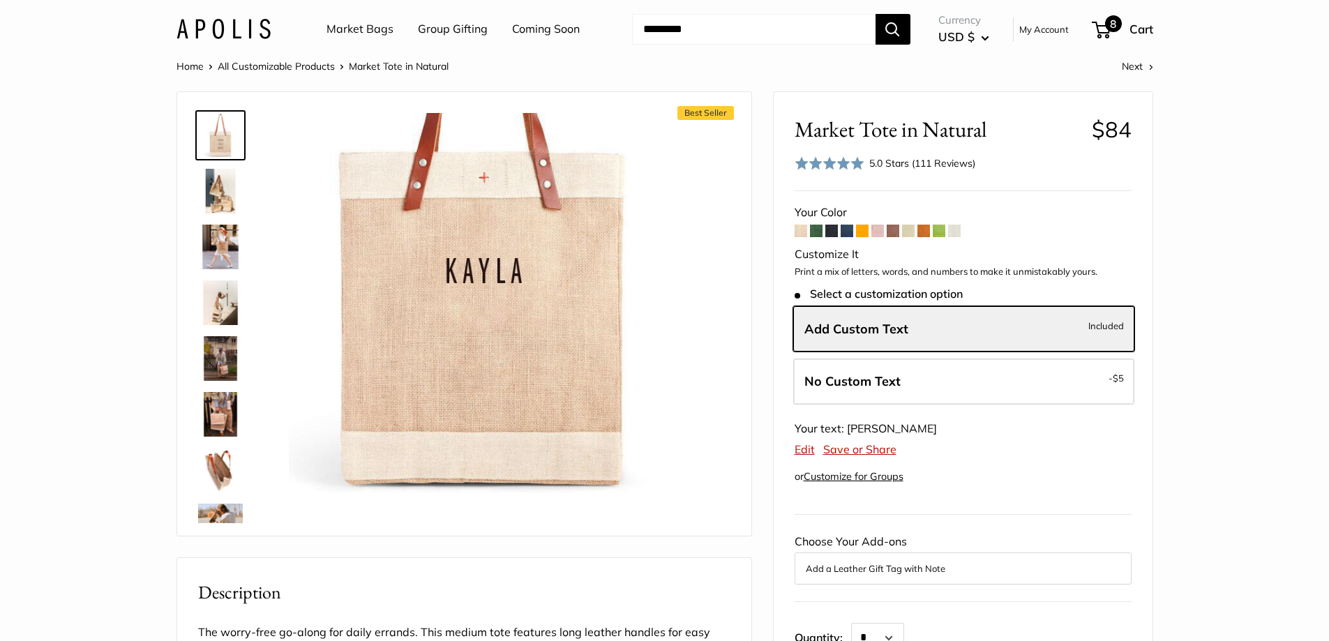
click at [1135, 27] on span "Cart" at bounding box center [1141, 29] width 24 height 15
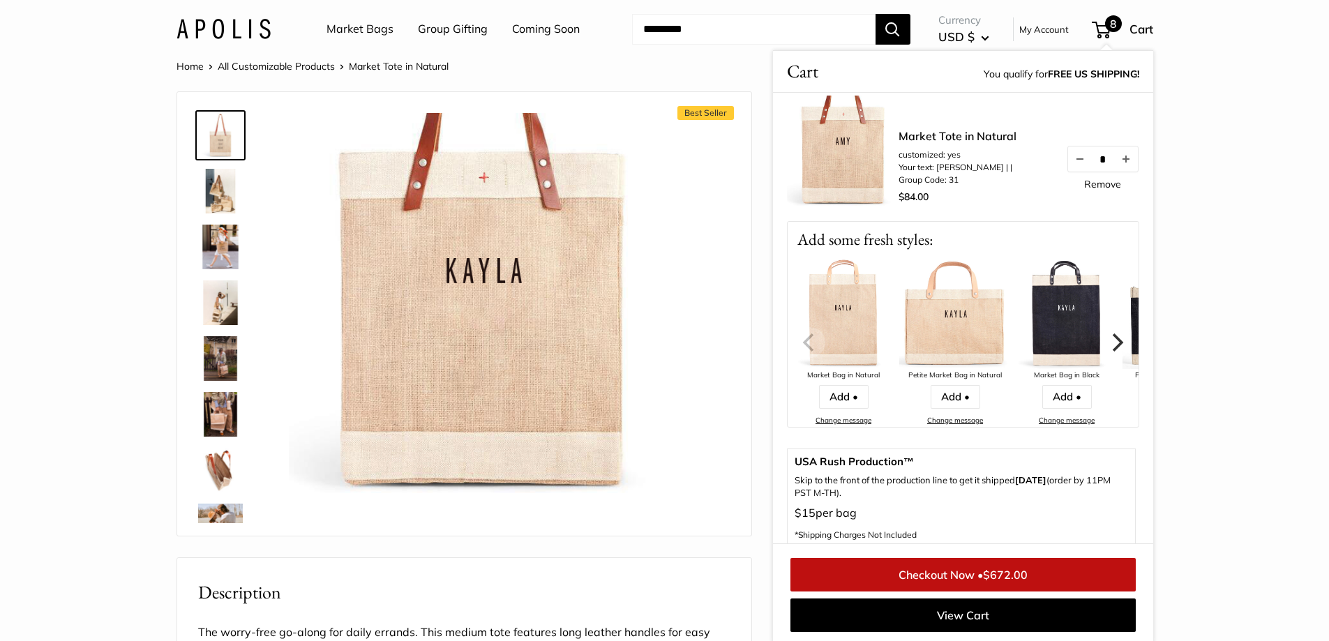
scroll to position [1116, 0]
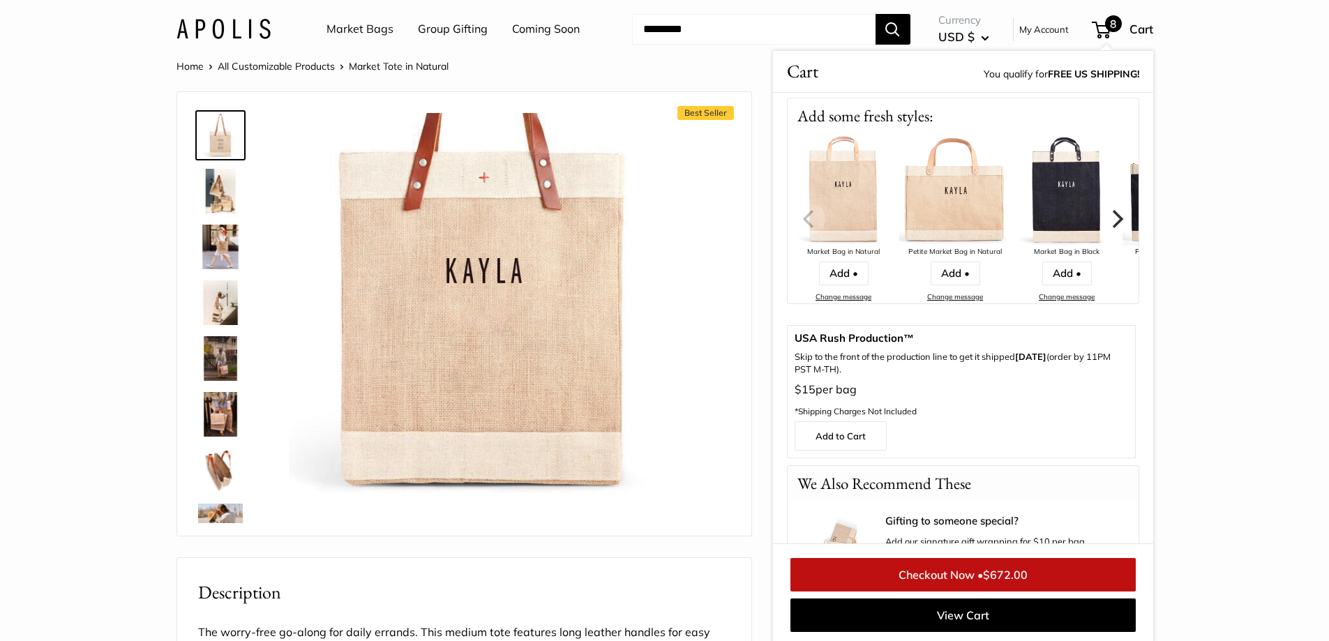
click at [1036, 576] on link "Checkout Now • $672.00" at bounding box center [962, 574] width 345 height 33
